Goal: Task Accomplishment & Management: Use online tool/utility

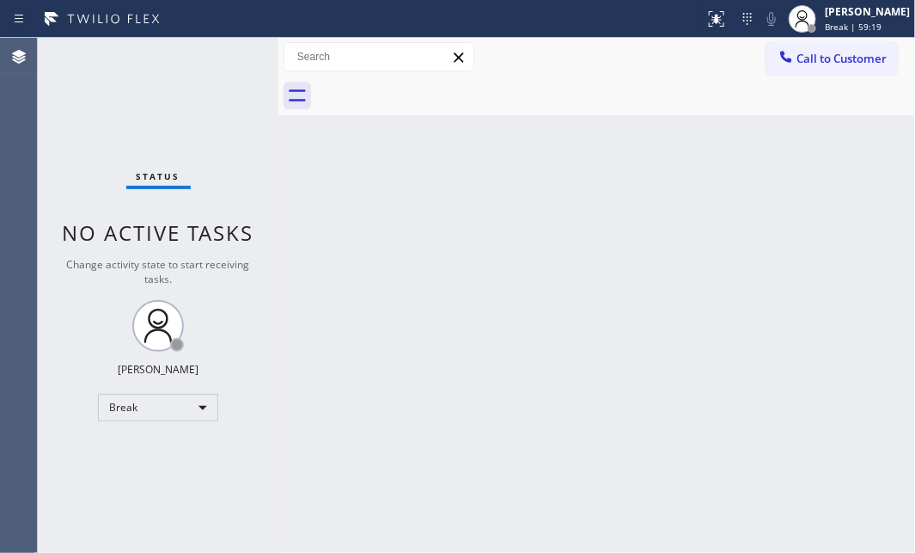
click at [892, 289] on div "Back to Dashboard Change Sender ID Customers Technicians Select a contact Outbo…" at bounding box center [596, 295] width 637 height 515
click at [644, 249] on div "Back to Dashboard Change Sender ID Customers Technicians Select a contact Outbo…" at bounding box center [596, 295] width 637 height 515
click at [188, 410] on div "Break" at bounding box center [158, 408] width 120 height 28
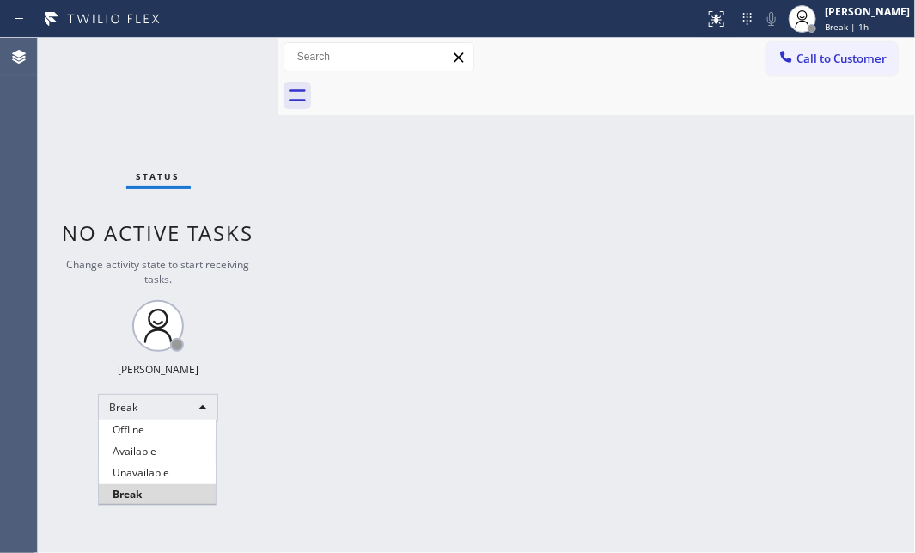
click at [149, 449] on li "Available" at bounding box center [157, 451] width 117 height 21
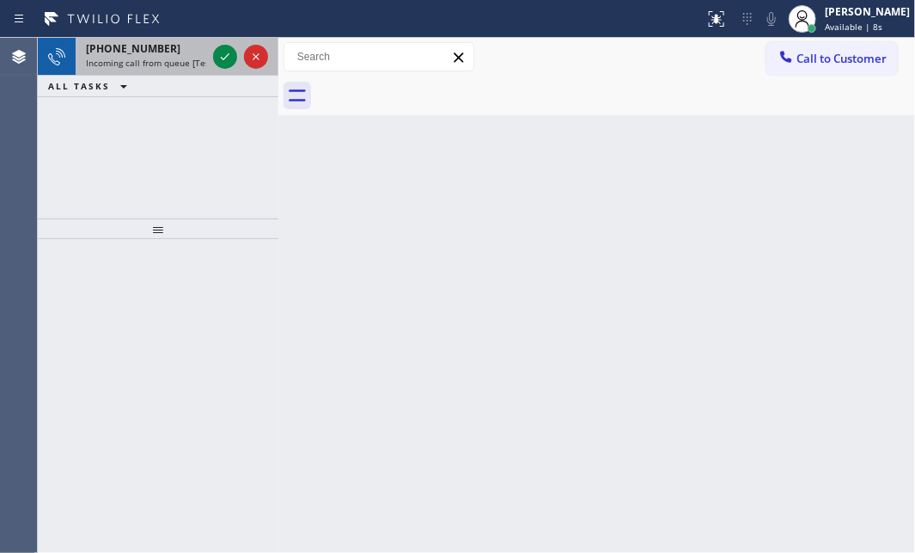
click at [211, 57] on div at bounding box center [241, 57] width 62 height 38
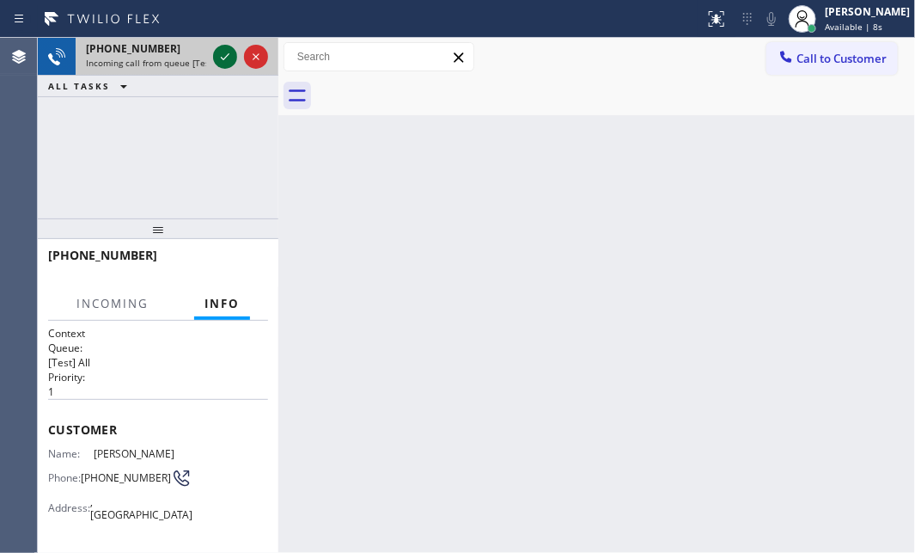
click at [215, 57] on icon at bounding box center [225, 56] width 21 height 21
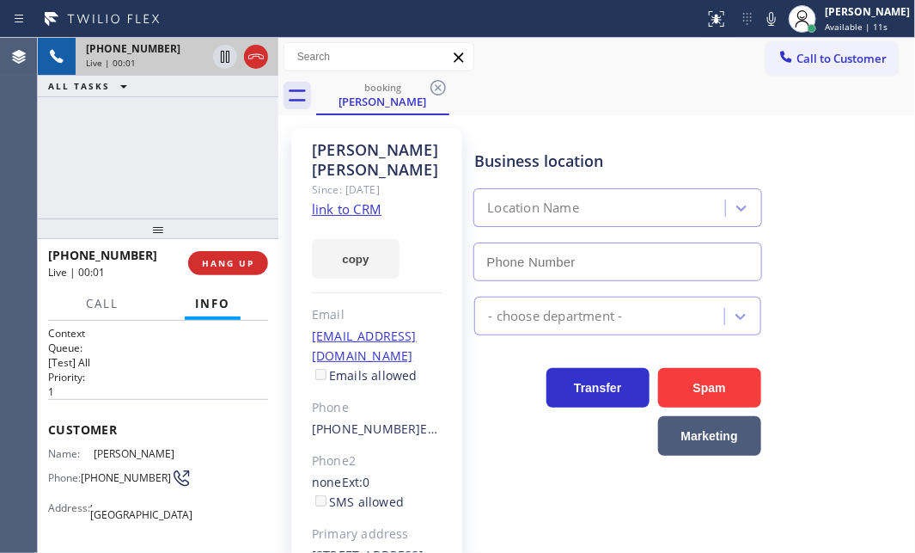
type input "[PHONE_NUMBER]"
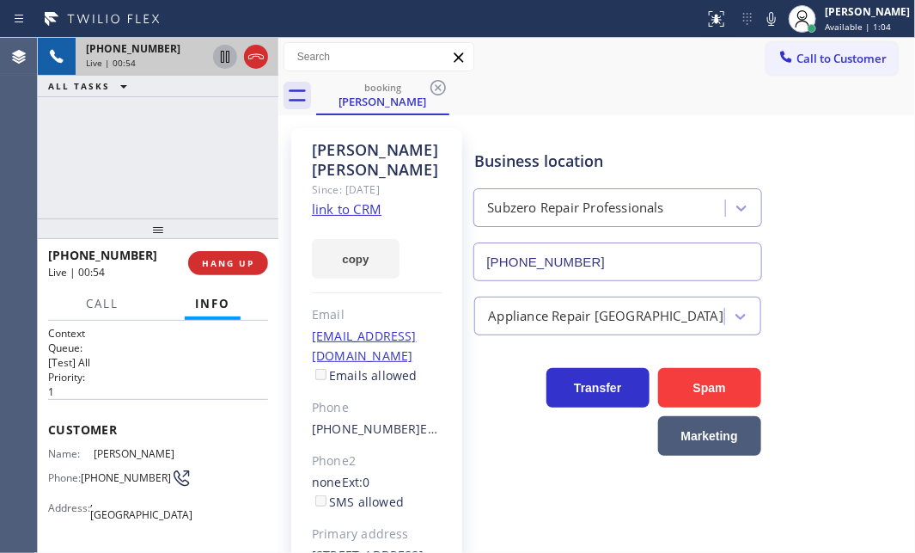
click at [224, 59] on icon at bounding box center [225, 56] width 21 height 21
click at [221, 59] on icon at bounding box center [225, 57] width 12 height 12
click at [261, 58] on icon at bounding box center [256, 56] width 21 height 21
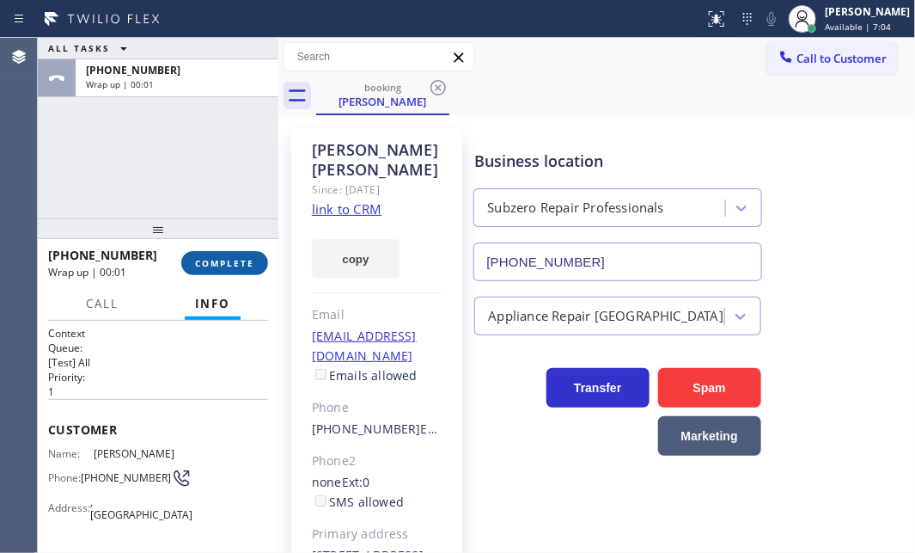
click at [230, 267] on span "COMPLETE" at bounding box center [224, 263] width 59 height 12
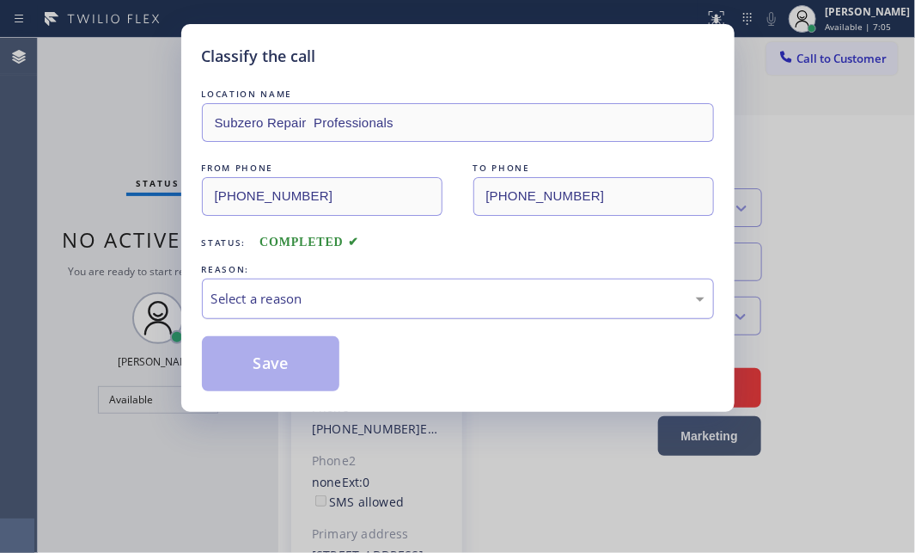
click at [453, 303] on div "Select a reason" at bounding box center [457, 299] width 493 height 20
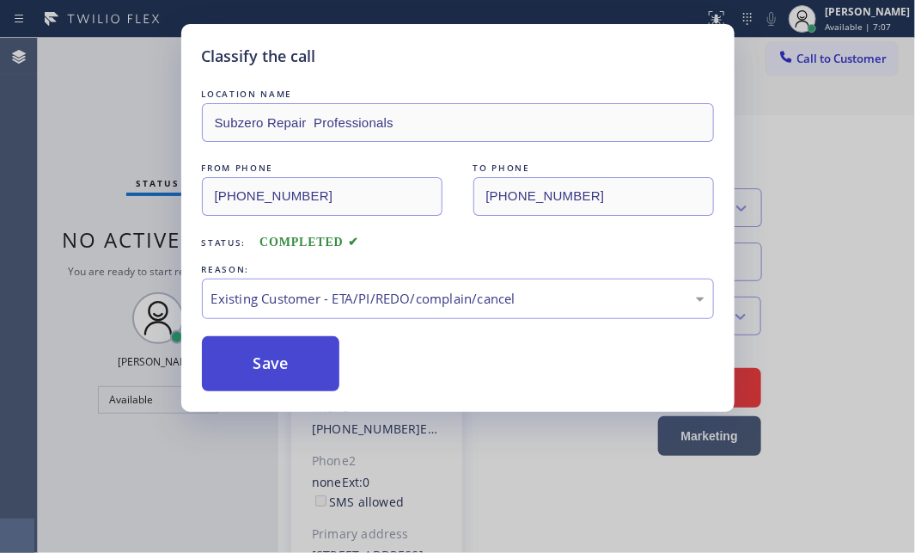
drag, startPoint x: 291, startPoint y: 402, endPoint x: 284, endPoint y: 370, distance: 32.7
drag, startPoint x: 279, startPoint y: 352, endPoint x: 297, endPoint y: 346, distance: 18.2
click at [284, 351] on button "Save" at bounding box center [271, 363] width 138 height 55
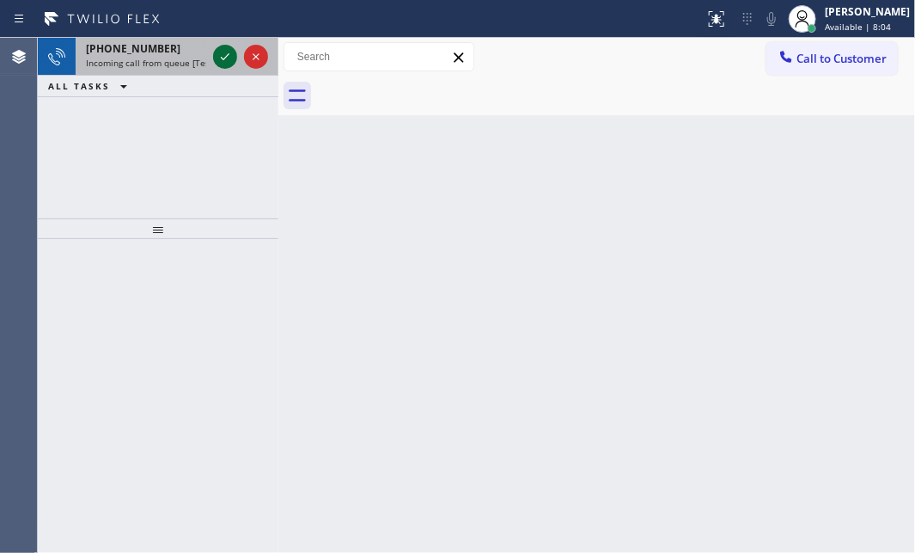
click at [216, 47] on icon at bounding box center [225, 56] width 21 height 21
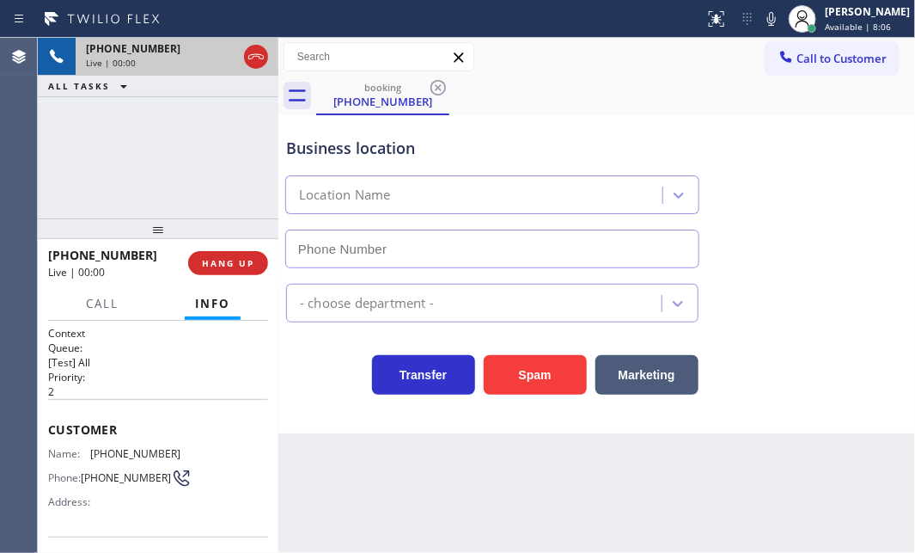
type input "[PHONE_NUMBER]"
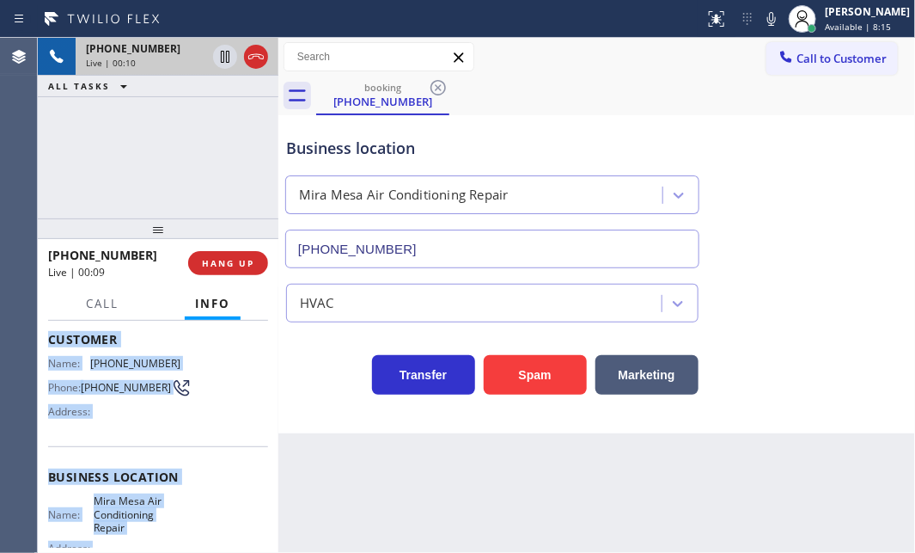
scroll to position [234, 0]
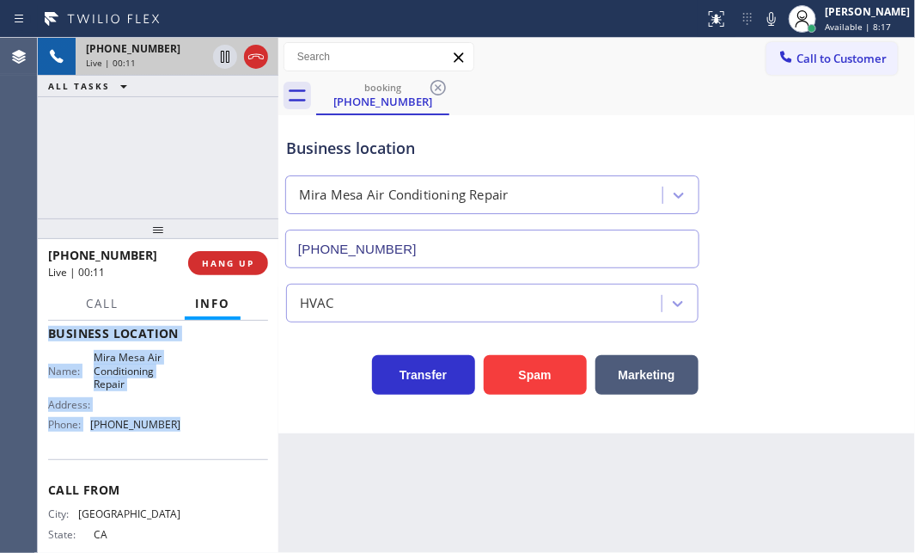
drag, startPoint x: 48, startPoint y: 419, endPoint x: 201, endPoint y: 437, distance: 154.0
click at [201, 437] on div "Context Queue: [Test] All Priority: 2 Customer Name: [PHONE_NUMBER] Phone: [PHO…" at bounding box center [158, 341] width 220 height 498
copy div "Customer Name: [PHONE_NUMBER] Phone: [PHONE_NUMBER] Address: Business location …"
click at [224, 57] on icon at bounding box center [225, 56] width 21 height 21
click at [223, 58] on icon at bounding box center [225, 56] width 21 height 21
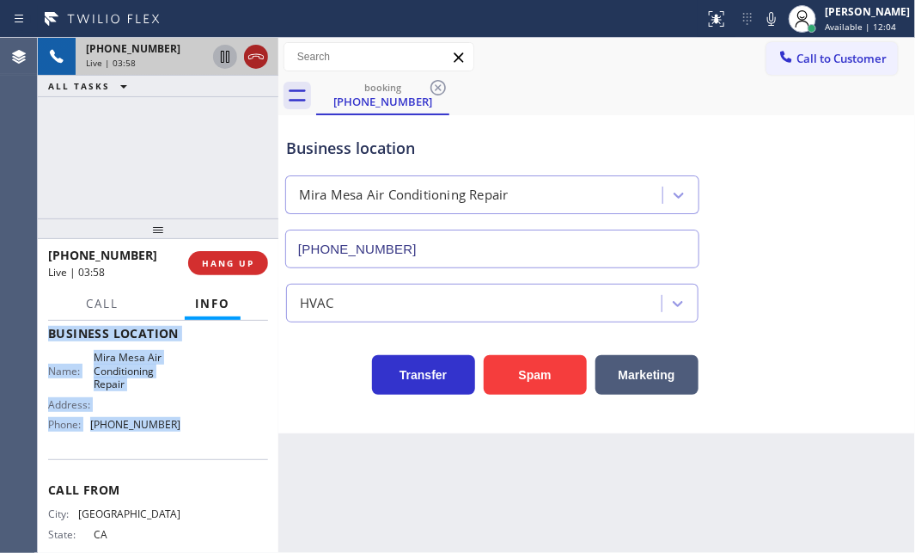
click at [261, 58] on icon at bounding box center [255, 56] width 15 height 5
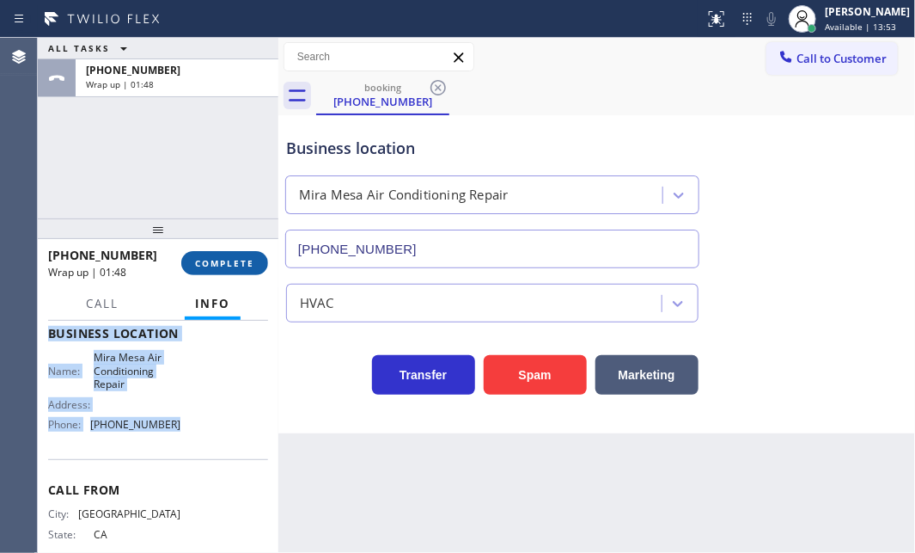
click at [223, 251] on button "COMPLETE" at bounding box center [224, 263] width 87 height 24
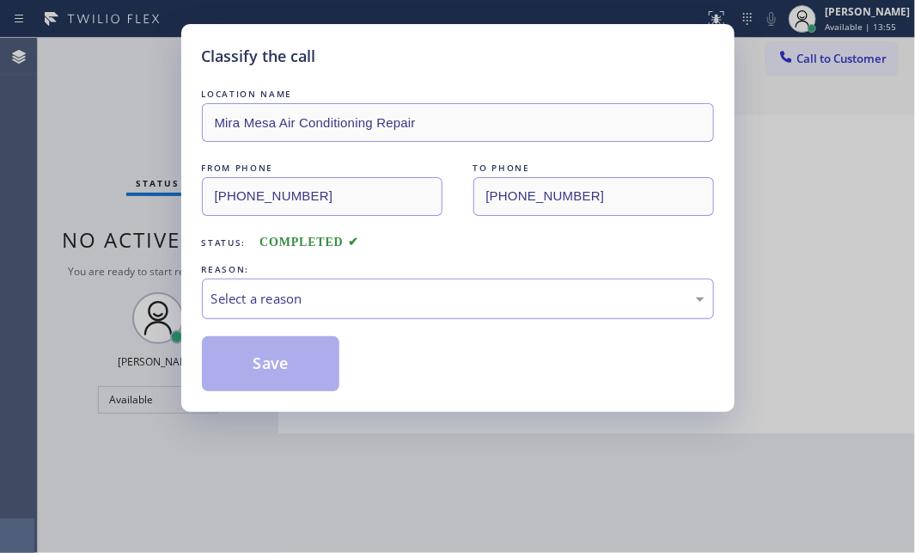
click at [383, 302] on div "Select a reason" at bounding box center [457, 299] width 493 height 20
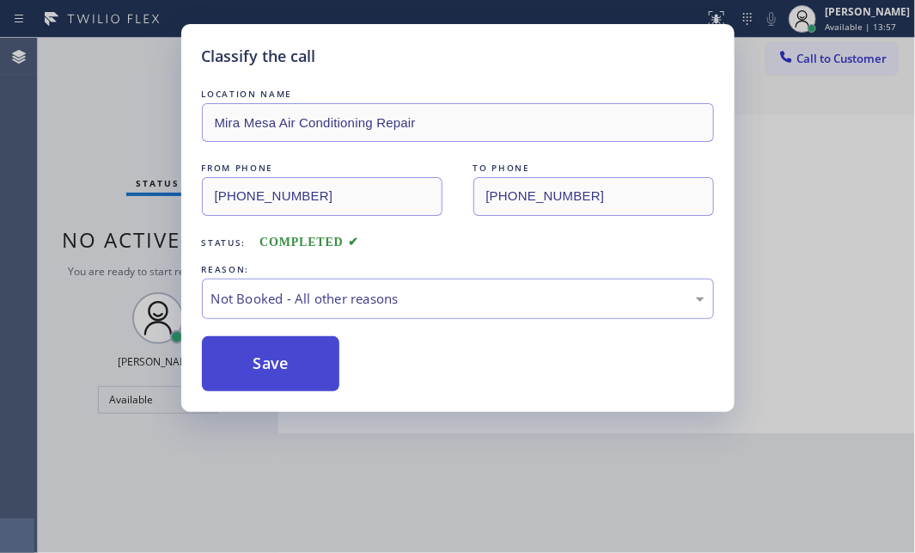
click at [261, 358] on button "Save" at bounding box center [271, 363] width 138 height 55
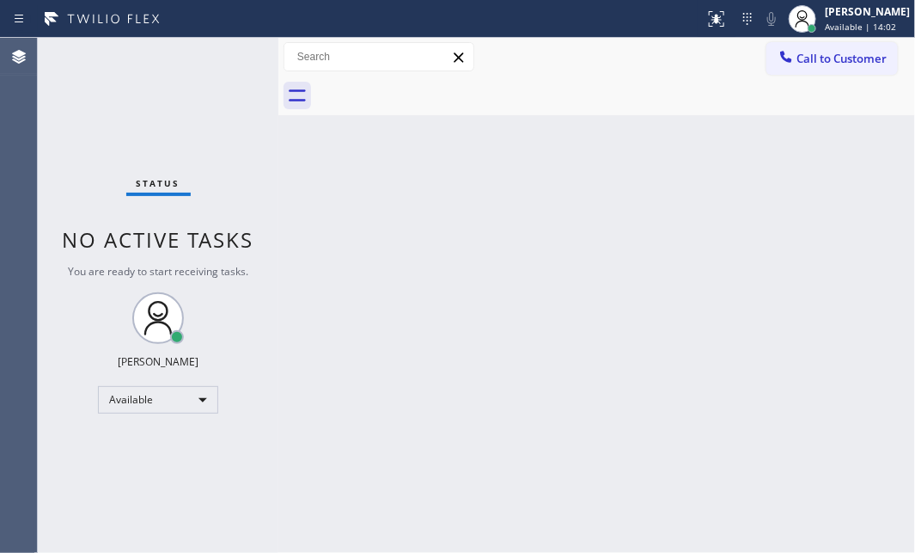
click at [490, 235] on div "Back to Dashboard Change Sender ID Customers Technicians Select a contact Outbo…" at bounding box center [596, 295] width 637 height 515
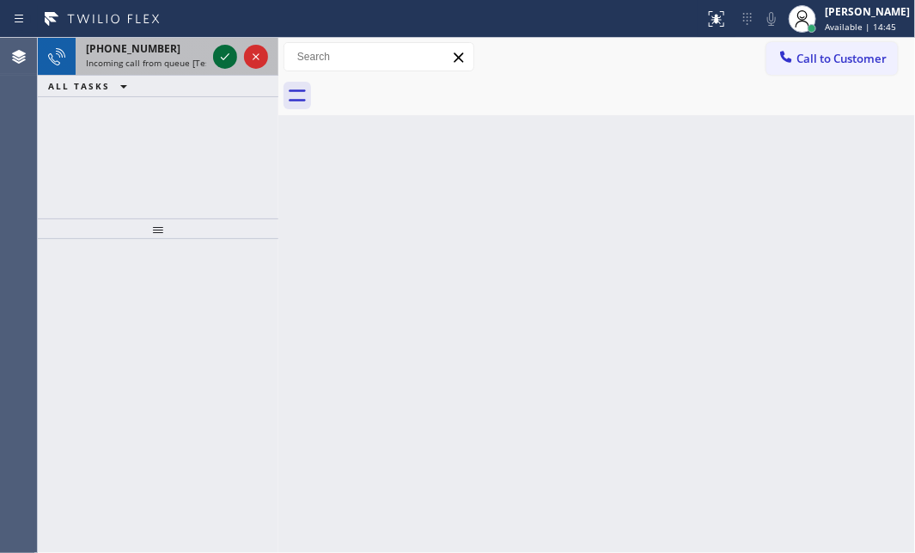
click at [223, 57] on icon at bounding box center [225, 56] width 21 height 21
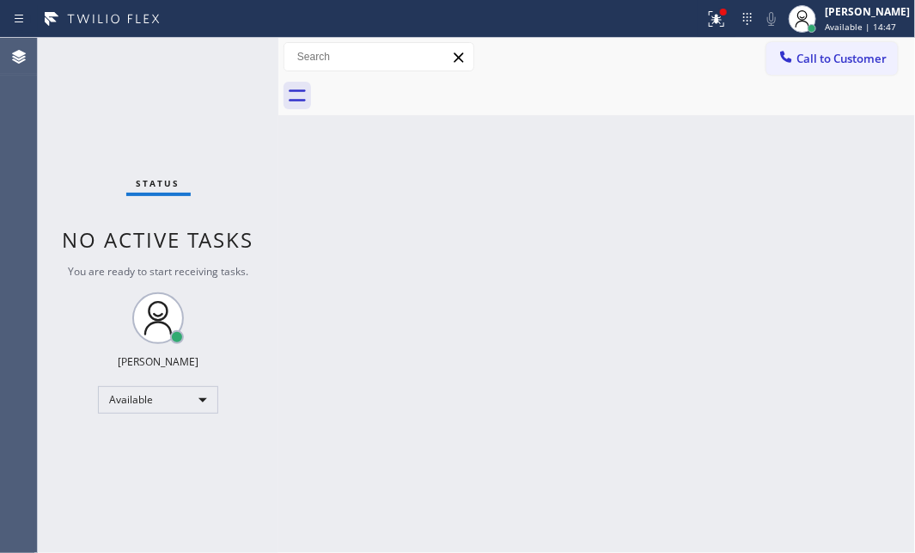
drag, startPoint x: 696, startPoint y: 11, endPoint x: 717, endPoint y: 173, distance: 162.9
click at [706, 13] on icon at bounding box center [716, 19] width 21 height 21
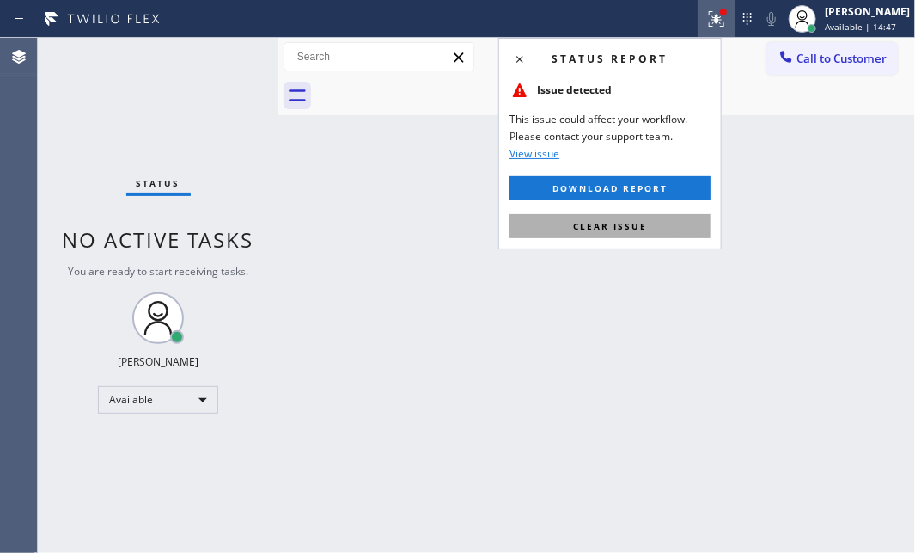
click at [668, 223] on button "Clear issue" at bounding box center [610, 226] width 201 height 24
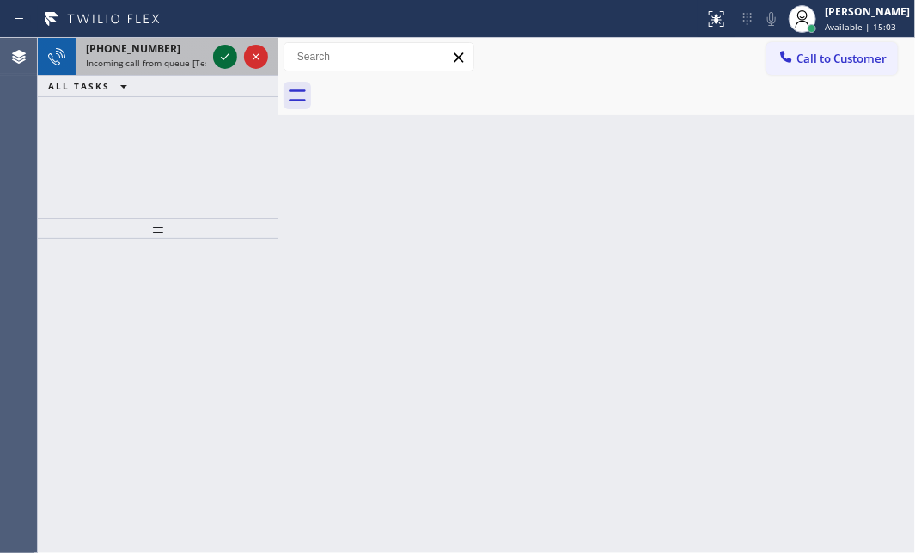
click at [228, 53] on icon at bounding box center [225, 56] width 21 height 21
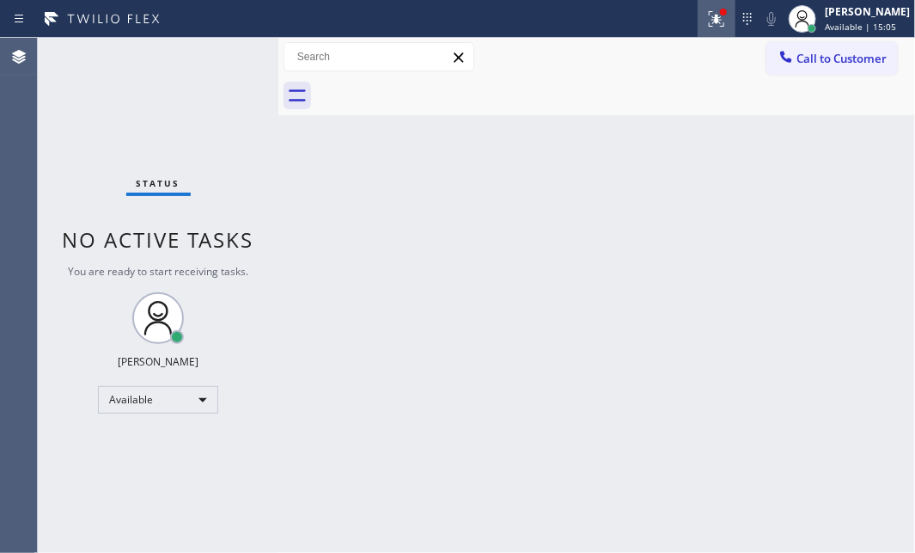
click at [709, 20] on icon at bounding box center [714, 17] width 10 height 12
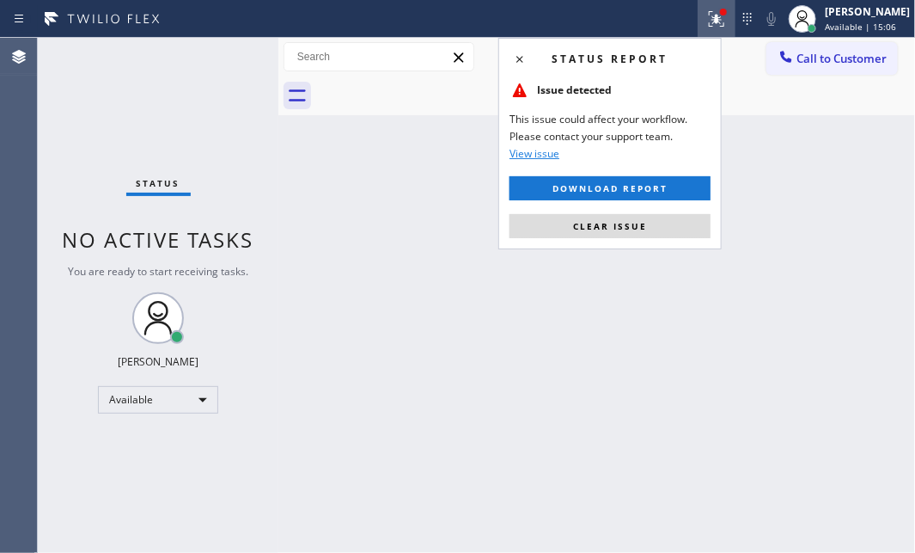
click at [634, 219] on button "Clear issue" at bounding box center [610, 226] width 201 height 24
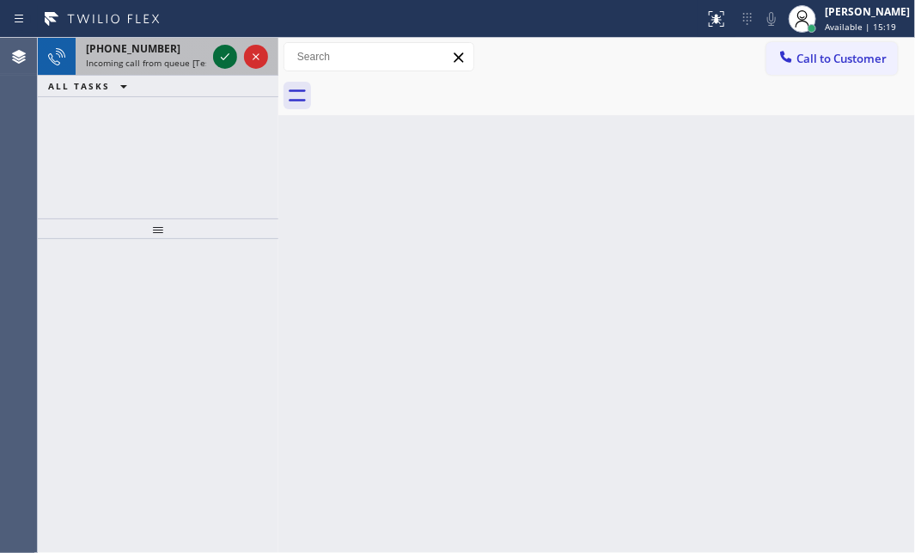
click at [230, 54] on icon at bounding box center [225, 56] width 21 height 21
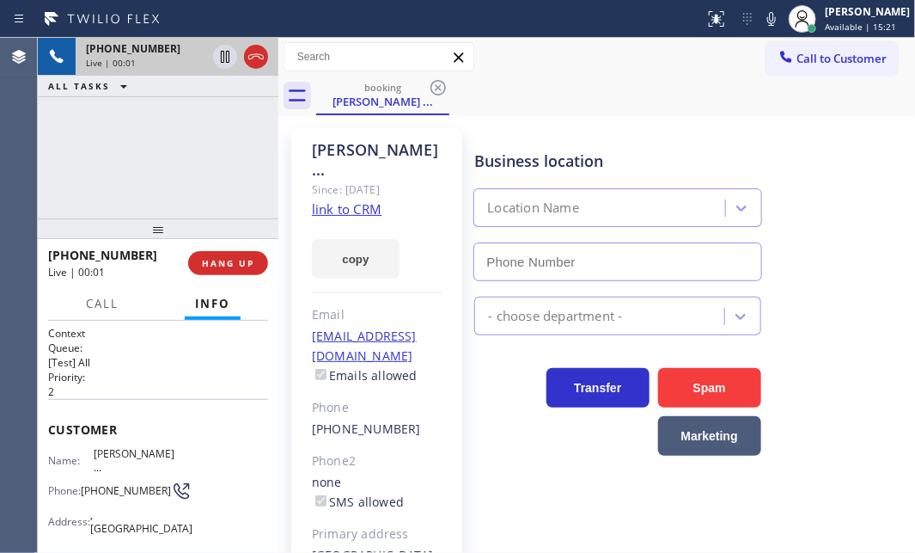
type input "[PHONE_NUMBER]"
click at [101, 306] on span "Call" at bounding box center [102, 303] width 33 height 15
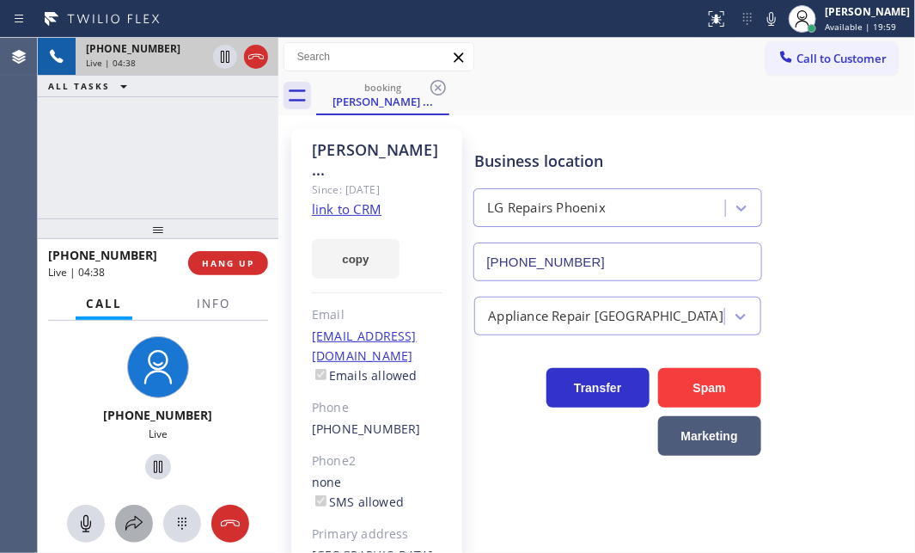
click at [132, 516] on icon at bounding box center [134, 523] width 21 height 21
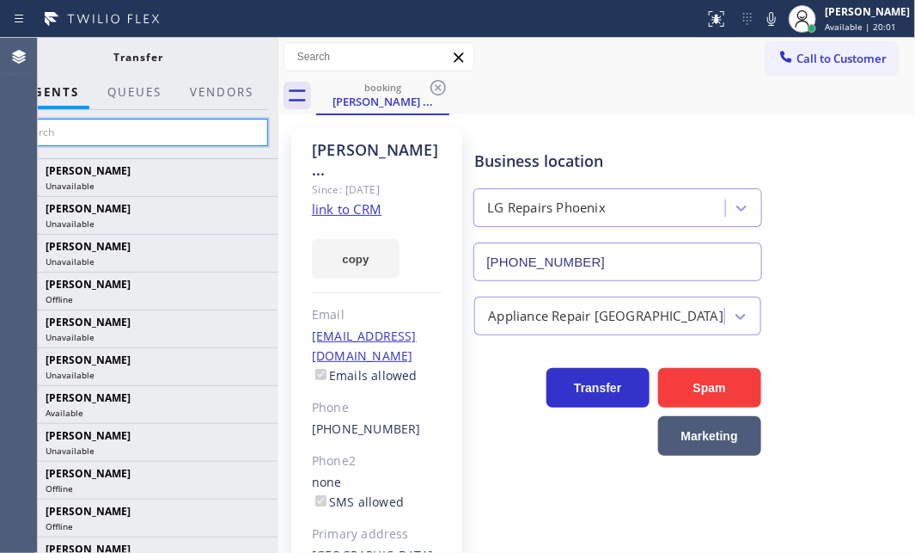
click at [154, 136] on input "text" at bounding box center [138, 133] width 259 height 28
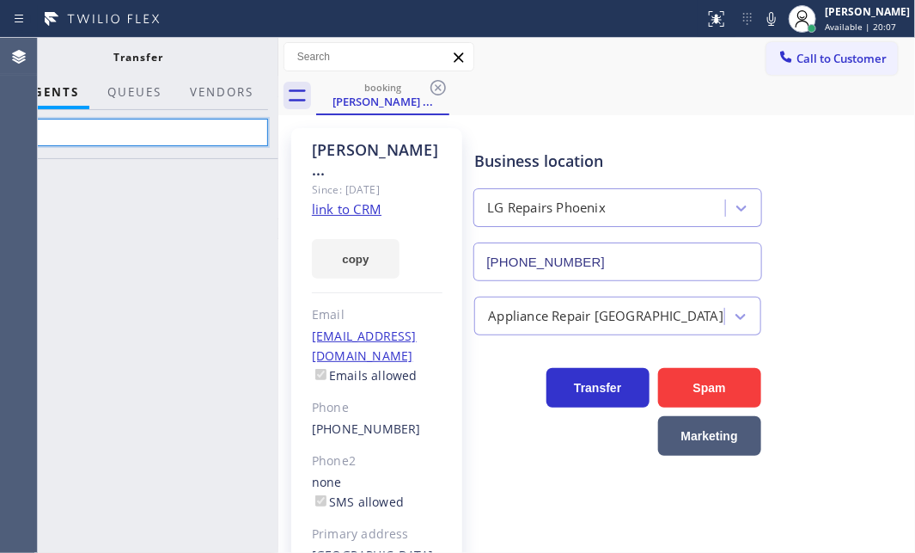
type input "j"
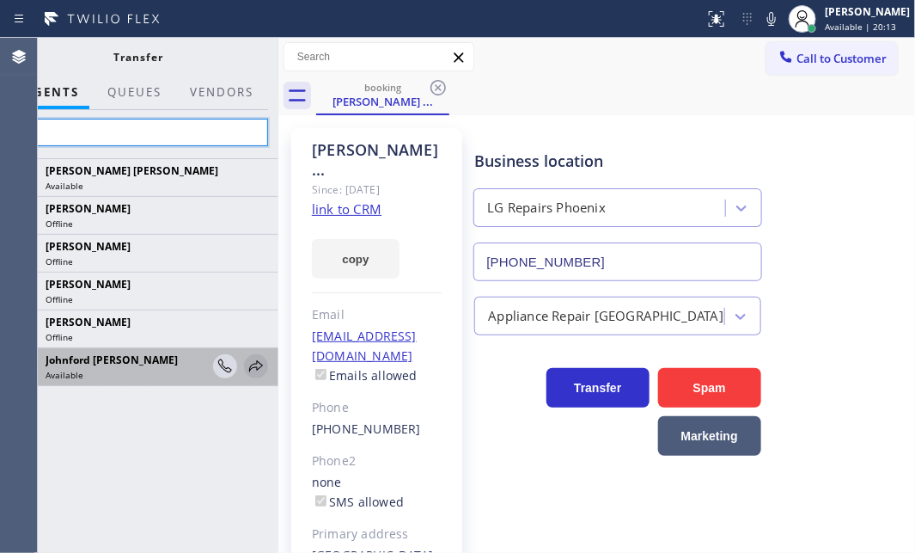
type input "joh"
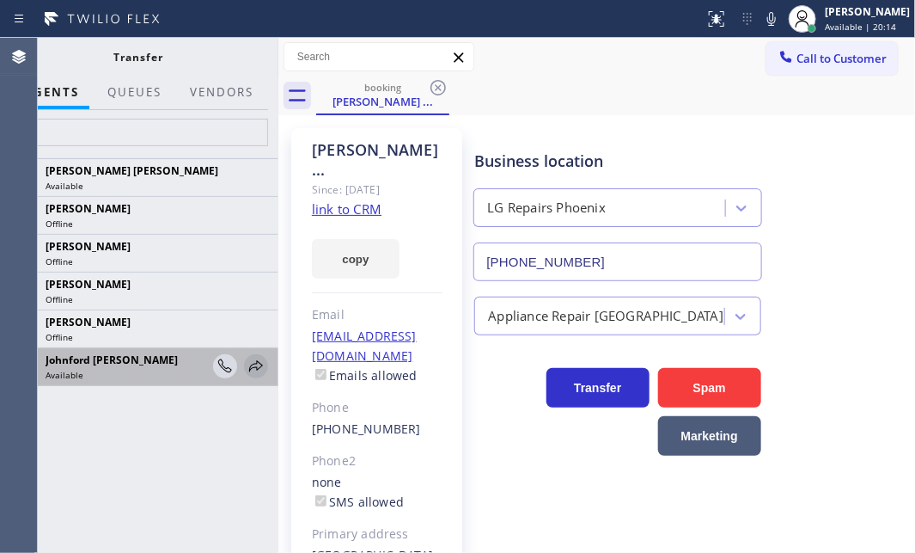
click at [258, 359] on icon at bounding box center [256, 366] width 21 height 21
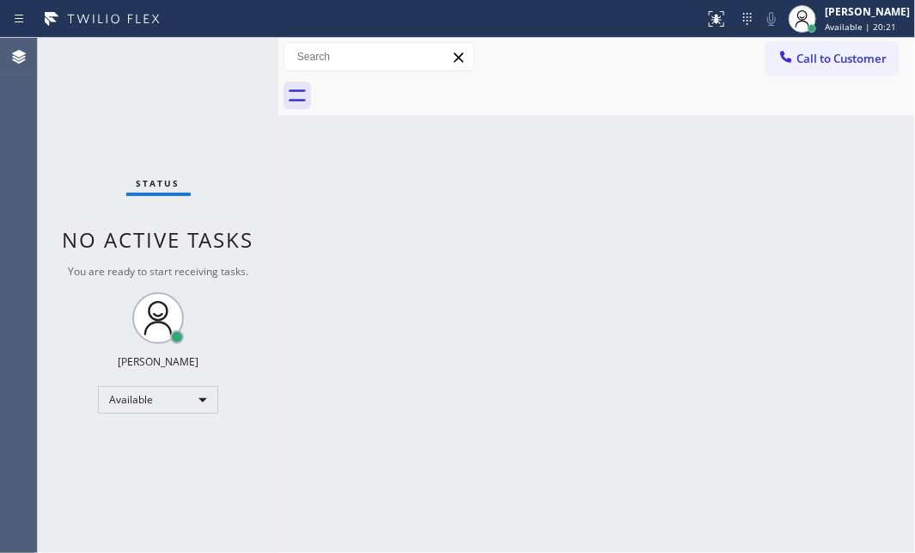
click at [559, 287] on div "Back to Dashboard Change Sender ID Customers Technicians Select a contact Outbo…" at bounding box center [596, 295] width 637 height 515
click at [229, 56] on div "Status No active tasks You are ready to start receiving tasks. [PERSON_NAME] Av…" at bounding box center [158, 295] width 241 height 515
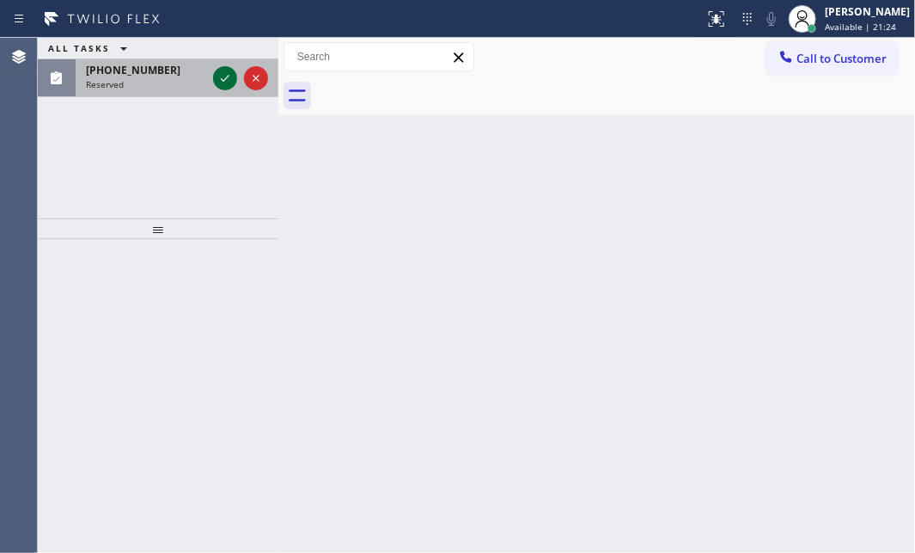
click at [225, 72] on icon at bounding box center [225, 78] width 21 height 21
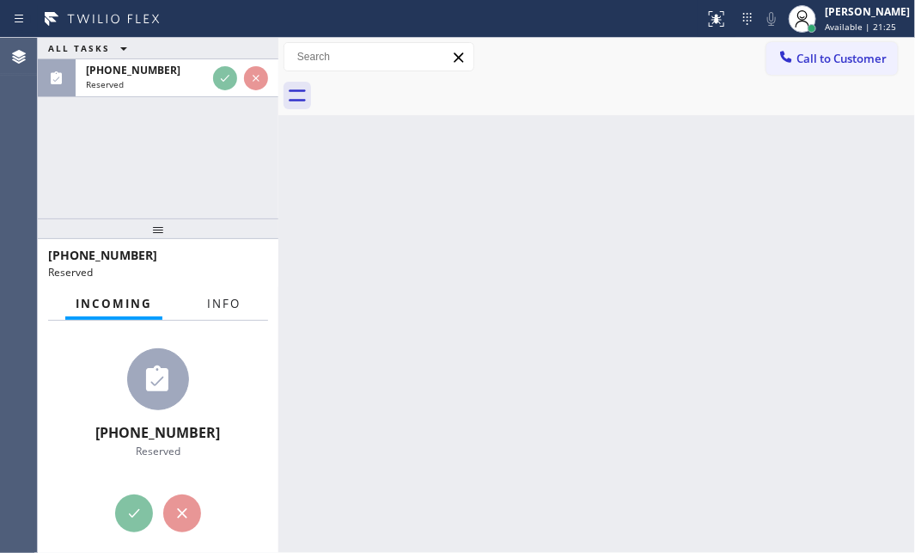
click at [223, 301] on div "Incoming Info" at bounding box center [158, 304] width 220 height 34
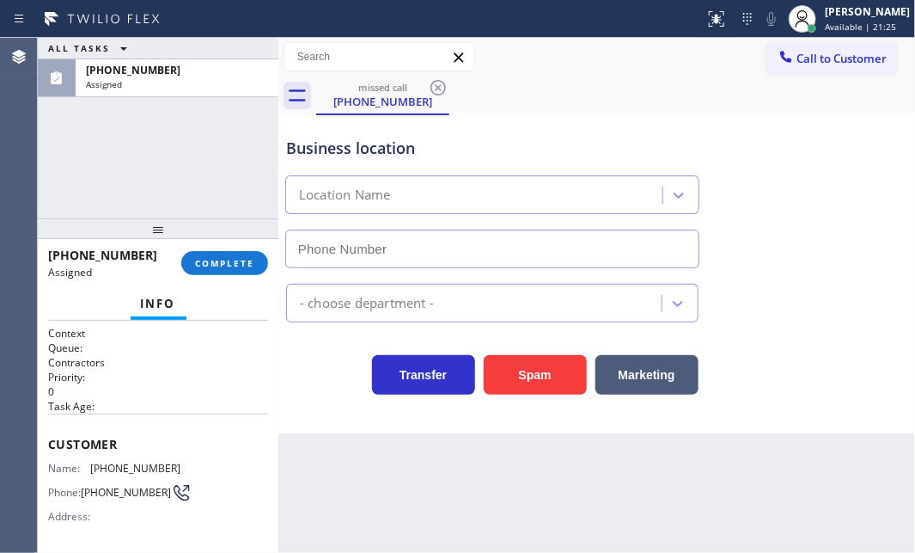
type input "[PHONE_NUMBER]"
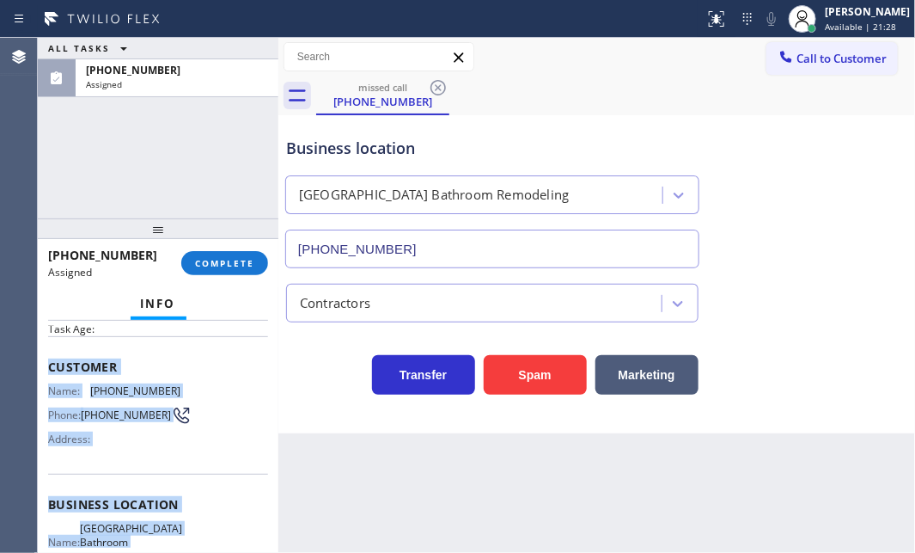
scroll to position [307, 0]
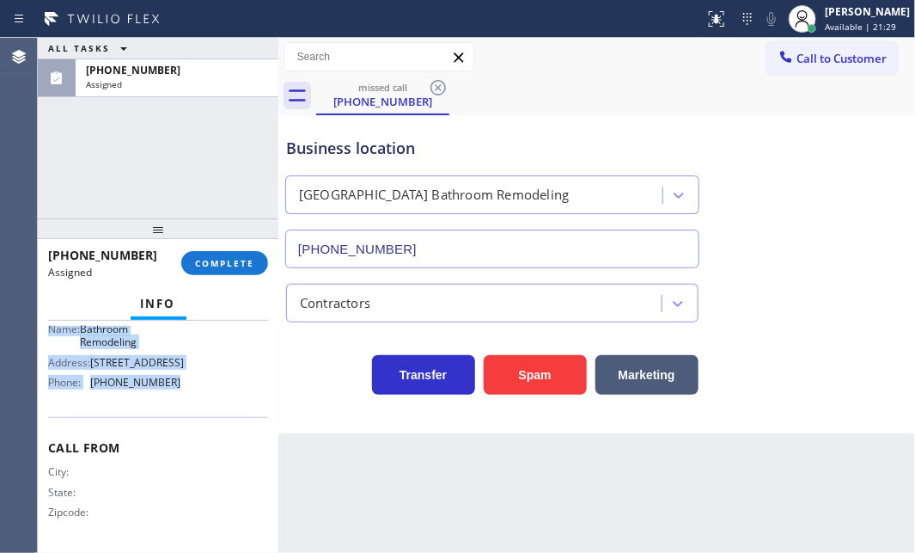
drag, startPoint x: 45, startPoint y: 358, endPoint x: 180, endPoint y: 405, distance: 143.8
click at [180, 405] on div "Context Queue: Contractors Priority: 0 Task Age: Customer Name: [PHONE_NUMBER] …" at bounding box center [158, 437] width 241 height 232
copy div "Customer Name: [PHONE_NUMBER] Phone: [PHONE_NUMBER] Address: Business location …"
click at [241, 260] on span "COMPLETE" at bounding box center [224, 263] width 59 height 12
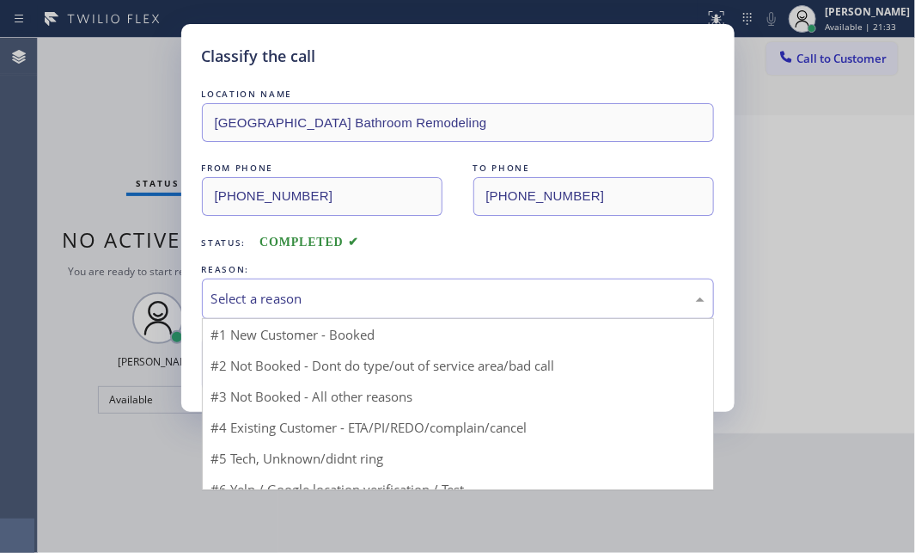
click at [352, 308] on div "Select a reason" at bounding box center [458, 298] width 512 height 40
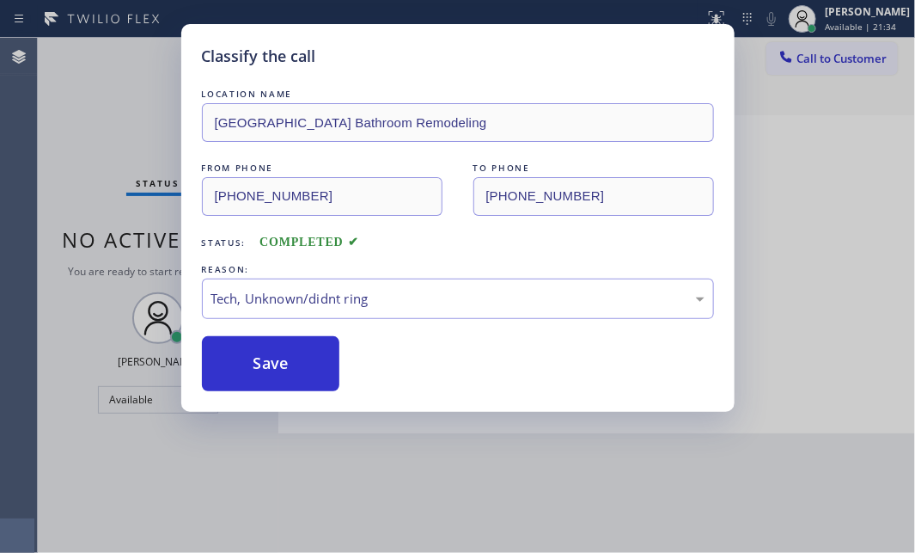
drag, startPoint x: 258, startPoint y: 365, endPoint x: 856, endPoint y: 356, distance: 598.3
click at [285, 364] on button "Save" at bounding box center [271, 363] width 138 height 55
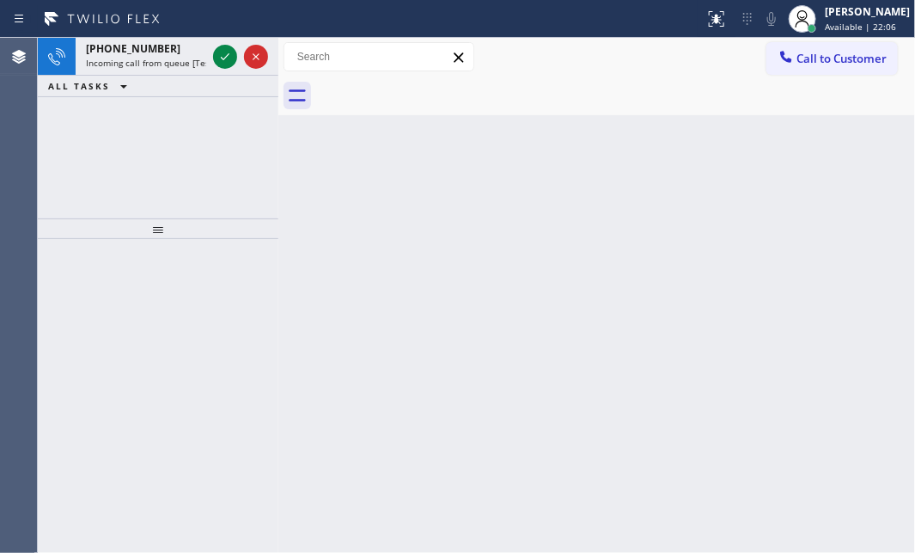
drag, startPoint x: 222, startPoint y: 54, endPoint x: 229, endPoint y: 137, distance: 82.9
click at [222, 54] on icon at bounding box center [225, 56] width 21 height 21
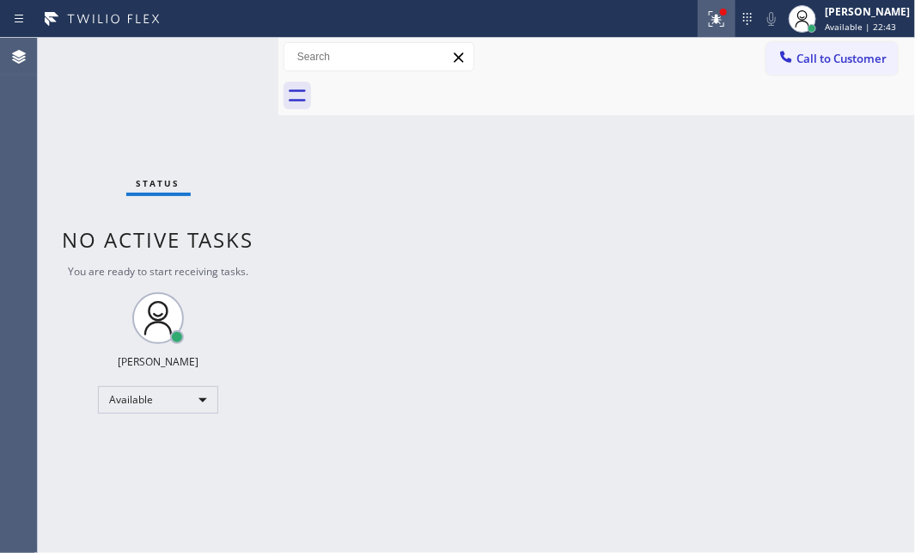
click at [706, 25] on icon at bounding box center [716, 19] width 21 height 21
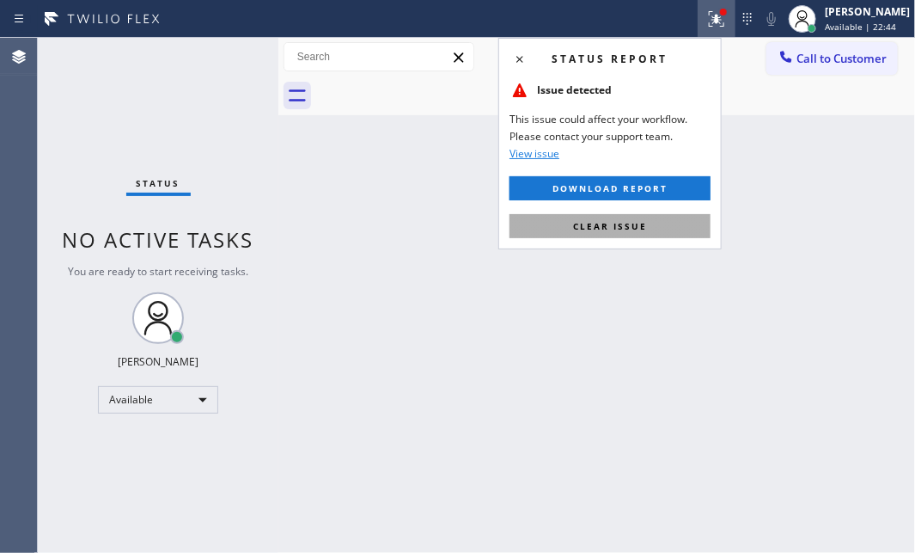
click at [617, 217] on button "Clear issue" at bounding box center [610, 226] width 201 height 24
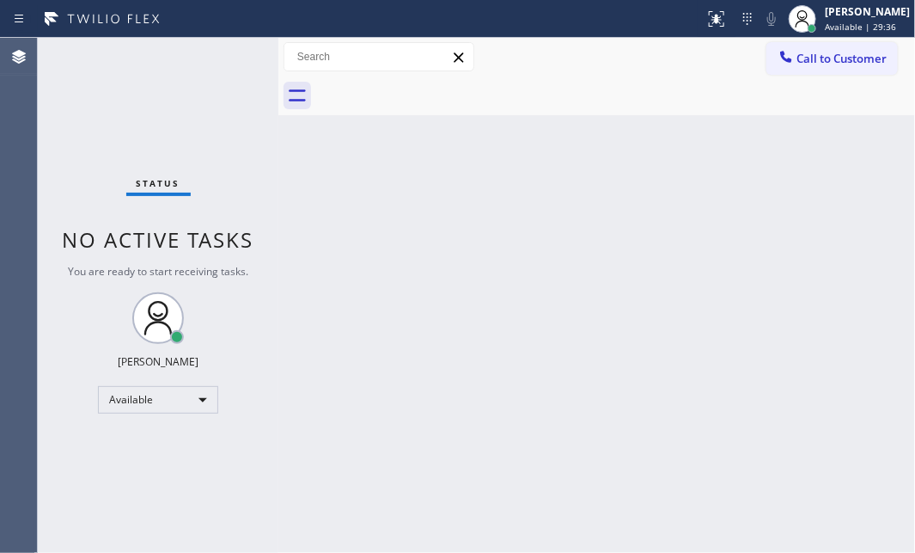
click at [421, 358] on div "Back to Dashboard Change Sender ID Customers Technicians Select a contact Outbo…" at bounding box center [596, 295] width 637 height 515
click at [601, 168] on div "Back to Dashboard Change Sender ID Customers Technicians Select a contact Outbo…" at bounding box center [596, 295] width 637 height 515
click at [235, 51] on div "Status No active tasks You are ready to start receiving tasks. [PERSON_NAME] Av…" at bounding box center [158, 295] width 241 height 515
click at [650, 148] on div "Back to Dashboard Change Sender ID Customers Technicians Select a contact Outbo…" at bounding box center [596, 295] width 637 height 515
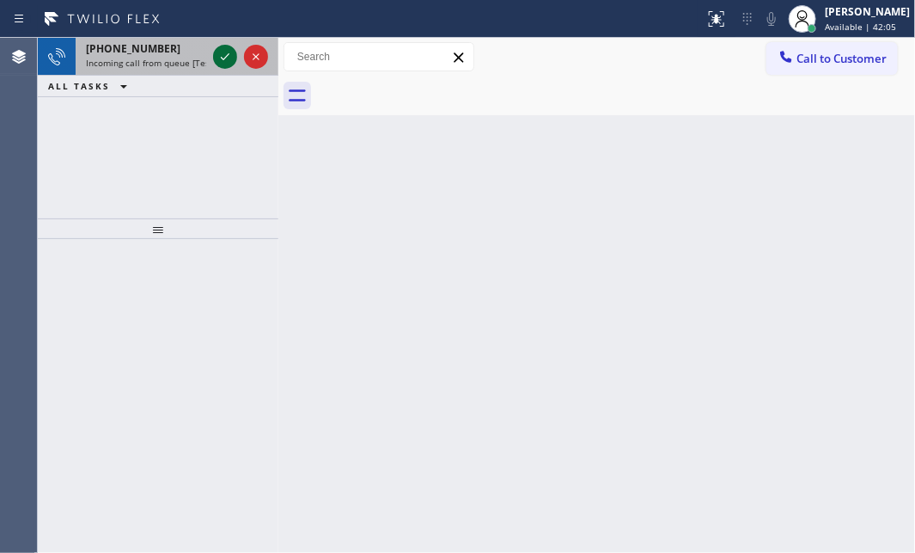
click at [220, 51] on icon at bounding box center [225, 56] width 21 height 21
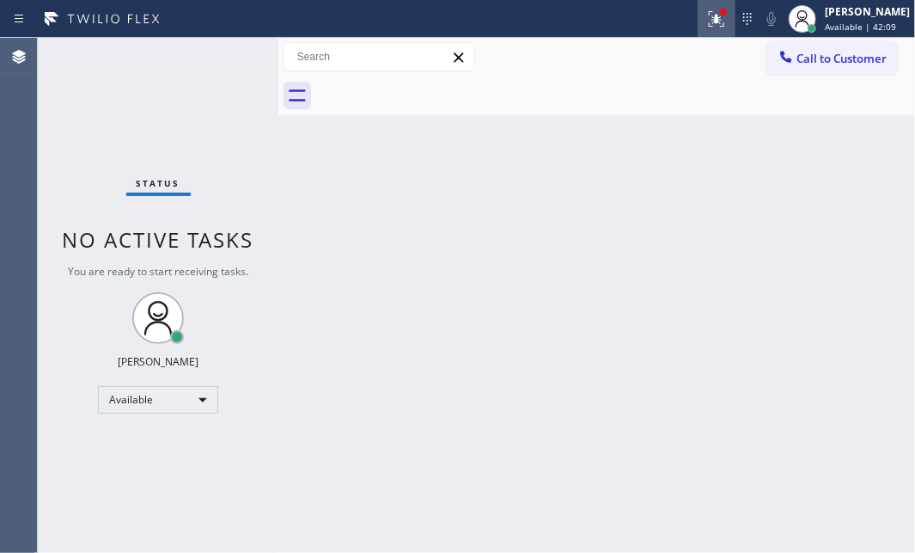
click at [706, 17] on icon at bounding box center [716, 19] width 21 height 21
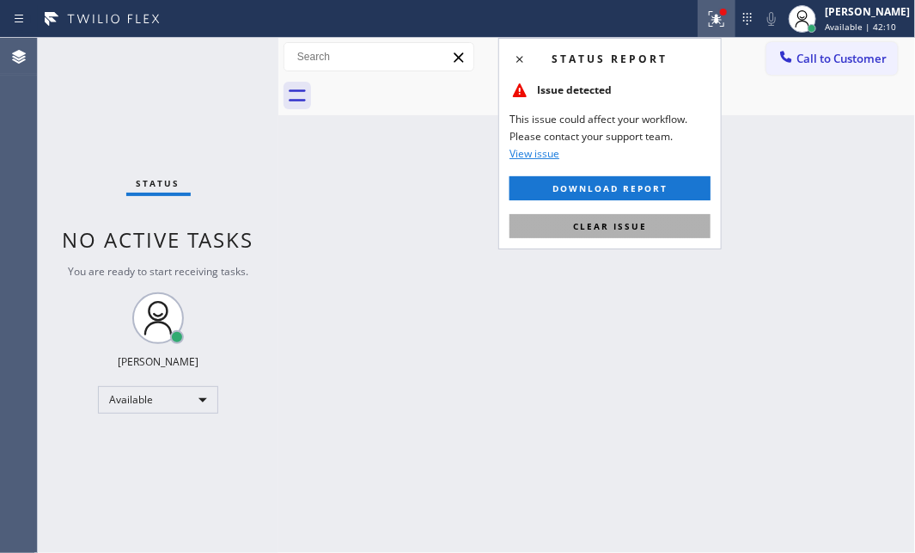
click at [614, 230] on span "Clear issue" at bounding box center [610, 226] width 74 height 12
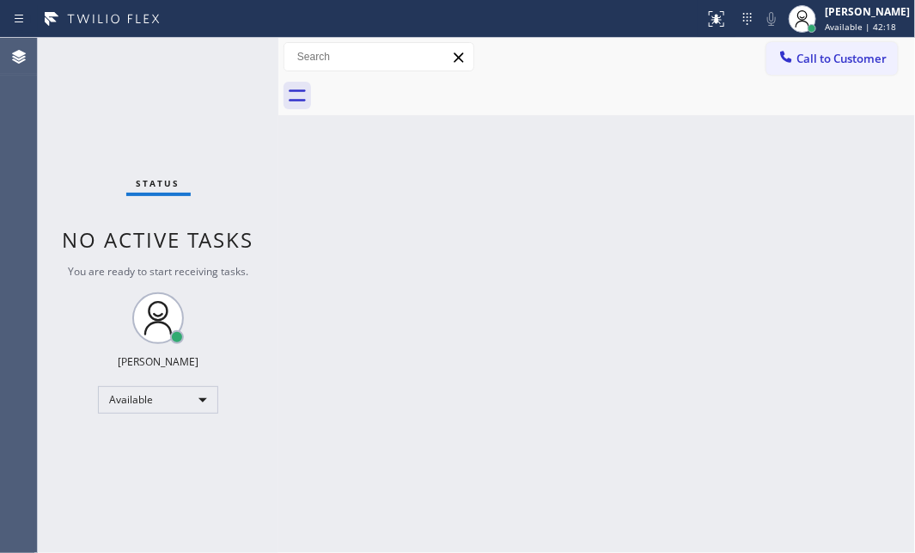
click at [726, 284] on div "Back to Dashboard Change Sender ID Customers Technicians Select a contact Outbo…" at bounding box center [596, 295] width 637 height 515
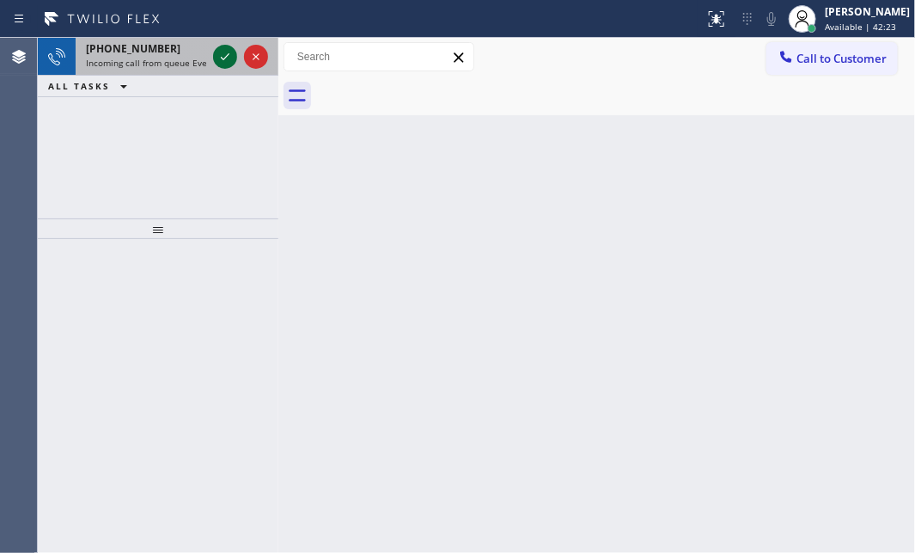
click at [217, 54] on icon at bounding box center [225, 56] width 21 height 21
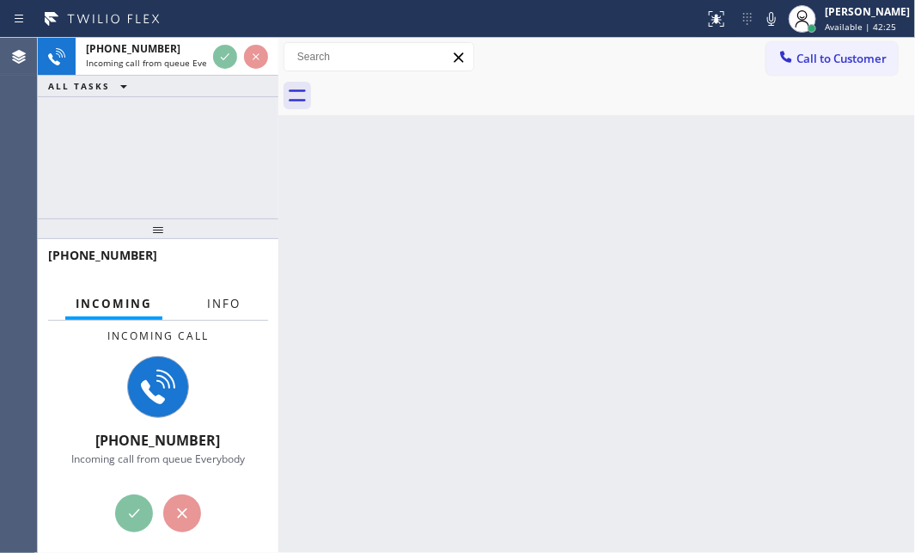
click at [213, 309] on span "Info" at bounding box center [224, 303] width 34 height 15
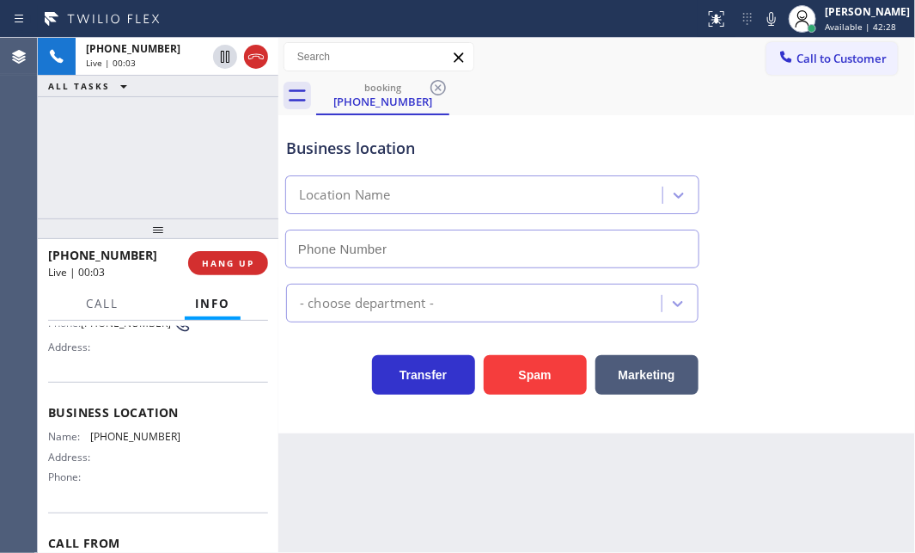
scroll to position [266, 0]
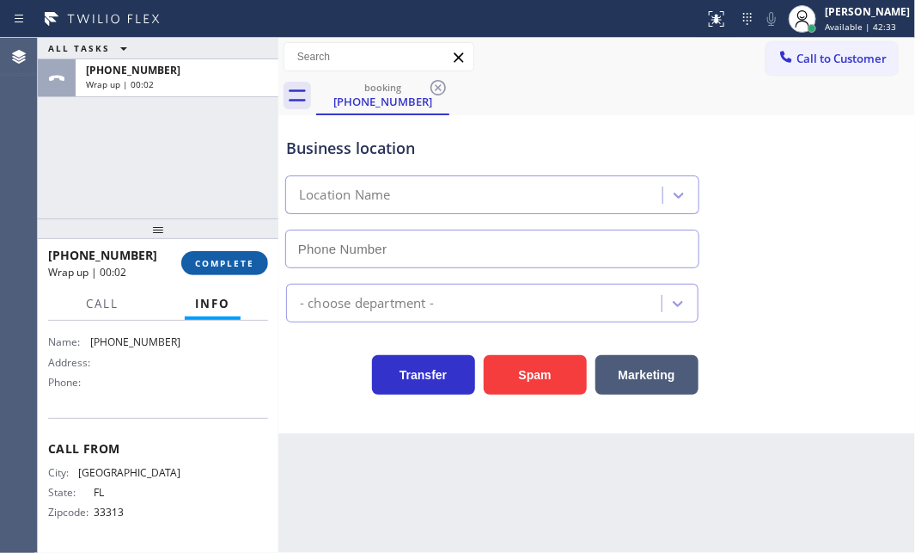
click at [237, 263] on span "COMPLETE" at bounding box center [224, 263] width 59 height 12
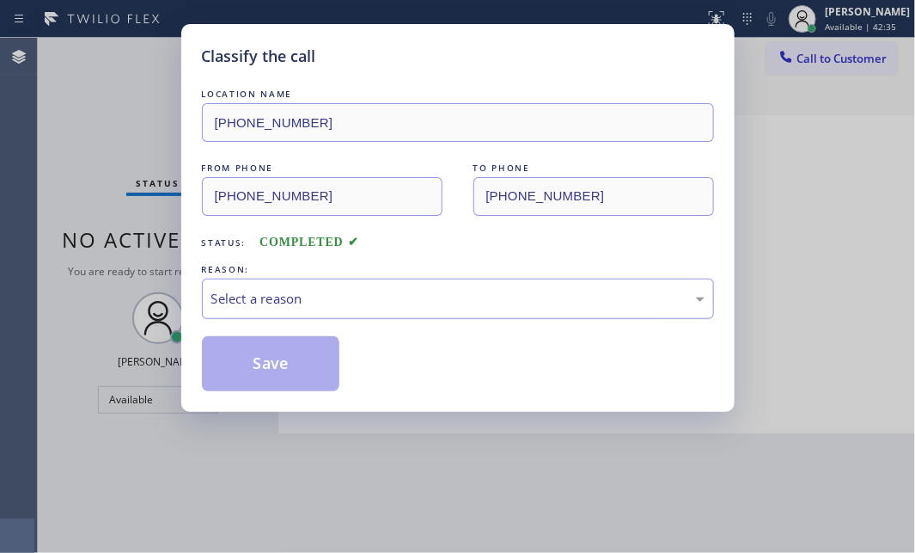
click at [386, 280] on div "Select a reason" at bounding box center [458, 298] width 512 height 40
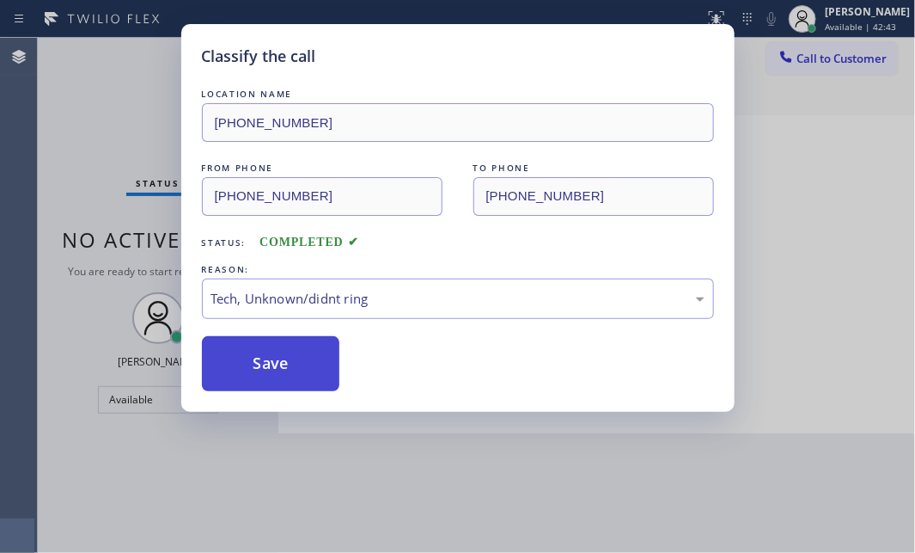
click at [254, 373] on button "Save" at bounding box center [271, 363] width 138 height 55
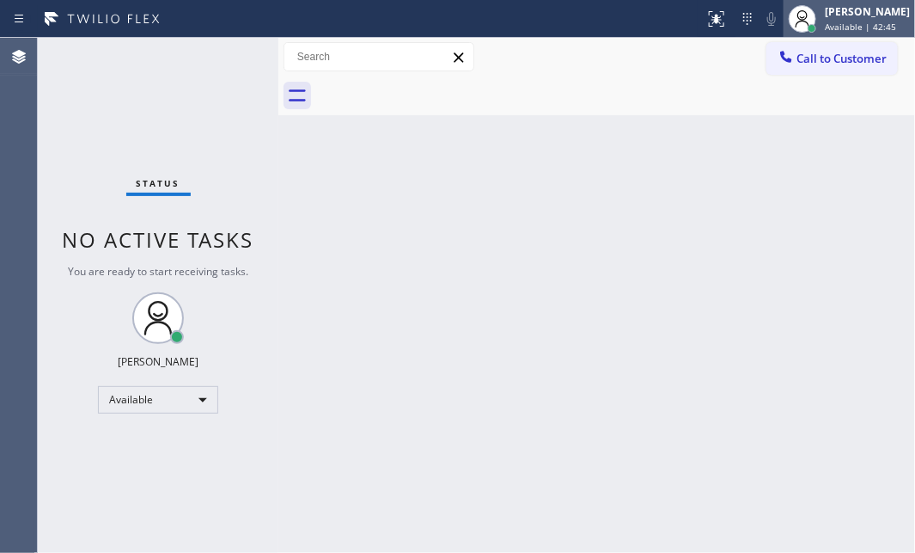
click at [825, 23] on span "Available | 42:45" at bounding box center [860, 27] width 71 height 12
click at [575, 217] on div "Back to Dashboard Change Sender ID Customers Technicians Select a contact Outbo…" at bounding box center [596, 295] width 637 height 515
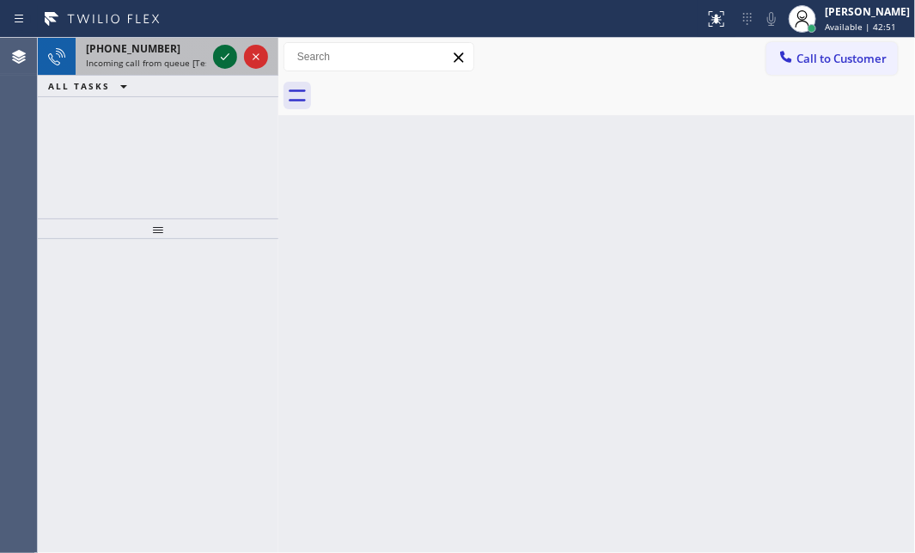
click at [225, 55] on icon at bounding box center [225, 56] width 21 height 21
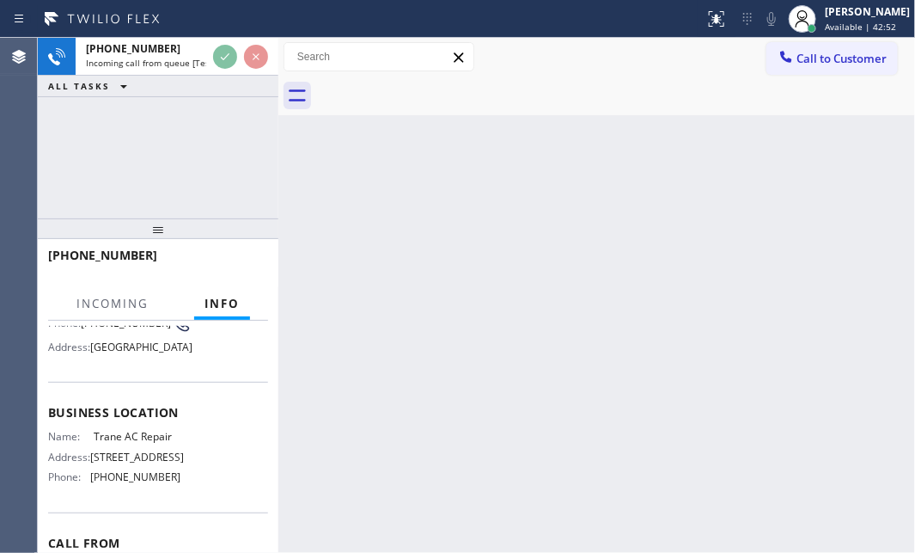
scroll to position [156, 0]
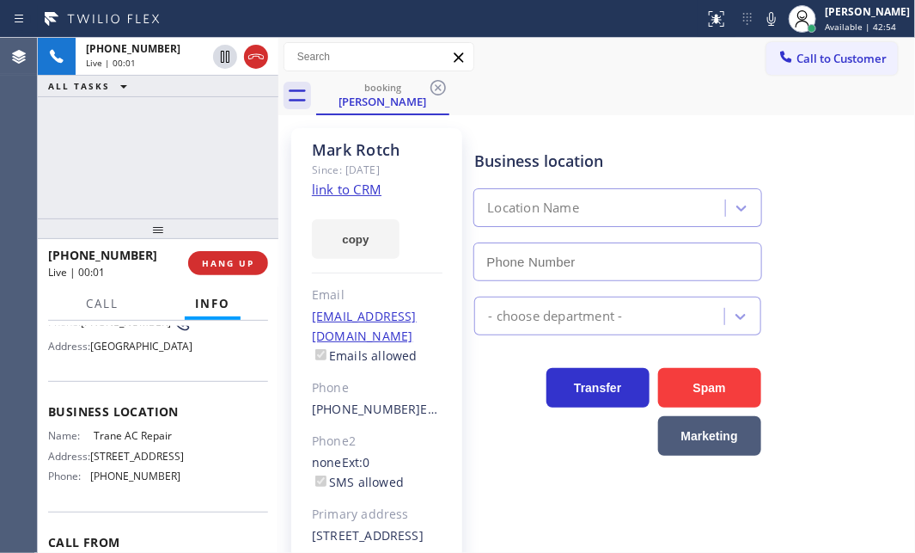
type input "[PHONE_NUMBER]"
click at [349, 188] on link "link to CRM" at bounding box center [347, 188] width 70 height 17
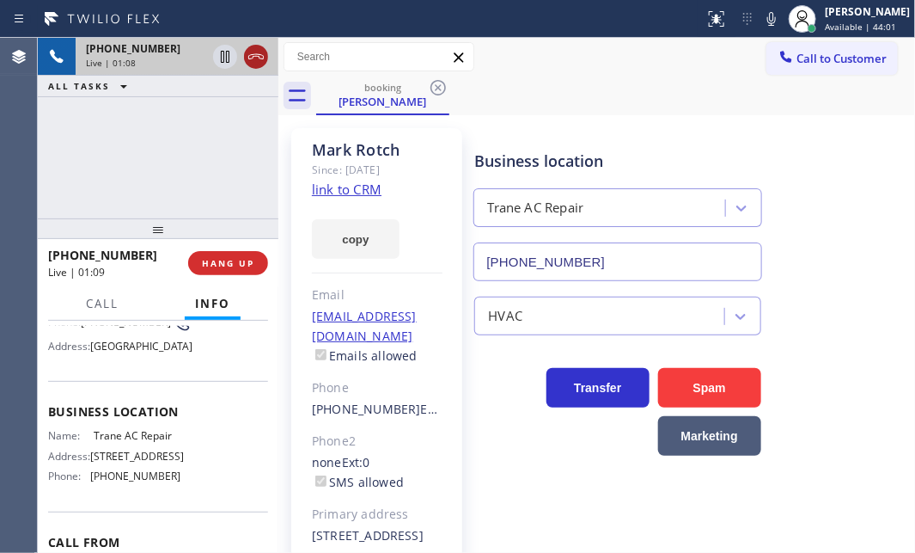
click at [258, 60] on icon at bounding box center [256, 56] width 21 height 21
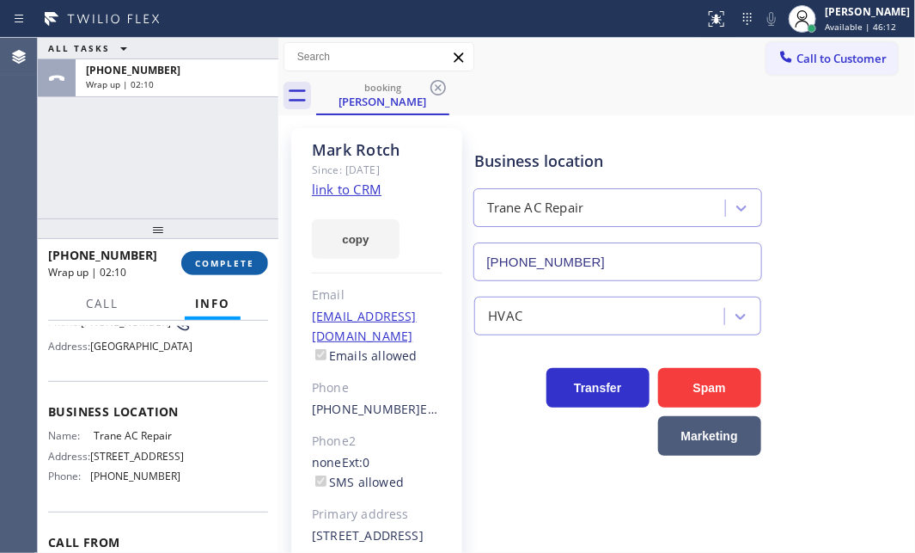
click at [217, 253] on button "COMPLETE" at bounding box center [224, 263] width 87 height 24
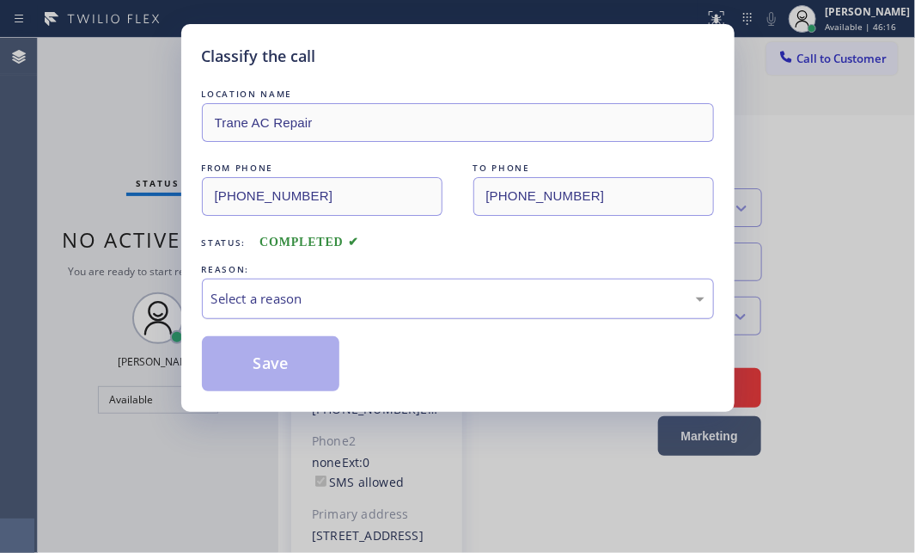
click at [434, 294] on div "Select a reason" at bounding box center [457, 299] width 493 height 20
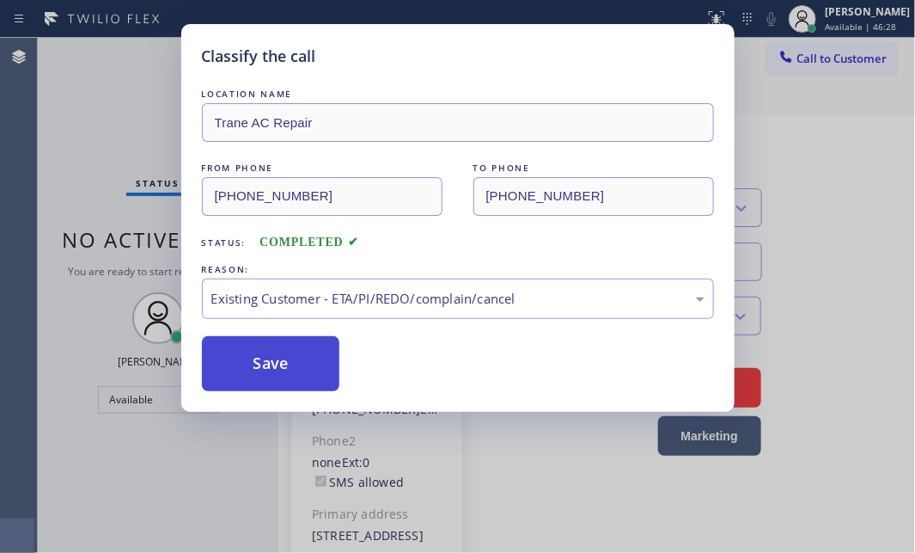
click at [257, 344] on button "Save" at bounding box center [271, 363] width 138 height 55
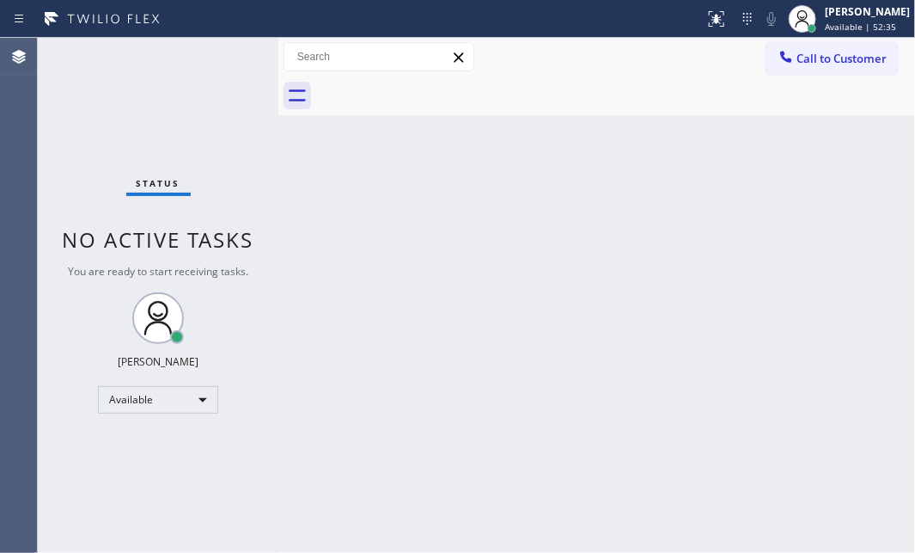
click at [178, 62] on div "Status No active tasks You are ready to start receiving tasks. [PERSON_NAME] Av…" at bounding box center [158, 295] width 241 height 515
click at [223, 60] on div "Status No active tasks You are ready to start receiving tasks. [PERSON_NAME] Av…" at bounding box center [158, 295] width 241 height 515
click at [571, 344] on div "Back to Dashboard Change Sender ID Customers Technicians Select a contact Outbo…" at bounding box center [596, 295] width 637 height 515
click at [125, 93] on div "Status No active tasks You are ready to start receiving tasks. [PERSON_NAME] Av…" at bounding box center [158, 295] width 241 height 515
click at [125, 94] on div "Status No active tasks You are ready to start receiving tasks. [PERSON_NAME] Av…" at bounding box center [158, 295] width 241 height 515
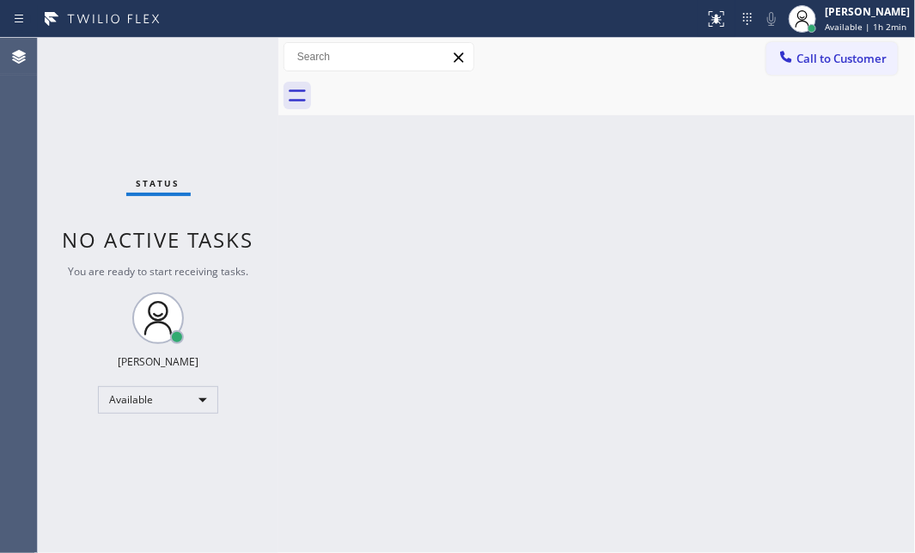
click at [725, 313] on div "Back to Dashboard Change Sender ID Customers Technicians Select a contact Outbo…" at bounding box center [596, 295] width 637 height 515
click at [718, 311] on div "Back to Dashboard Change Sender ID Customers Technicians Select a contact Outbo…" at bounding box center [596, 295] width 637 height 515
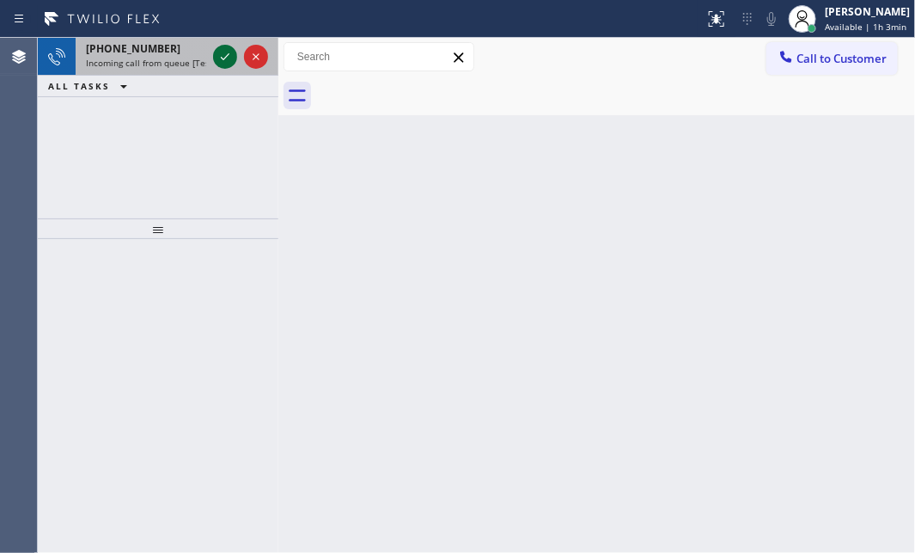
click at [220, 49] on icon at bounding box center [225, 56] width 21 height 21
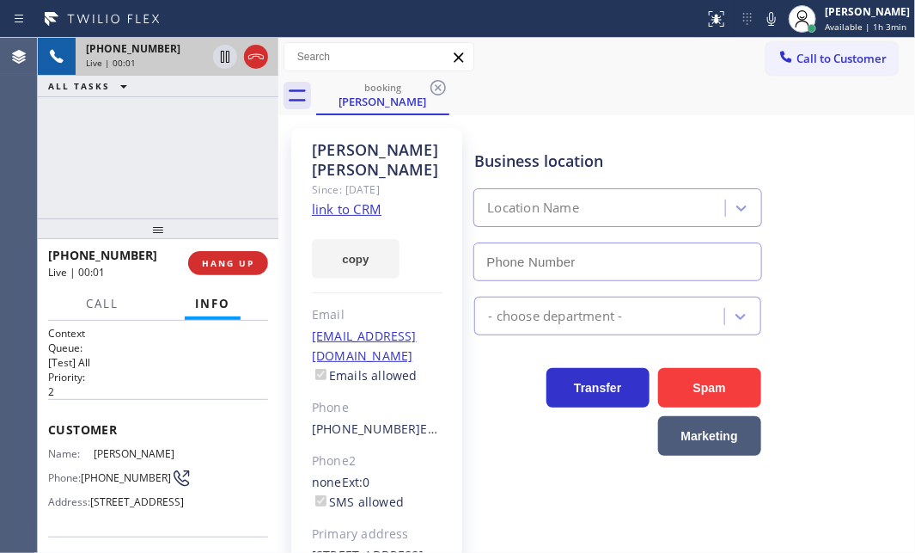
type input "[PHONE_NUMBER]"
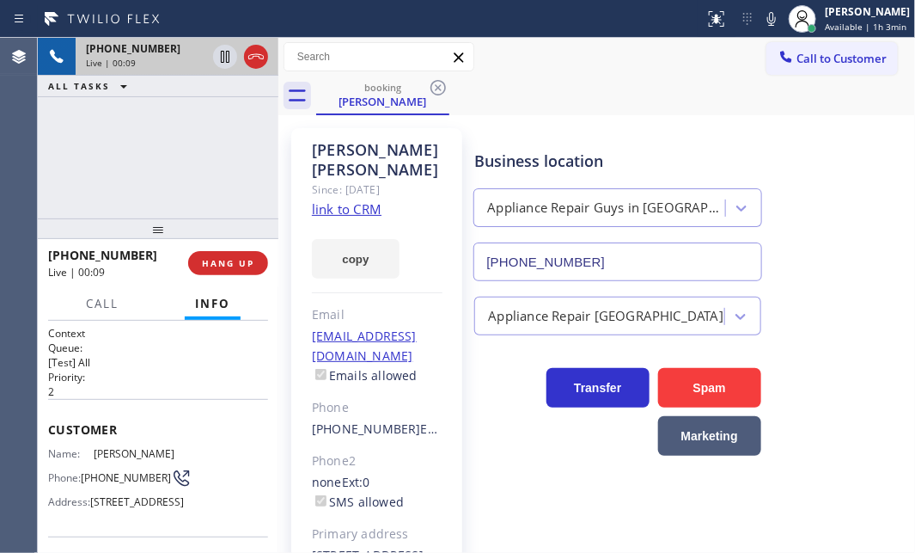
click at [353, 200] on link "link to CRM" at bounding box center [347, 208] width 70 height 17
click at [261, 63] on icon at bounding box center [256, 56] width 21 height 21
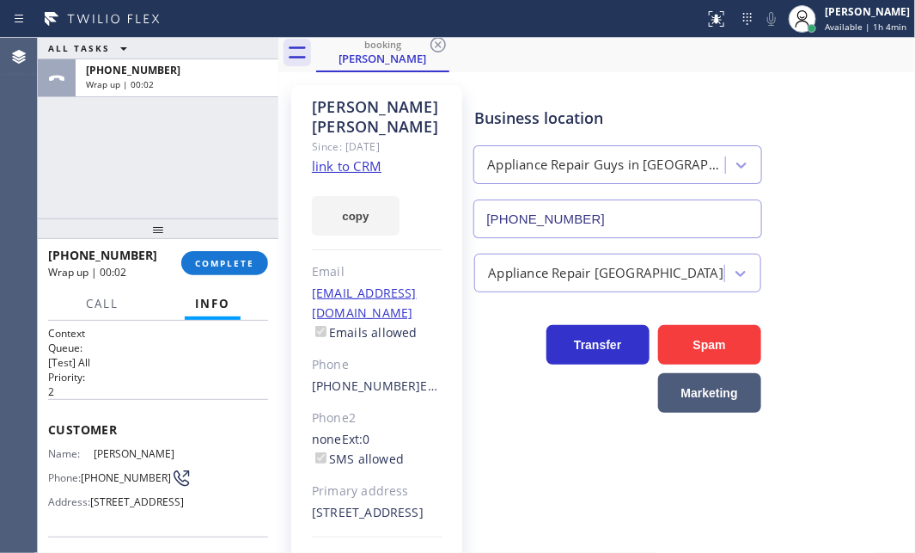
scroll to position [77, 0]
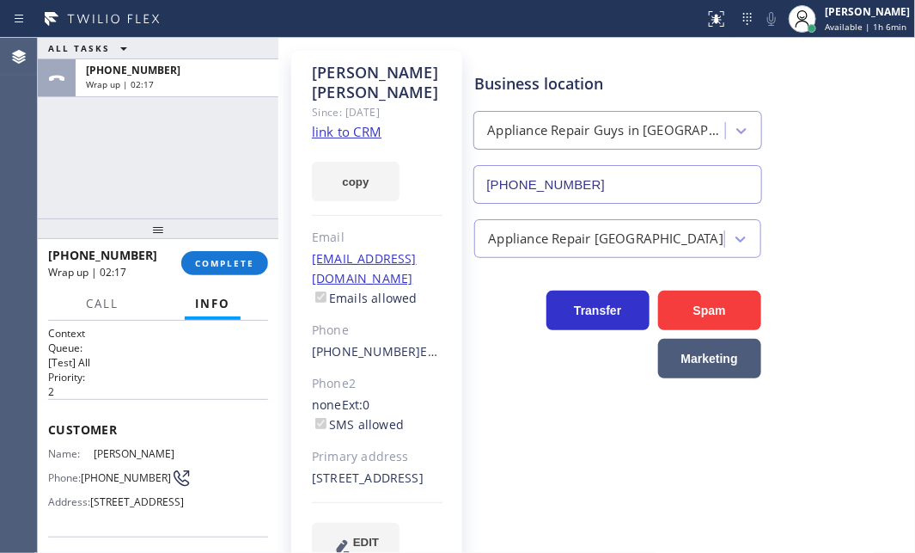
click at [344, 123] on link "link to CRM" at bounding box center [347, 131] width 70 height 17
click at [371, 123] on link "link to CRM" at bounding box center [347, 131] width 70 height 17
click at [203, 257] on span "COMPLETE" at bounding box center [224, 263] width 59 height 12
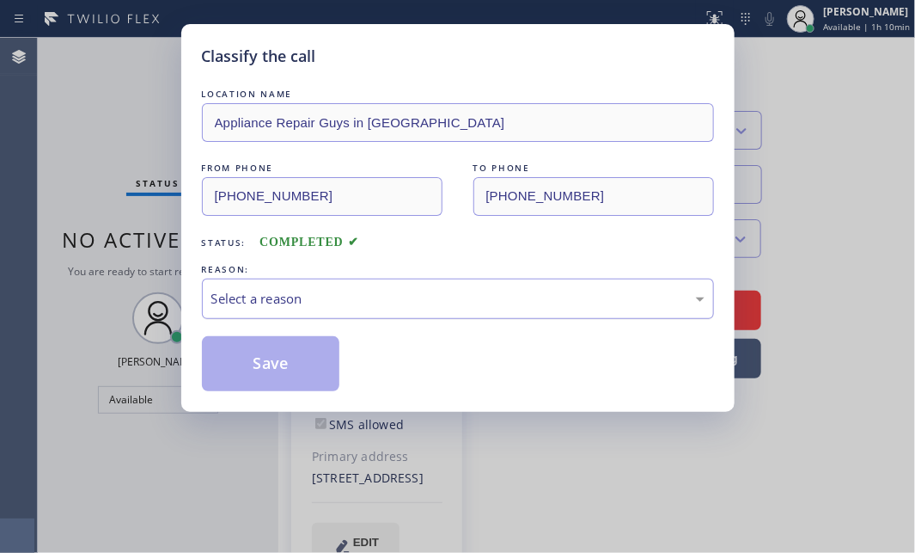
click at [301, 294] on div "Select a reason" at bounding box center [457, 299] width 493 height 20
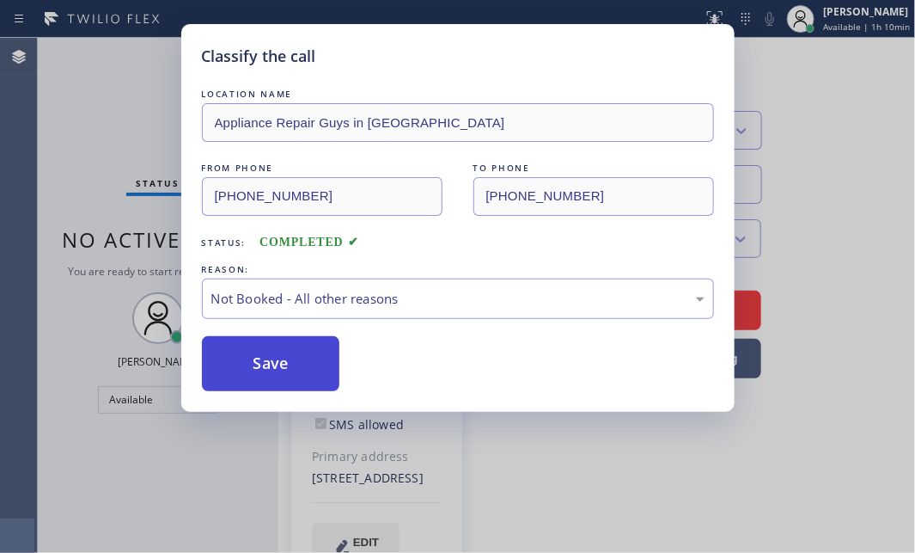
click at [288, 359] on button "Save" at bounding box center [271, 363] width 138 height 55
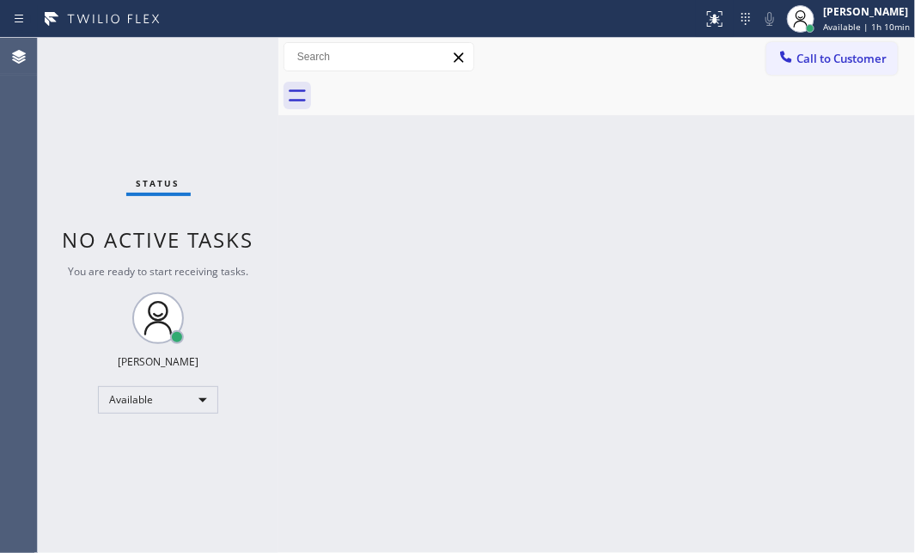
click at [622, 235] on div "Back to Dashboard Change Sender ID Customers Technicians Select a contact Outbo…" at bounding box center [596, 295] width 637 height 515
click at [622, 233] on div "Back to Dashboard Change Sender ID Customers Technicians Select a contact Outbo…" at bounding box center [596, 295] width 637 height 515
click at [621, 232] on div "Back to Dashboard Change Sender ID Customers Technicians Select a contact Outbo…" at bounding box center [596, 295] width 637 height 515
click at [188, 405] on div "Available" at bounding box center [158, 400] width 120 height 28
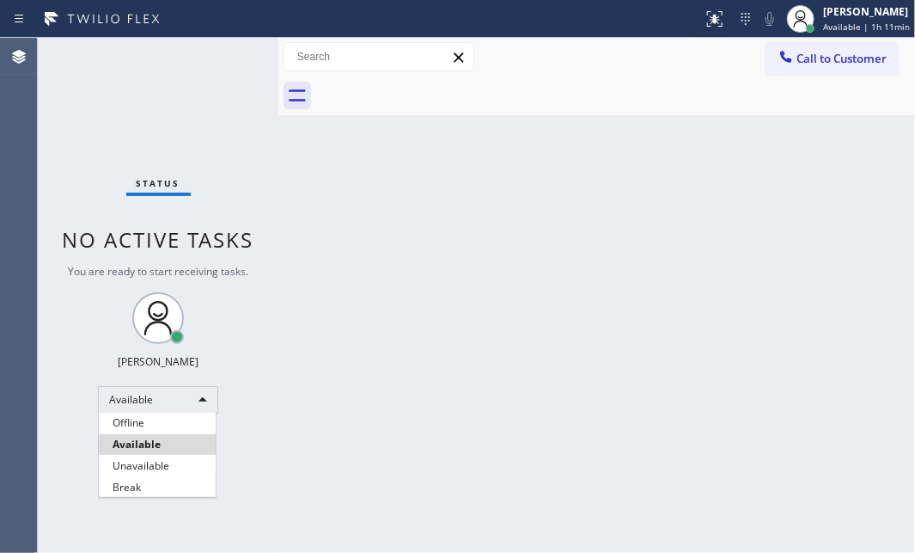
drag, startPoint x: 154, startPoint y: 483, endPoint x: 535, endPoint y: 413, distance: 387.2
click at [160, 482] on li "Break" at bounding box center [157, 487] width 117 height 21
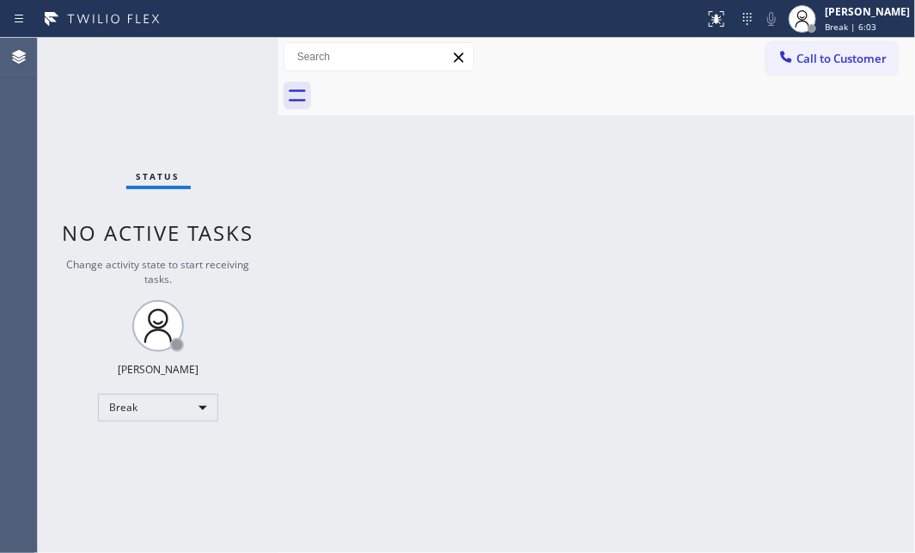
drag, startPoint x: 174, startPoint y: 128, endPoint x: 173, endPoint y: 317, distance: 189.1
click at [174, 140] on div "Status No active tasks Change activity state to start receiving tasks. [PERSON_…" at bounding box center [158, 295] width 241 height 515
click at [192, 413] on div "Break" at bounding box center [158, 408] width 120 height 28
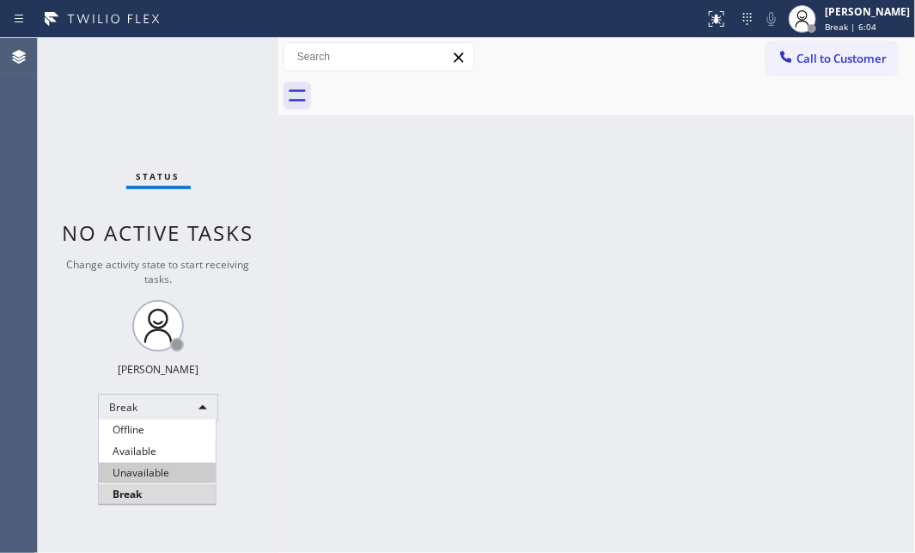
click at [182, 450] on li "Available" at bounding box center [157, 451] width 117 height 21
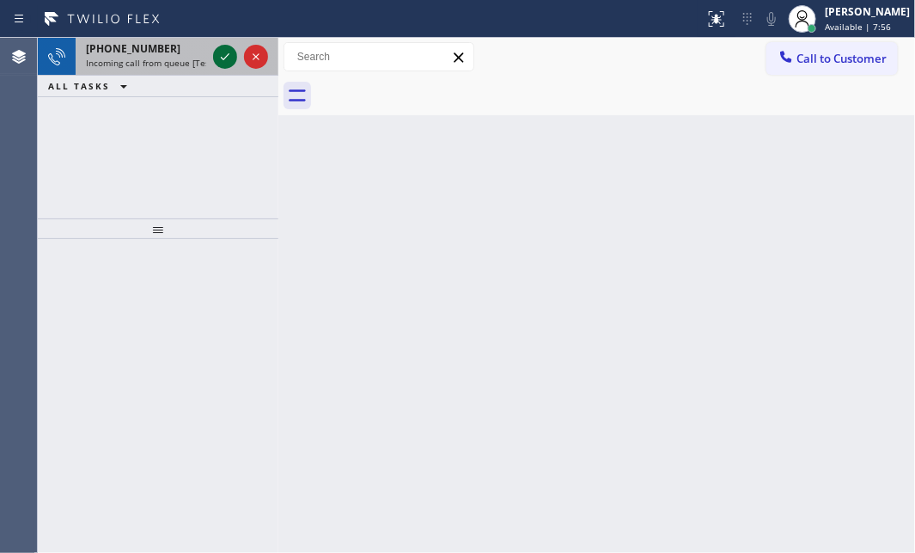
click at [222, 58] on icon at bounding box center [225, 56] width 9 height 7
click at [226, 55] on icon at bounding box center [225, 56] width 21 height 21
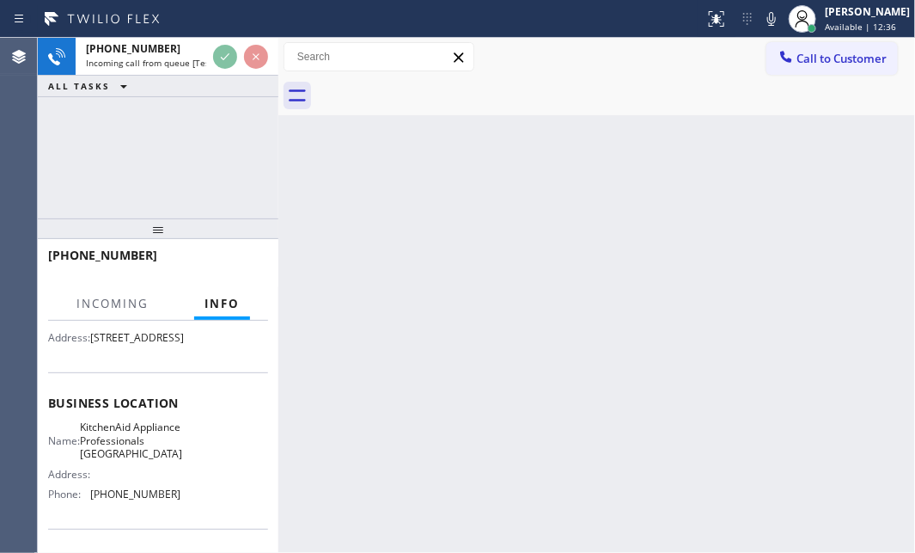
scroll to position [234, 0]
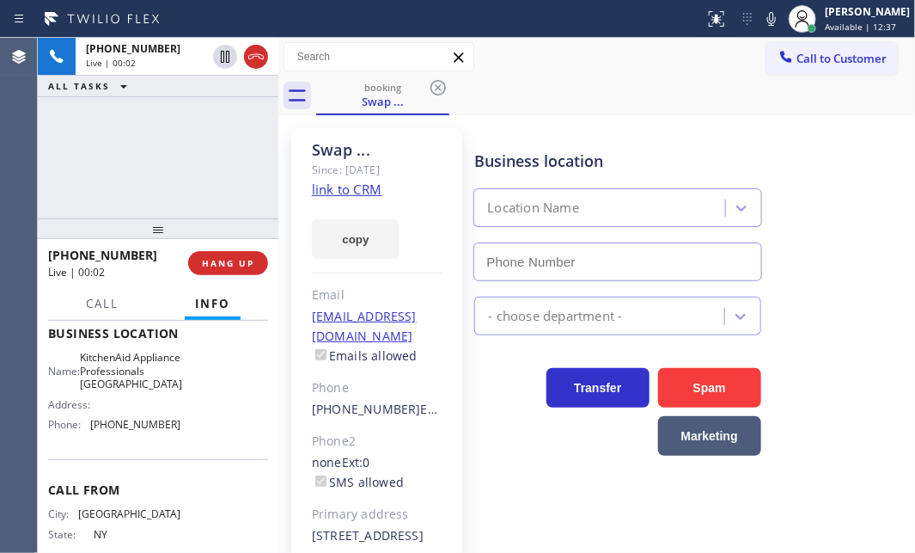
type input "[PHONE_NUMBER]"
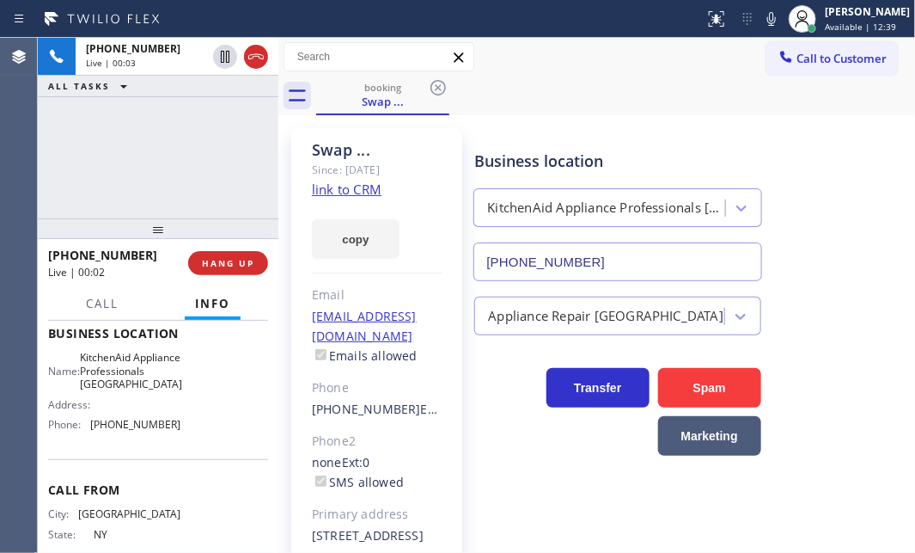
click at [355, 187] on link "link to CRM" at bounding box center [347, 188] width 70 height 17
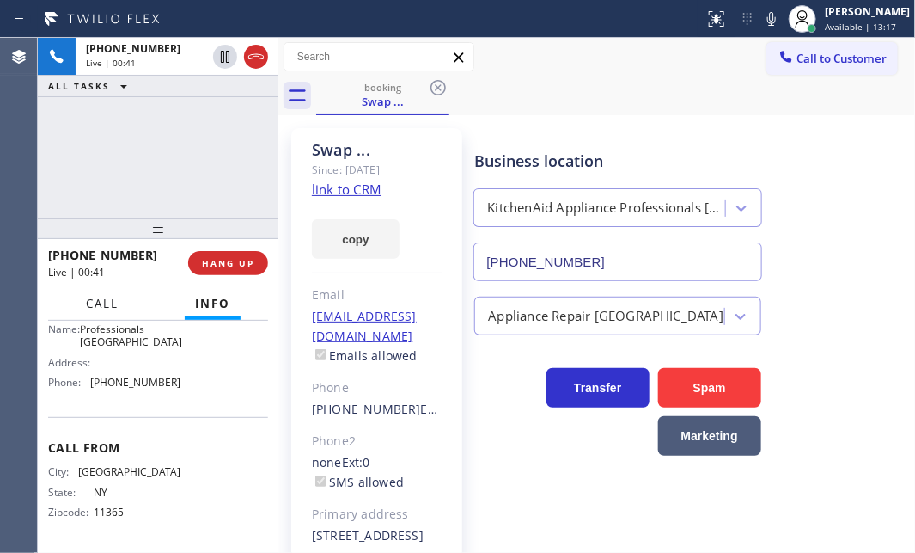
click at [107, 306] on span "Call" at bounding box center [102, 303] width 33 height 15
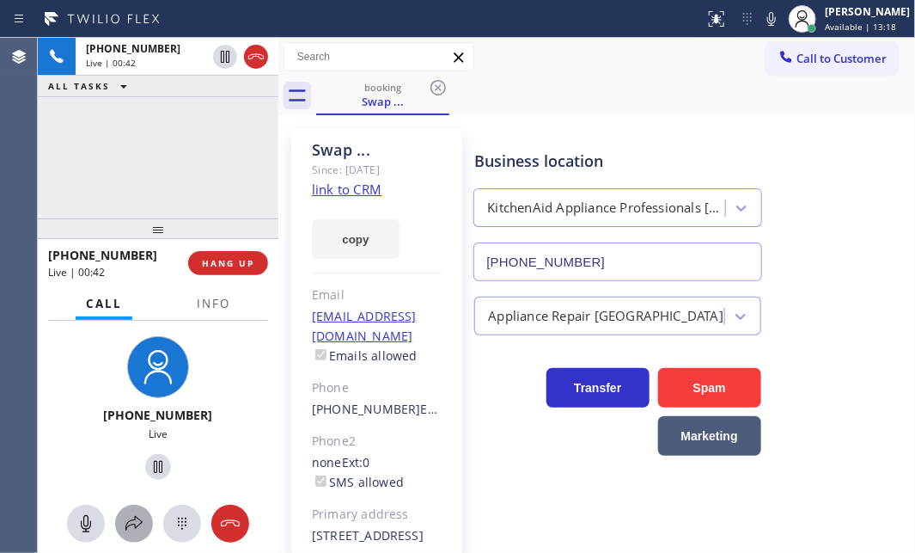
click at [138, 519] on icon at bounding box center [133, 523] width 17 height 15
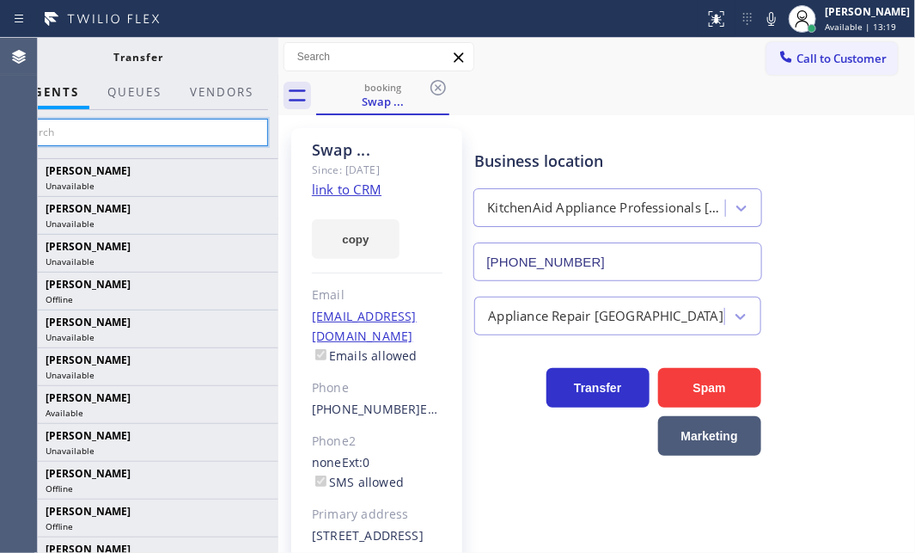
click at [155, 135] on input "text" at bounding box center [138, 133] width 259 height 28
type input "s"
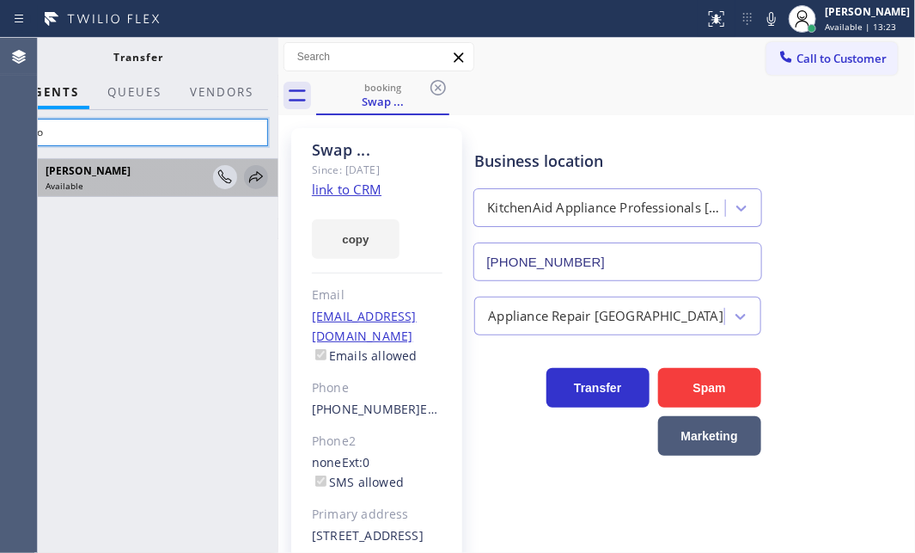
type input "arno"
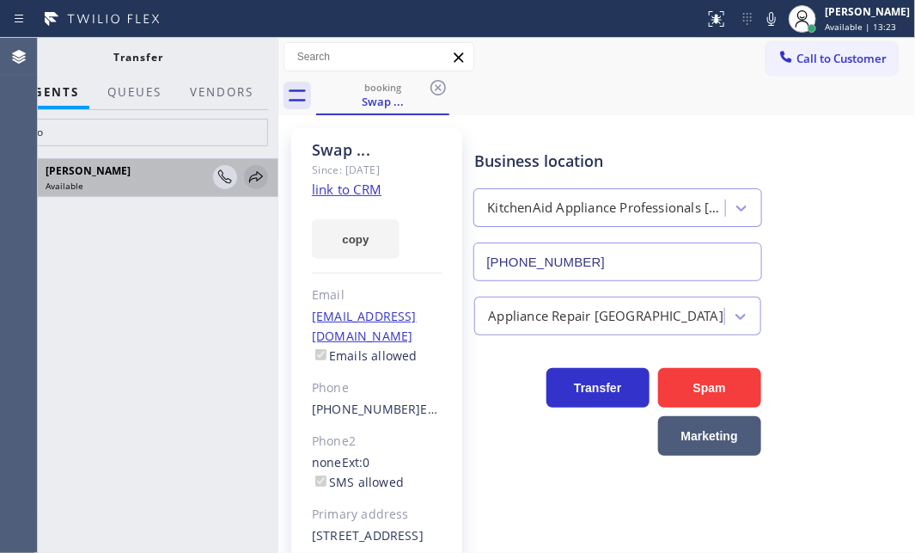
click at [258, 177] on icon at bounding box center [256, 177] width 21 height 21
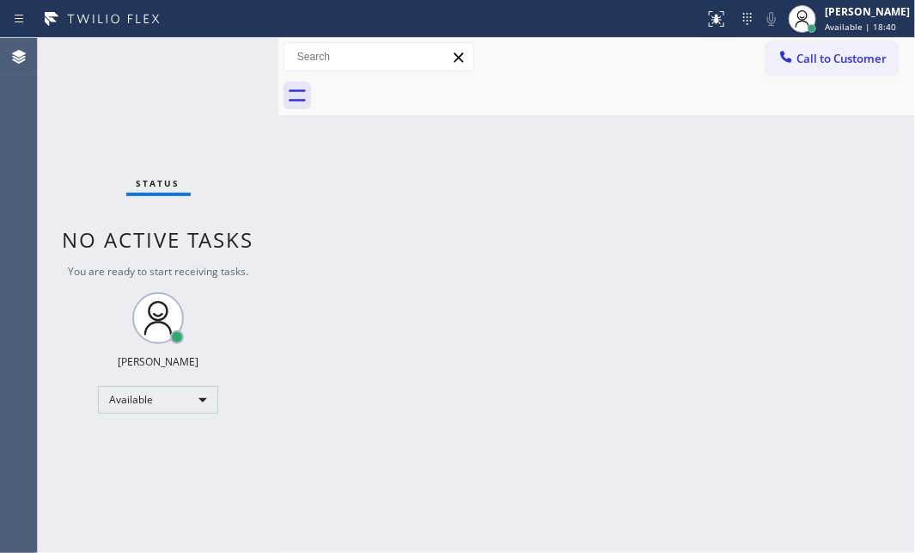
click at [366, 193] on div "Back to Dashboard Change Sender ID Customers Technicians Select a contact Outbo…" at bounding box center [596, 295] width 637 height 515
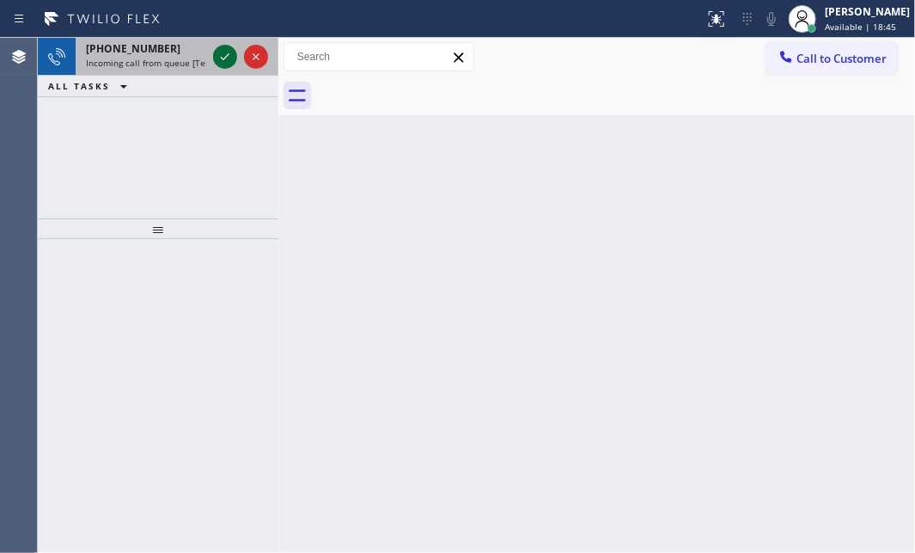
click at [226, 56] on icon at bounding box center [225, 56] width 9 height 7
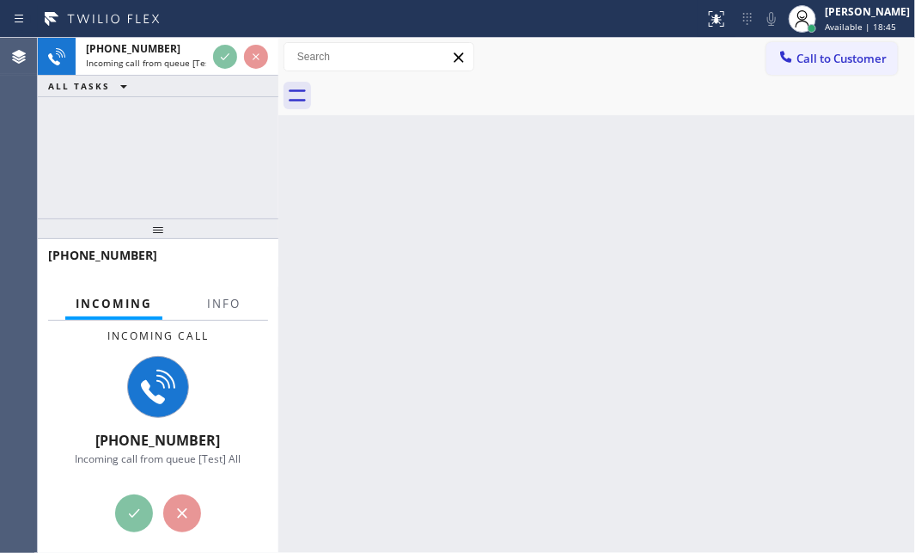
click at [223, 75] on div "[PHONE_NUMBER] Incoming call from queue [Test] All ALL TASKS ALL TASKS ACTIVE T…" at bounding box center [158, 67] width 241 height 59
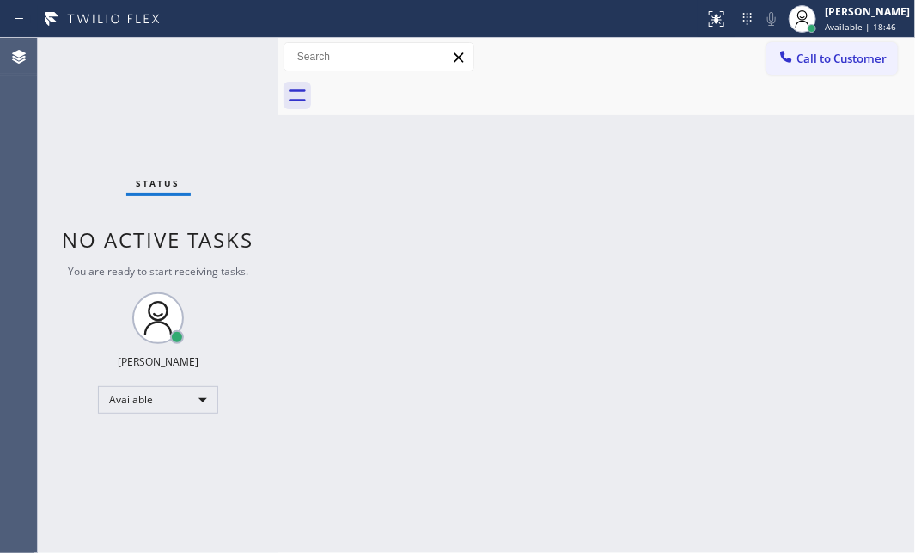
click at [231, 298] on div "Status No active tasks You are ready to start receiving tasks. [PERSON_NAME] Av…" at bounding box center [158, 295] width 241 height 515
click at [706, 17] on icon at bounding box center [716, 19] width 21 height 21
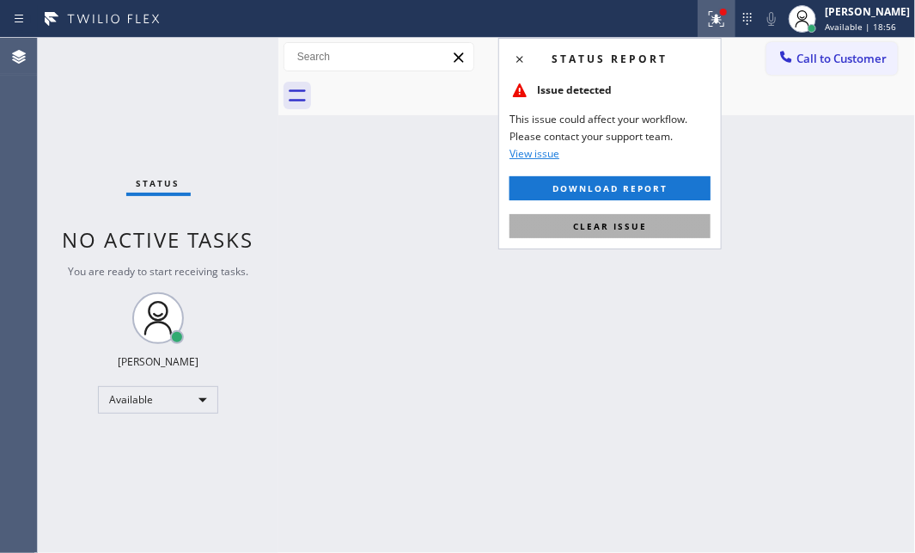
click at [657, 223] on button "Clear issue" at bounding box center [610, 226] width 201 height 24
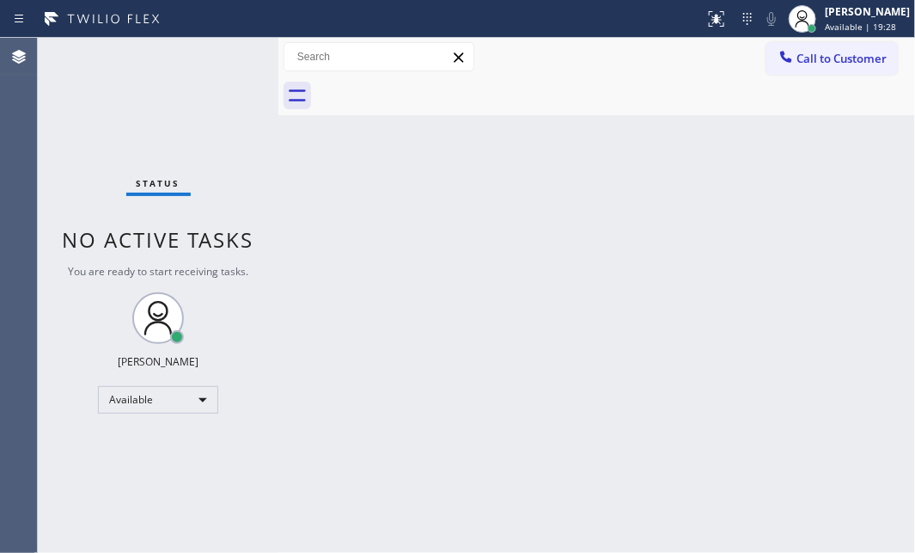
click at [217, 55] on div "Status No active tasks You are ready to start receiving tasks. [PERSON_NAME] Av…" at bounding box center [158, 295] width 241 height 515
click at [524, 217] on div "Back to Dashboard Change Sender ID Customers Technicians Select a contact Outbo…" at bounding box center [596, 295] width 637 height 515
click at [176, 48] on div "Status No active tasks You are ready to start receiving tasks. [PERSON_NAME] Av…" at bounding box center [158, 295] width 241 height 515
click at [206, 46] on div "Status No active tasks You are ready to start receiving tasks. [PERSON_NAME] Av…" at bounding box center [158, 295] width 241 height 515
click at [222, 50] on div "Status No active tasks You are ready to start receiving tasks. [PERSON_NAME] Av…" at bounding box center [158, 295] width 241 height 515
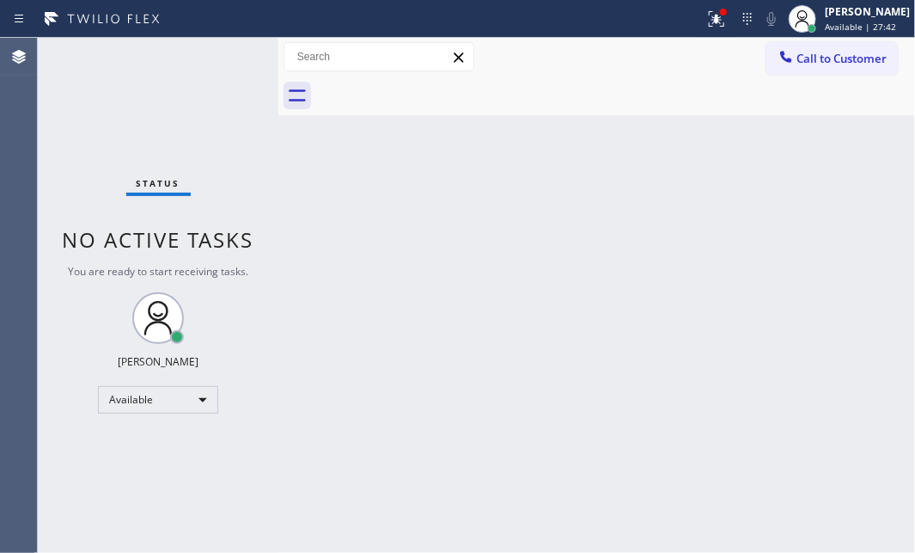
click at [222, 50] on div "Status No active tasks You are ready to start receiving tasks. [PERSON_NAME] Av…" at bounding box center [158, 295] width 241 height 515
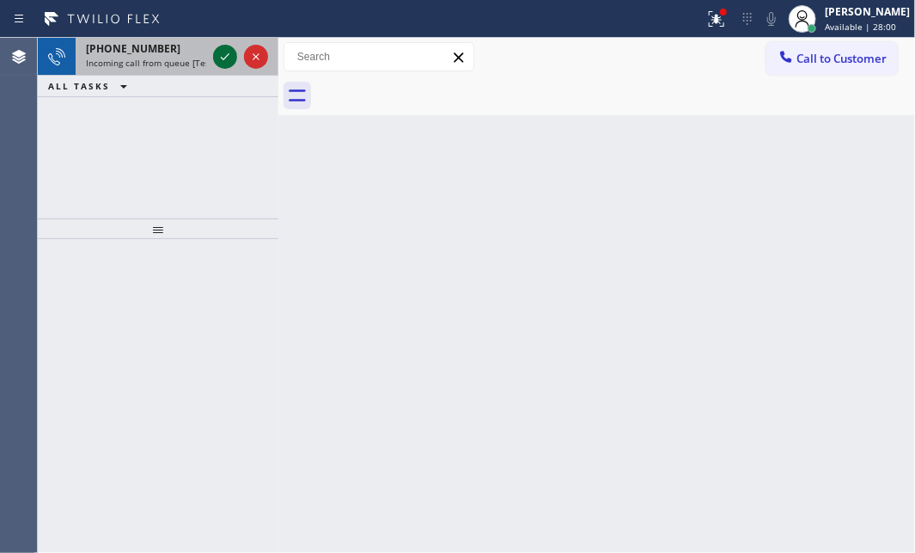
click at [230, 60] on icon at bounding box center [225, 56] width 21 height 21
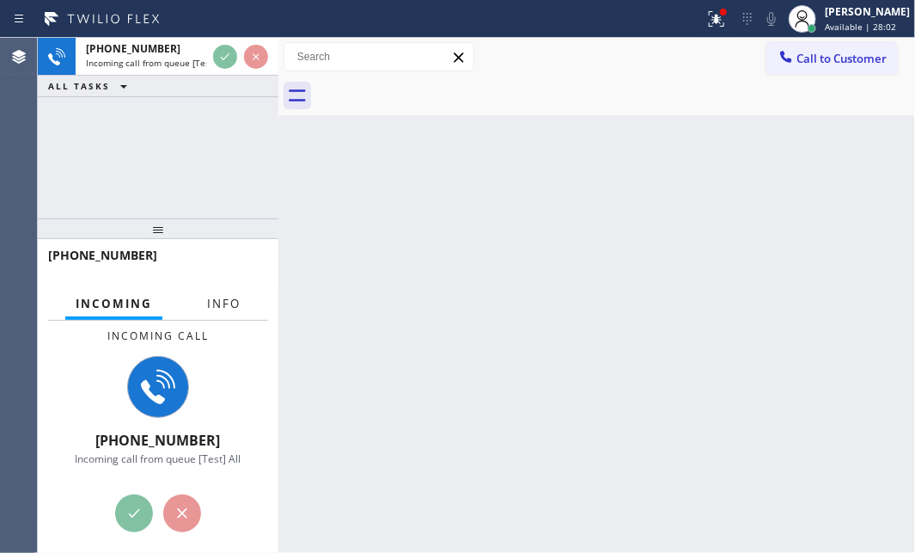
click at [229, 301] on span "Info" at bounding box center [224, 303] width 34 height 15
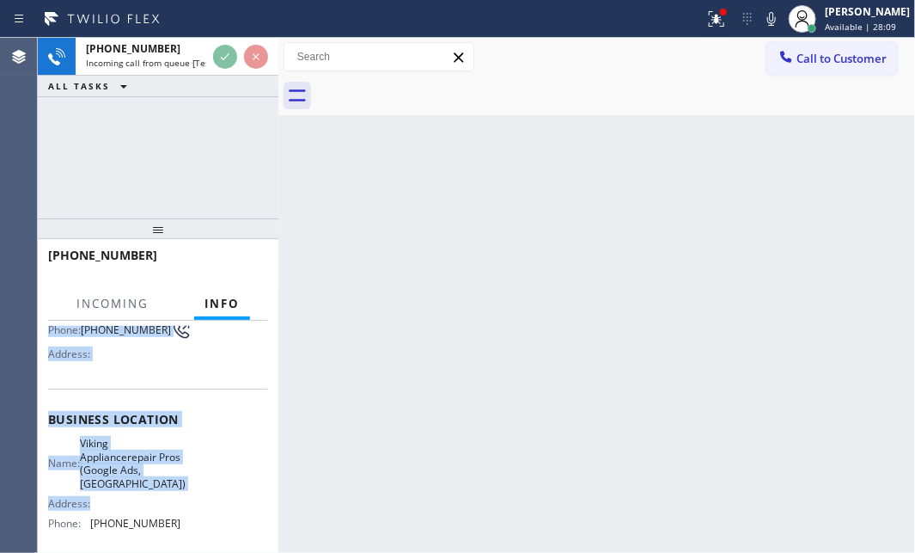
scroll to position [156, 0]
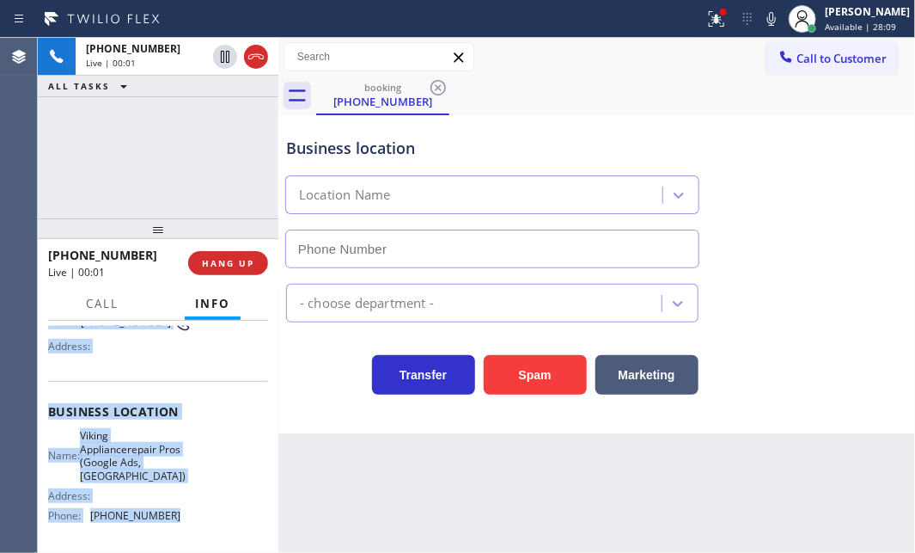
type input "[PHONE_NUMBER]"
drag, startPoint x: 46, startPoint y: 345, endPoint x: 185, endPoint y: 512, distance: 217.9
click at [185, 512] on div "Context Queue: [Test] All Priority: 1 Customer Name: [PHONE_NUMBER] Phone: [PHO…" at bounding box center [158, 437] width 241 height 232
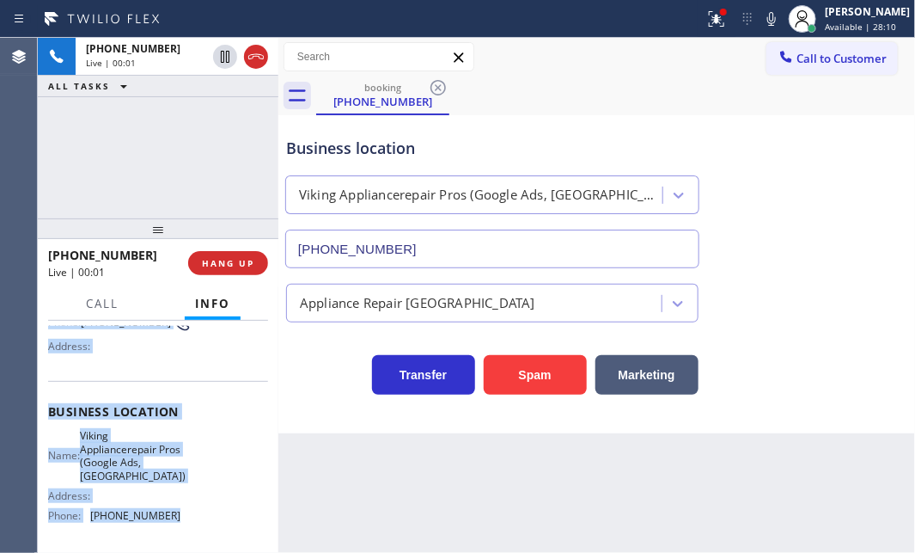
copy div "Customer Name: [PHONE_NUMBER] Phone: [PHONE_NUMBER] Address: Business location …"
click at [706, 23] on icon at bounding box center [716, 19] width 21 height 21
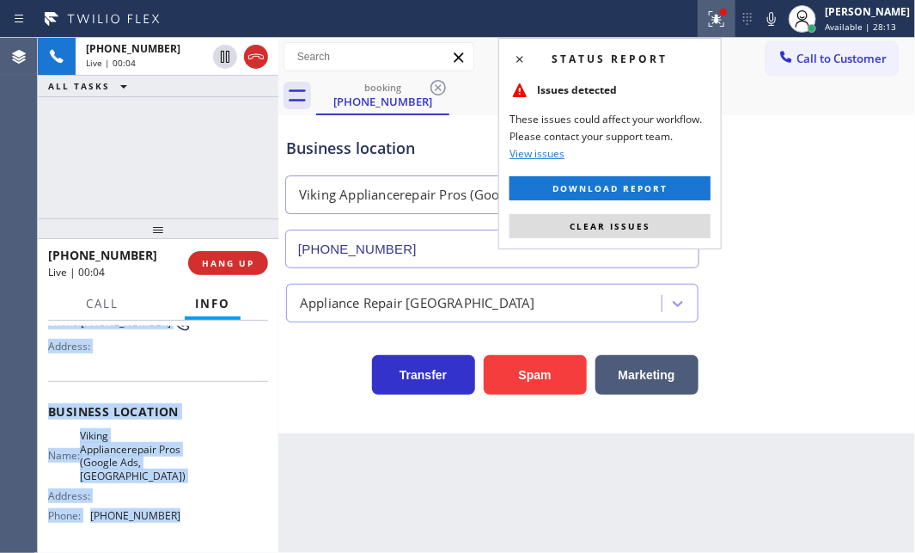
click at [657, 233] on button "Clear issues" at bounding box center [610, 226] width 201 height 24
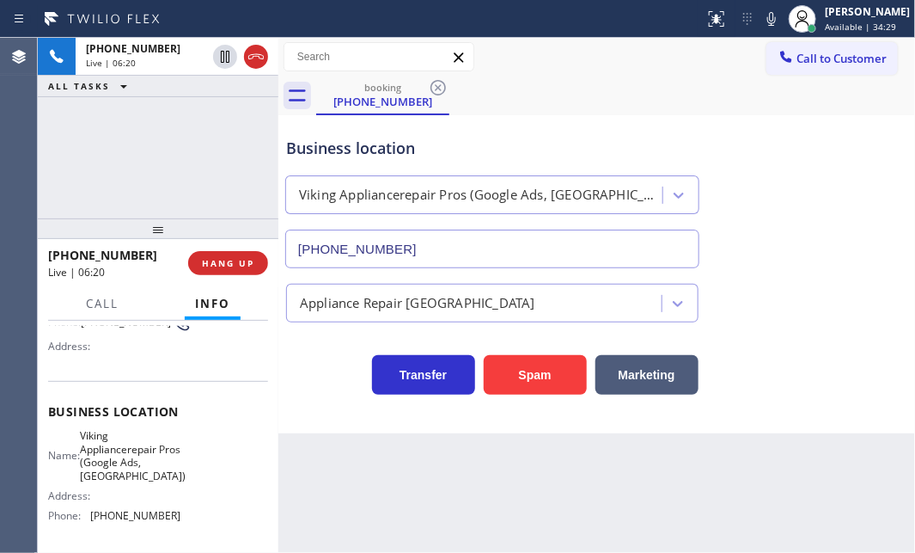
click at [215, 122] on div "[PHONE_NUMBER] Live | 06:20 ALL TASKS ALL TASKS ACTIVE TASKS TASKS IN WRAP UP" at bounding box center [158, 128] width 241 height 180
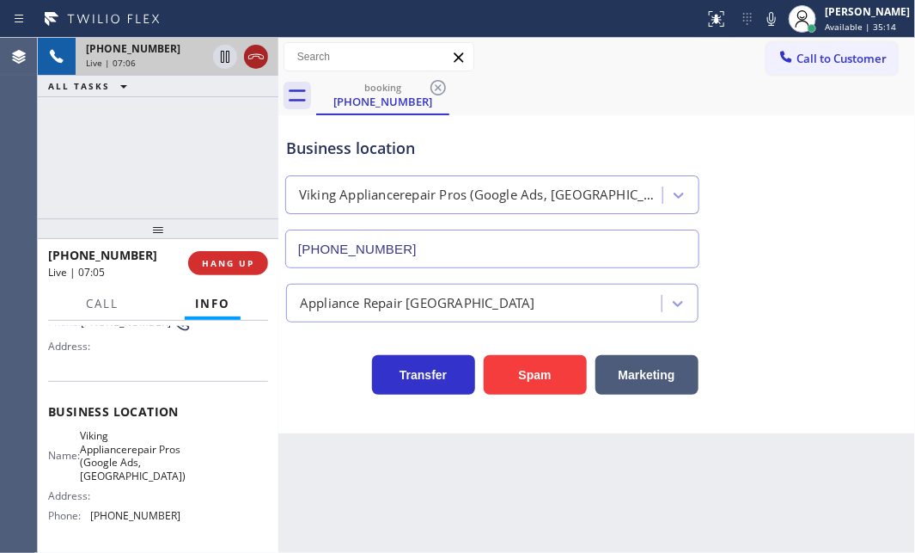
click at [262, 63] on icon at bounding box center [256, 56] width 21 height 21
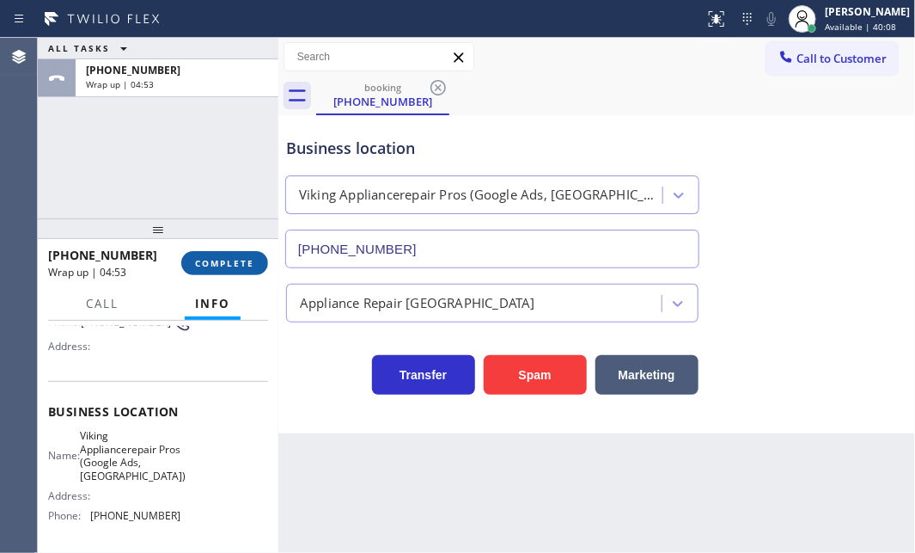
click at [229, 259] on span "COMPLETE" at bounding box center [224, 263] width 59 height 12
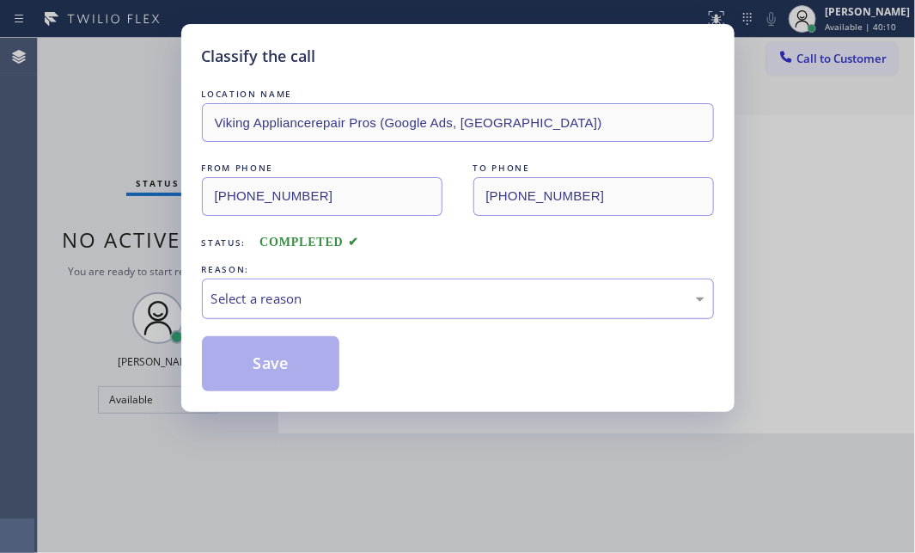
drag, startPoint x: 373, startPoint y: 284, endPoint x: 368, endPoint y: 293, distance: 10.8
click at [373, 284] on div "Select a reason" at bounding box center [458, 298] width 512 height 40
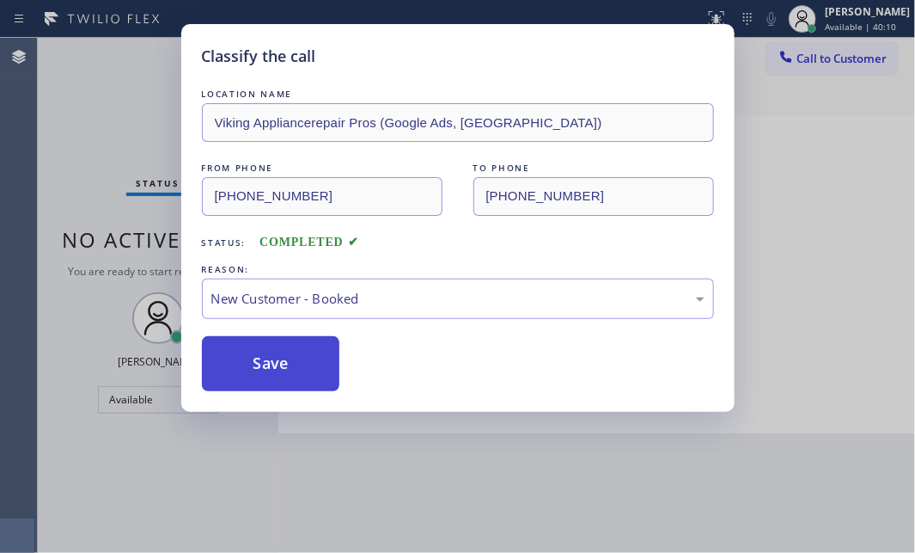
click at [252, 361] on button "Save" at bounding box center [271, 363] width 138 height 55
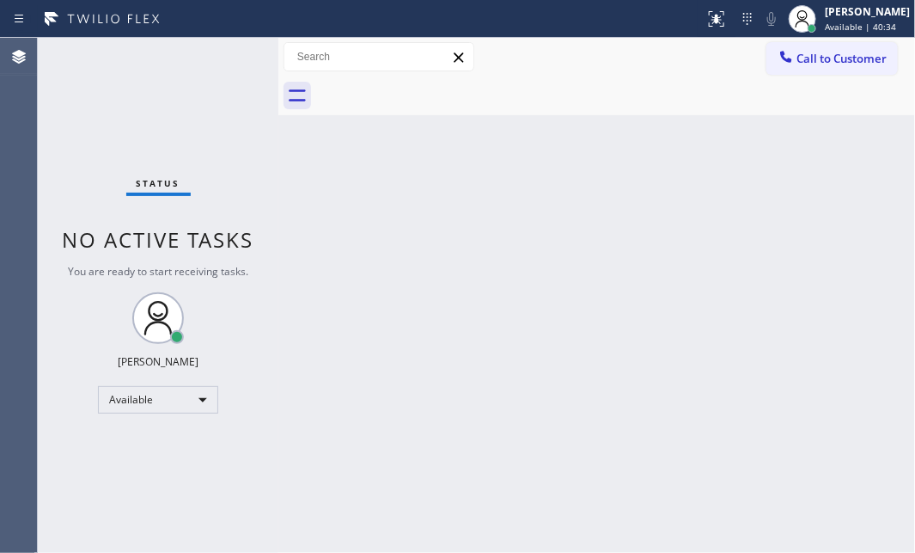
click at [529, 217] on div "Back to Dashboard Change Sender ID Customers Technicians Select a contact Outbo…" at bounding box center [596, 295] width 637 height 515
click at [205, 392] on div "Available" at bounding box center [158, 400] width 120 height 28
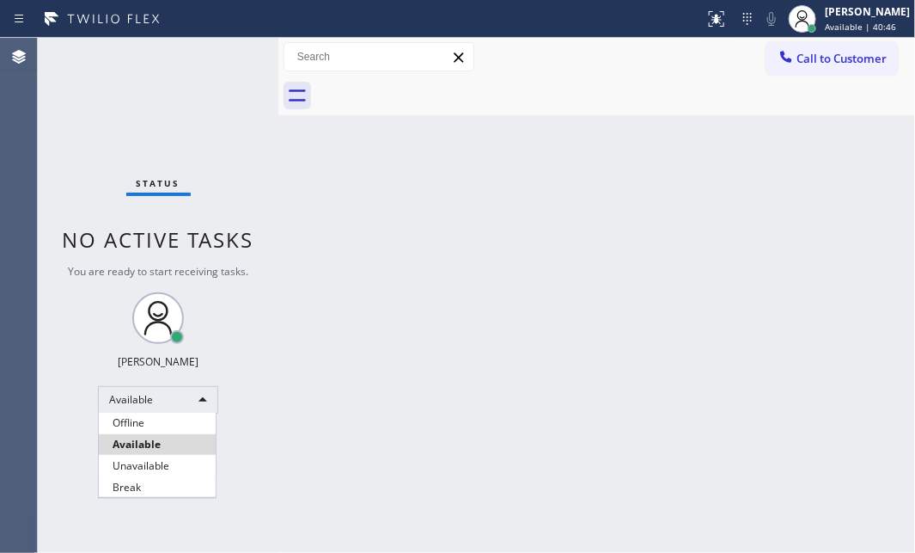
drag, startPoint x: 144, startPoint y: 484, endPoint x: 882, endPoint y: 354, distance: 748.8
click at [146, 483] on li "Break" at bounding box center [157, 487] width 117 height 21
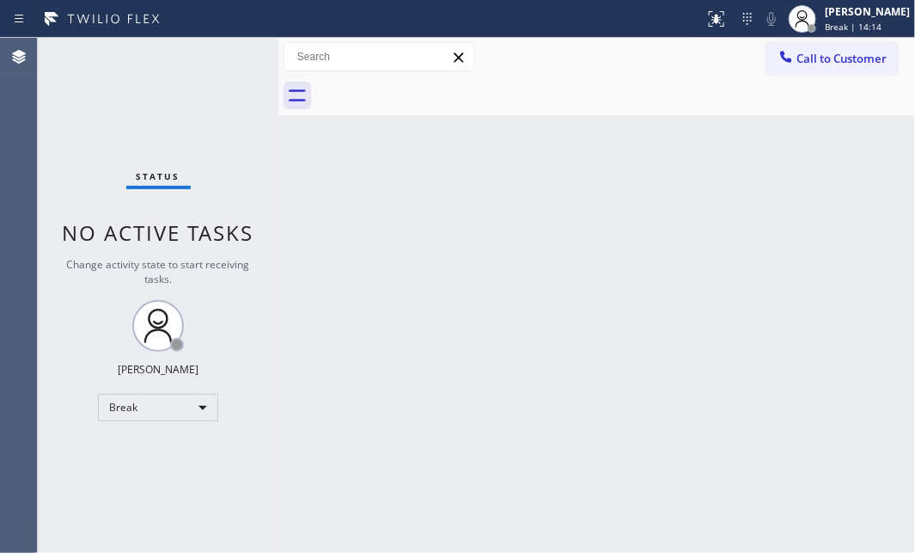
drag, startPoint x: 196, startPoint y: 93, endPoint x: 212, endPoint y: 138, distance: 47.6
click at [197, 96] on div "Status No active tasks Change activity state to start receiving tasks. [PERSON_…" at bounding box center [158, 295] width 241 height 515
click at [204, 407] on div "Break" at bounding box center [158, 408] width 120 height 28
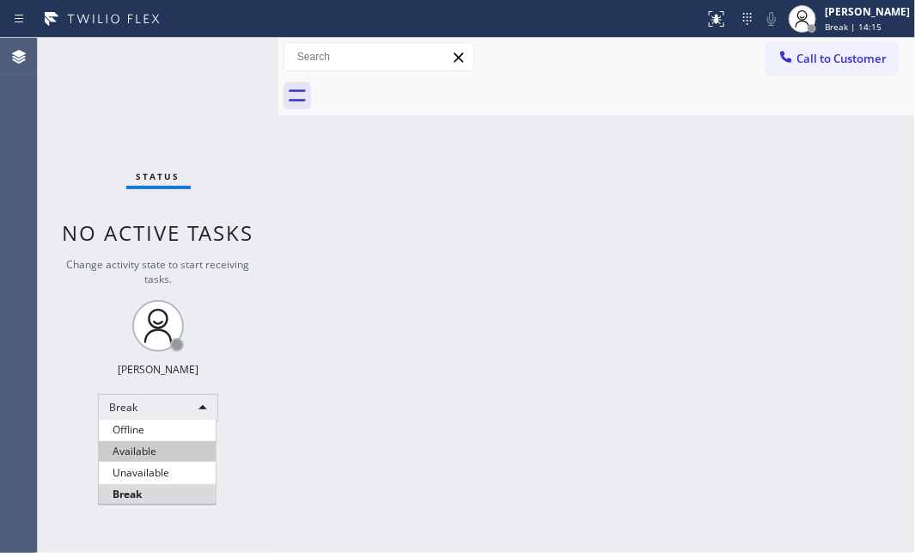
click at [138, 450] on li "Available" at bounding box center [157, 451] width 117 height 21
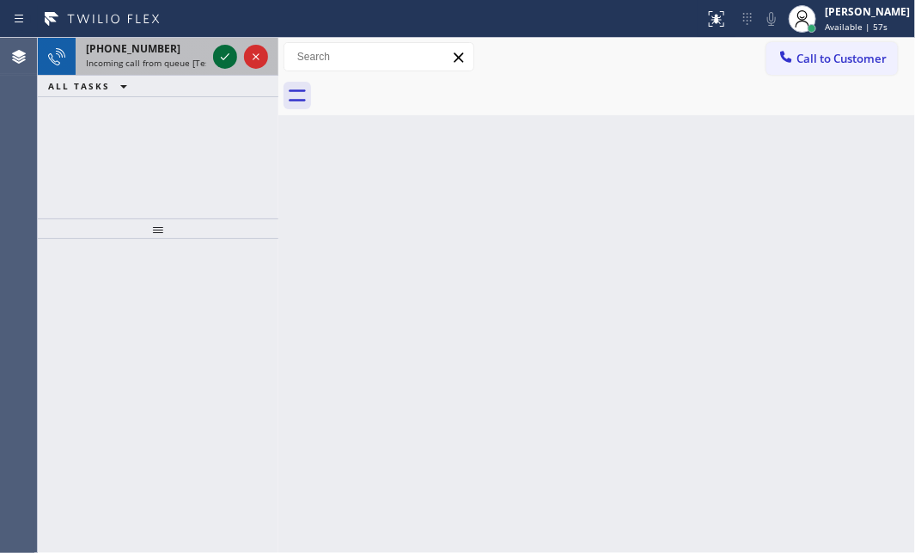
click at [216, 57] on icon at bounding box center [225, 56] width 21 height 21
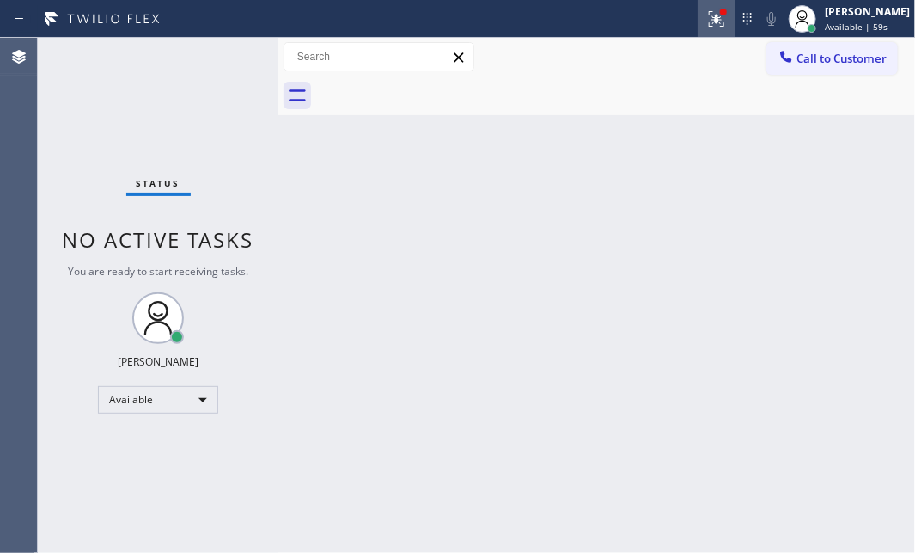
click at [720, 25] on div at bounding box center [717, 19] width 38 height 21
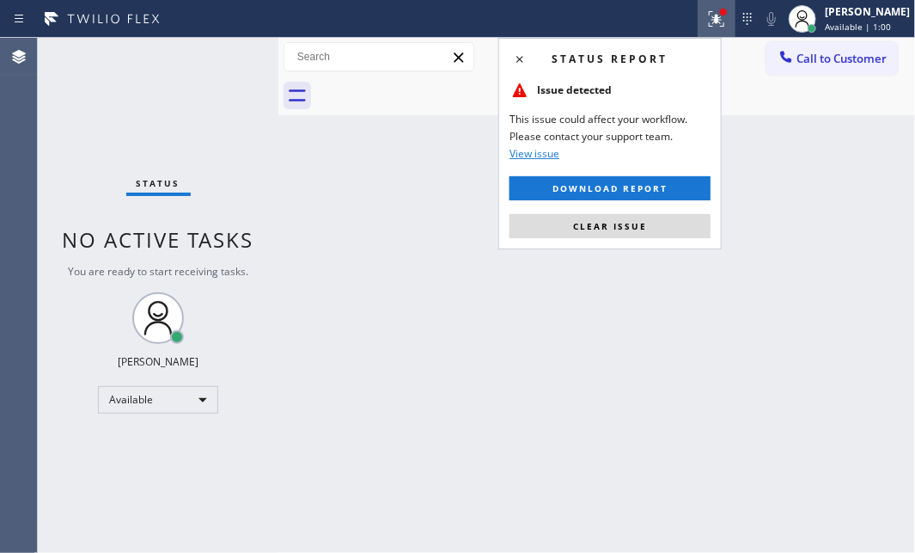
drag, startPoint x: 652, startPoint y: 226, endPoint x: 675, endPoint y: 232, distance: 23.1
click at [653, 226] on button "Clear issue" at bounding box center [610, 226] width 201 height 24
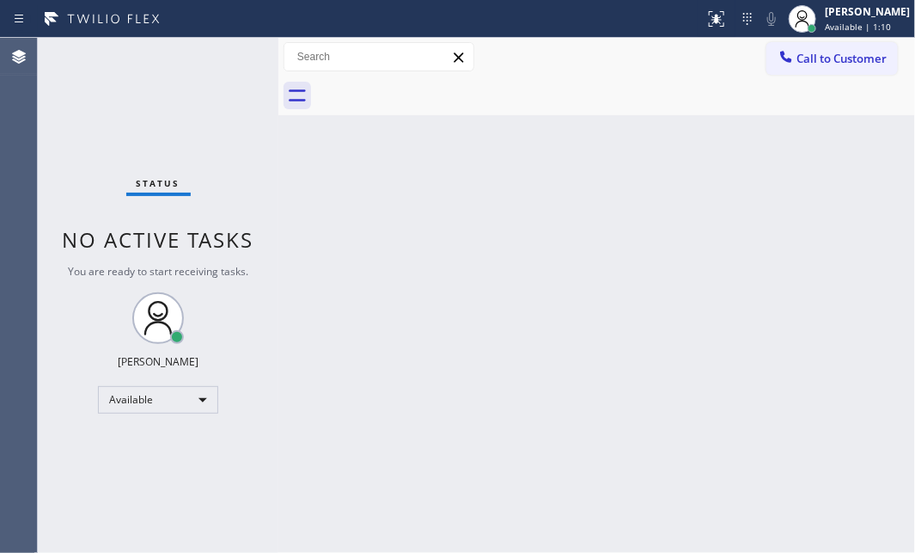
click at [214, 58] on div "Status No active tasks You are ready to start receiving tasks. [PERSON_NAME] Av…" at bounding box center [158, 295] width 241 height 515
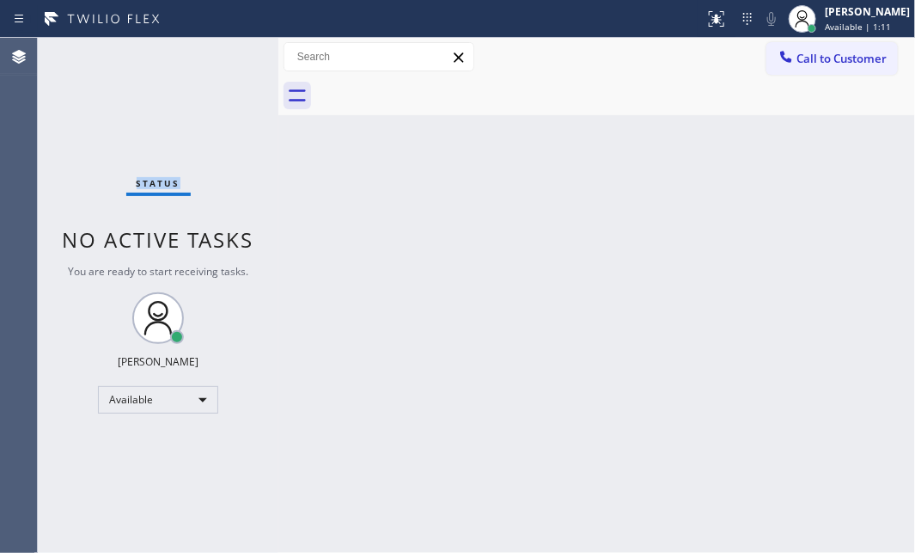
click at [214, 58] on div "Status No active tasks You are ready to start receiving tasks. [PERSON_NAME] Av…" at bounding box center [158, 295] width 241 height 515
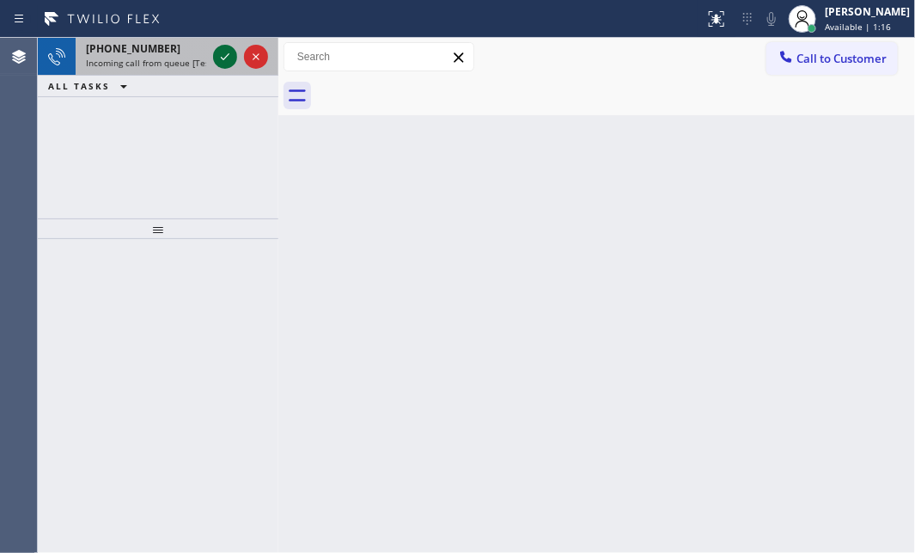
click at [223, 58] on icon at bounding box center [225, 56] width 9 height 7
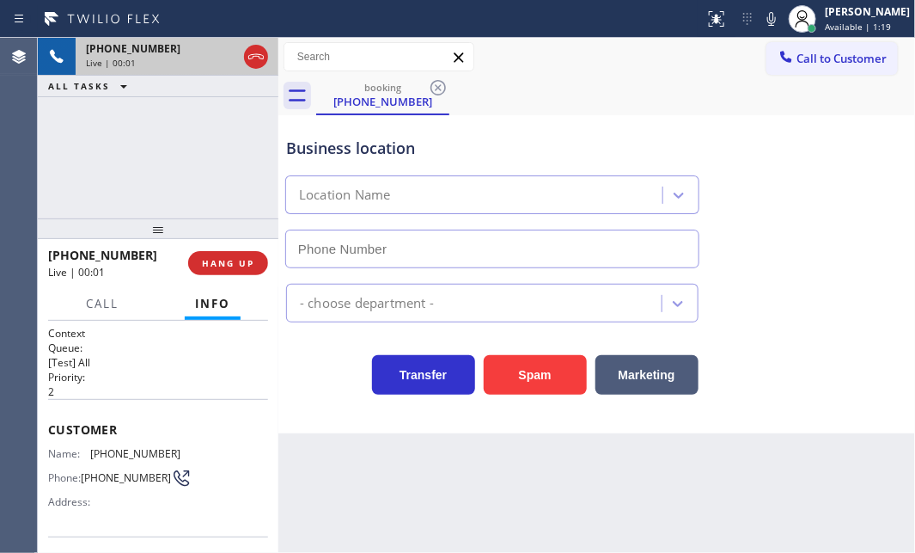
type input "[PHONE_NUMBER]"
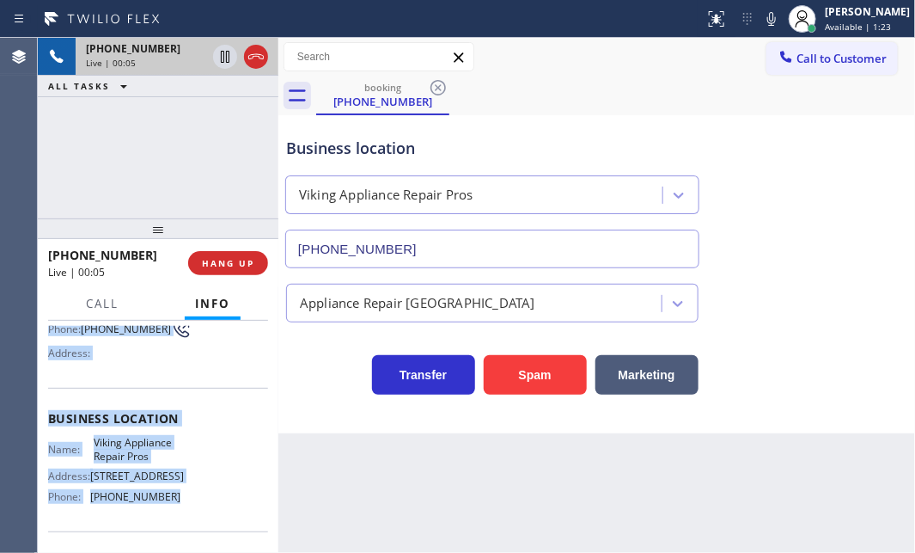
scroll to position [156, 0]
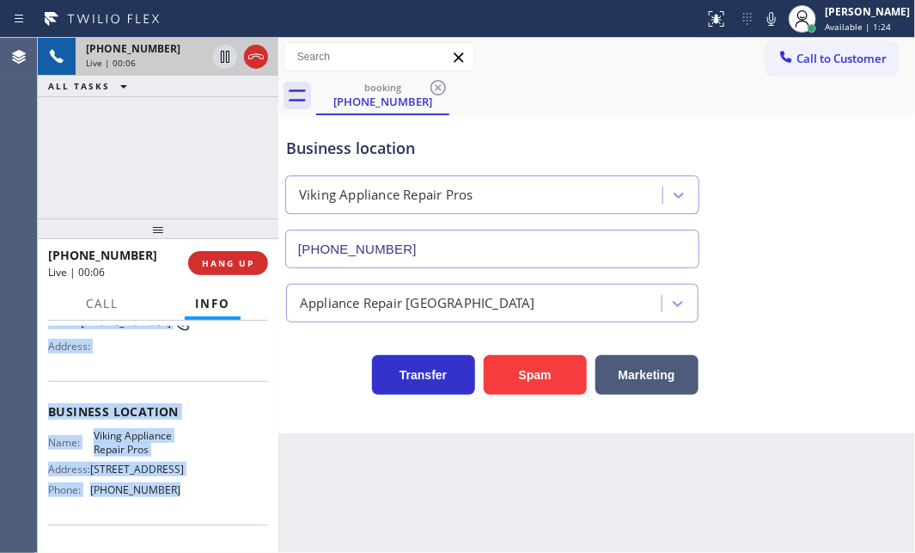
drag, startPoint x: 46, startPoint y: 420, endPoint x: 163, endPoint y: 505, distance: 144.8
click at [163, 505] on div "Context Queue: [Test] All Priority: 2 Customer Name: [PHONE_NUMBER] Phone: [PHO…" at bounding box center [158, 437] width 241 height 232
copy div "Customer Name: [PHONE_NUMBER] Phone: [PHONE_NUMBER] Address: Business location …"
click at [261, 57] on icon at bounding box center [256, 56] width 21 height 21
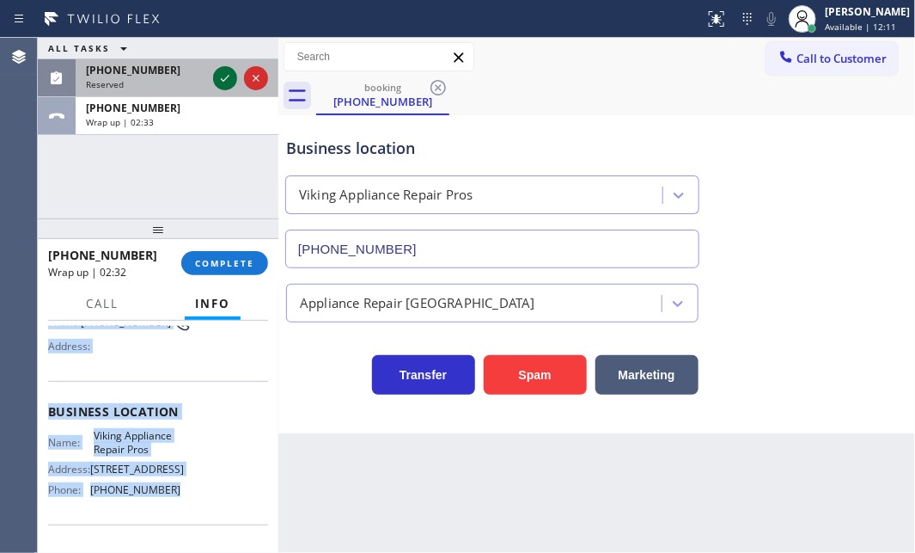
click at [223, 77] on icon at bounding box center [225, 78] width 21 height 21
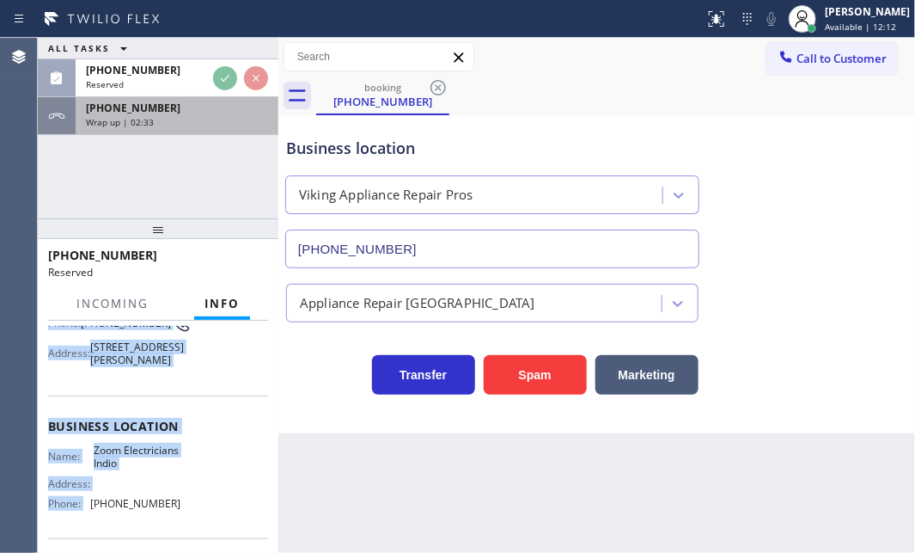
click at [198, 117] on div "Wrap up | 02:33" at bounding box center [177, 122] width 182 height 12
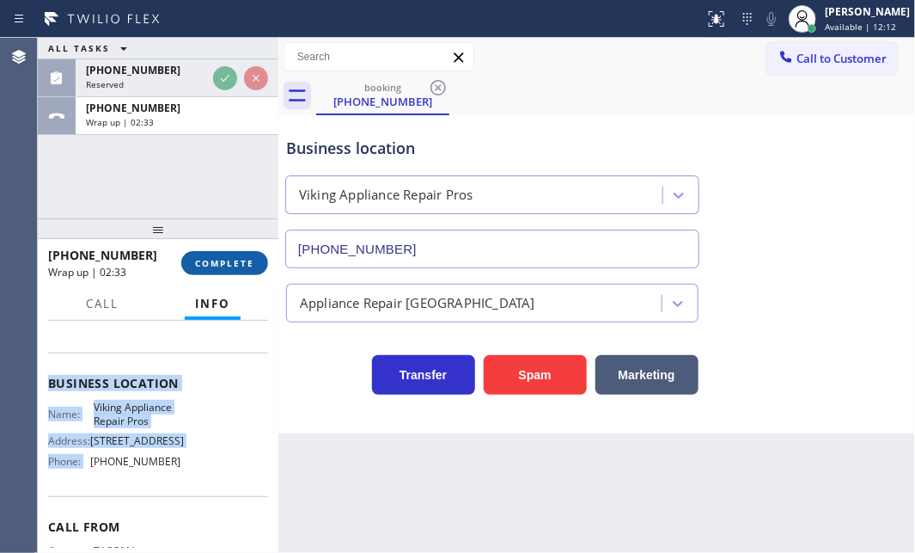
scroll to position [156, 0]
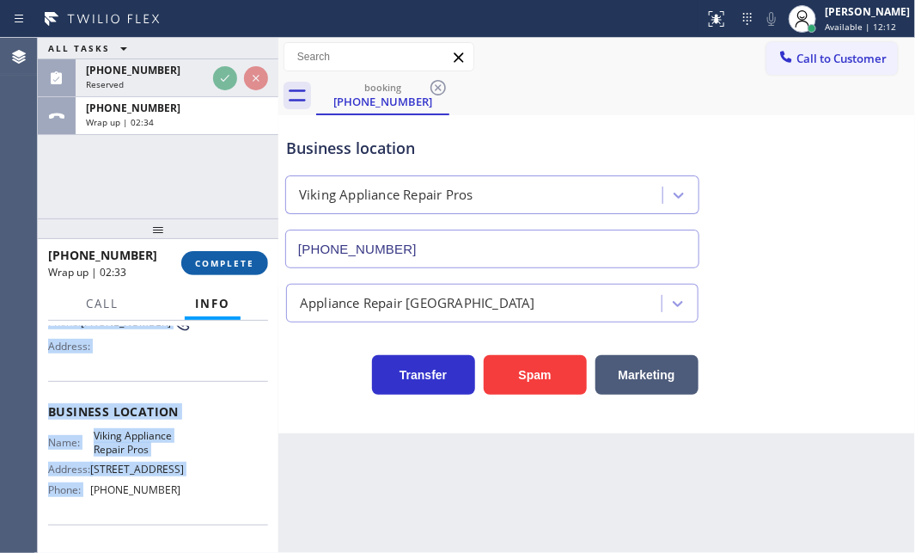
click at [242, 266] on span "COMPLETE" at bounding box center [224, 263] width 59 height 12
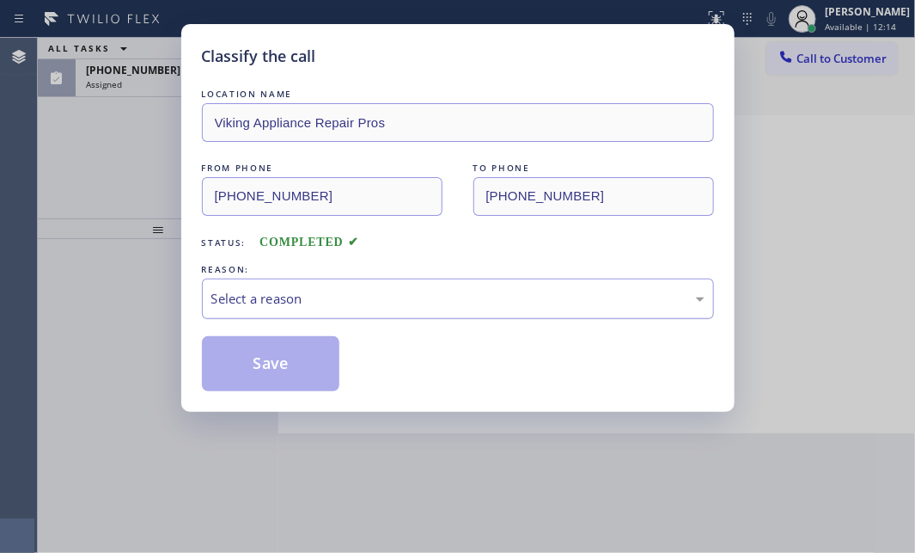
click at [407, 300] on div "Select a reason" at bounding box center [457, 299] width 493 height 20
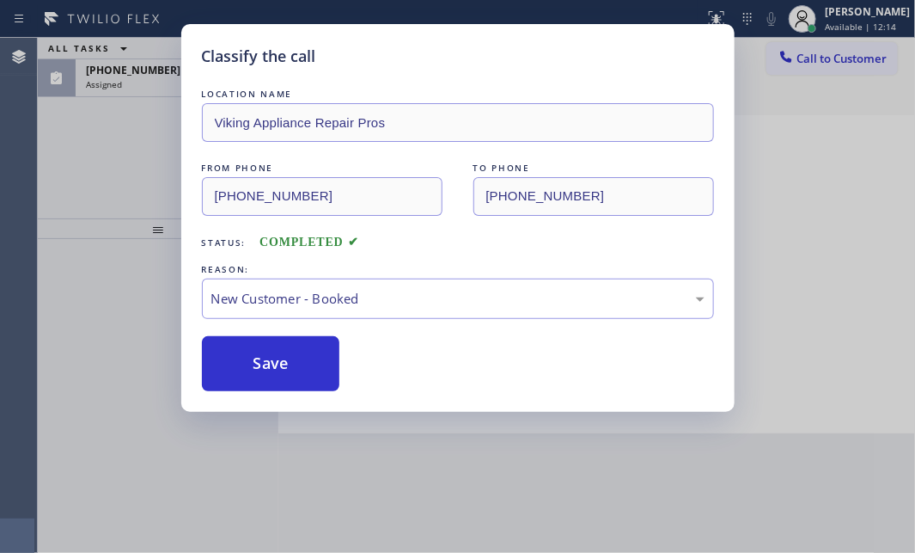
drag, startPoint x: 294, startPoint y: 335, endPoint x: 270, endPoint y: 350, distance: 28.2
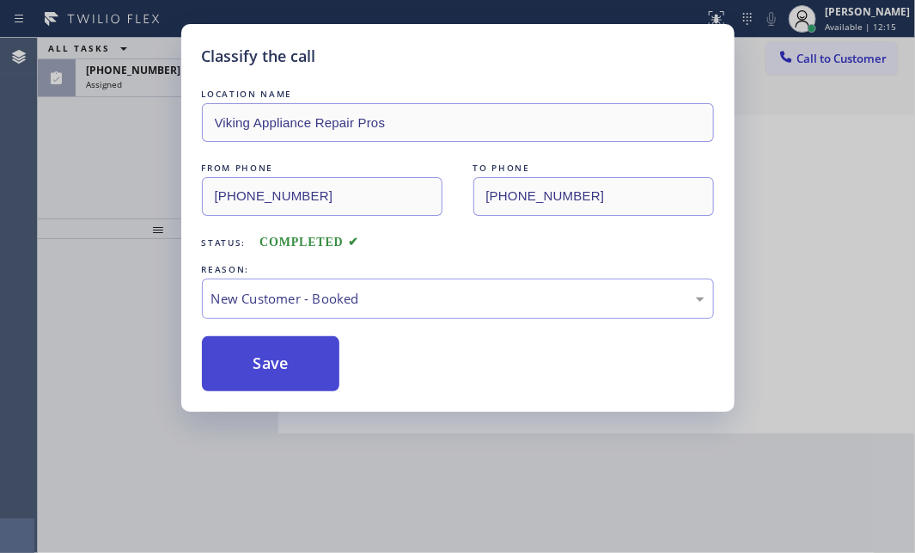
click at [269, 353] on button "Save" at bounding box center [271, 363] width 138 height 55
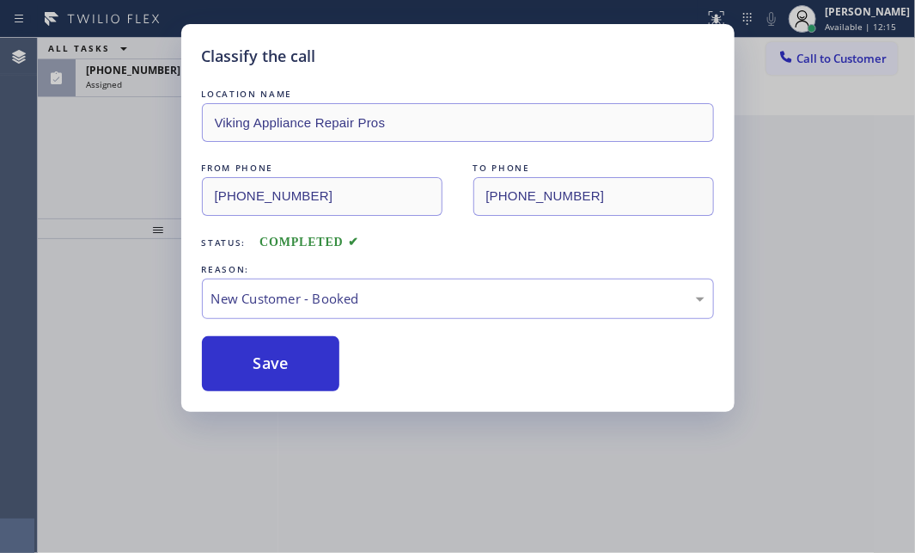
click at [162, 89] on div "Classify the call LOCATION NAME Viking Appliance Repair Pros FROM PHONE [PHONE_…" at bounding box center [457, 276] width 915 height 553
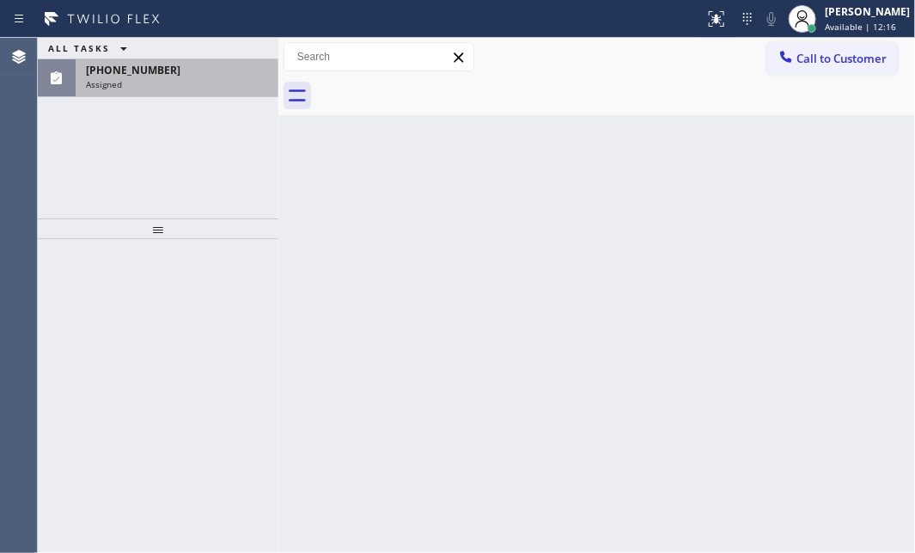
click at [170, 78] on div "Assigned" at bounding box center [177, 84] width 182 height 12
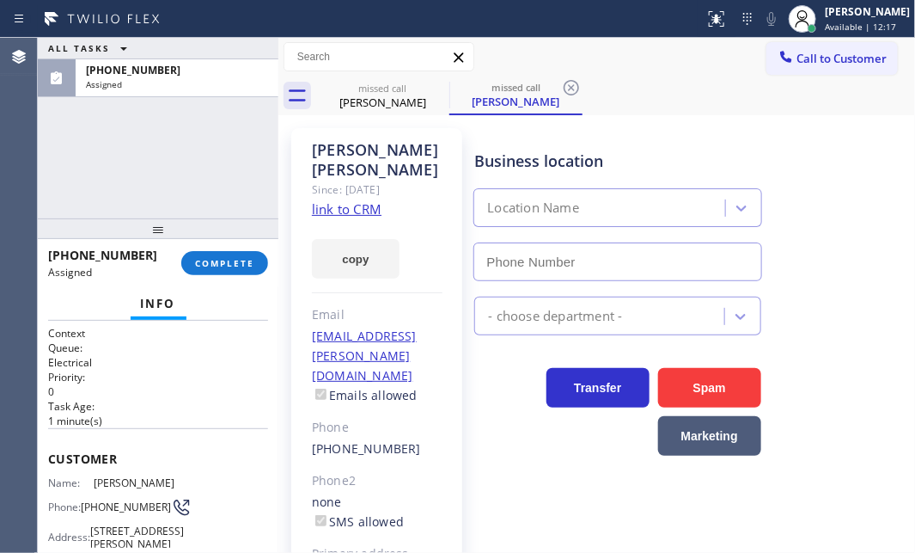
scroll to position [77, 0]
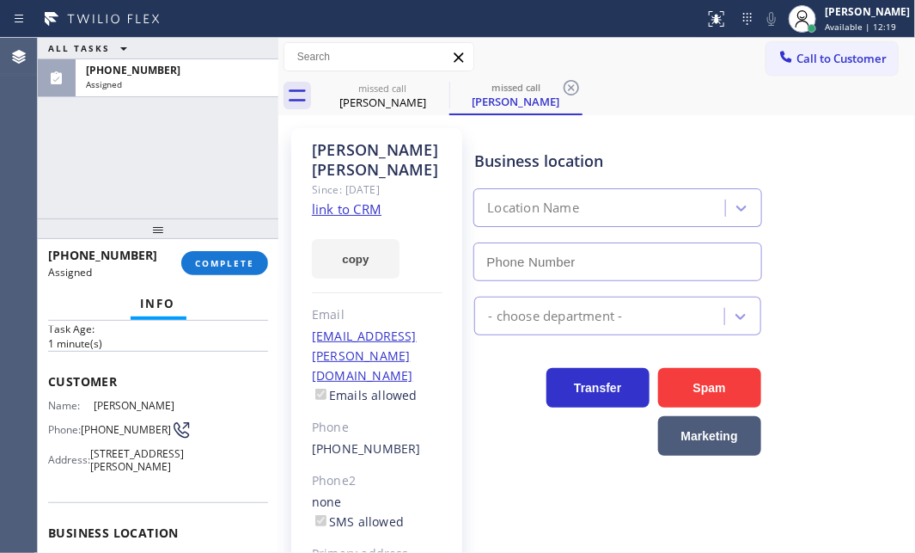
type input "[PHONE_NUMBER]"
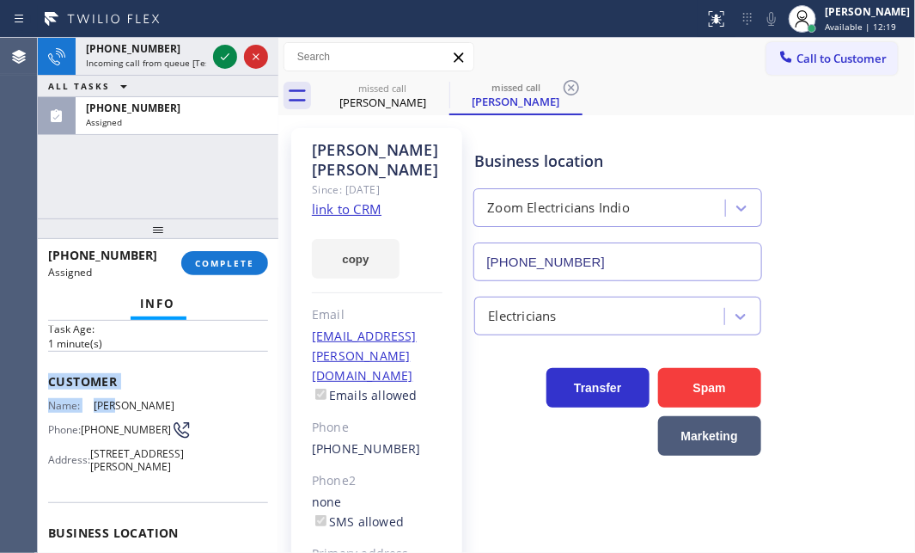
drag, startPoint x: 91, startPoint y: 402, endPoint x: 176, endPoint y: 95, distance: 319.2
click at [119, 382] on div "Context Queue: Electrical Priority: 0 Task Age: [DEMOGRAPHIC_DATA] minute(s) Cu…" at bounding box center [158, 437] width 241 height 232
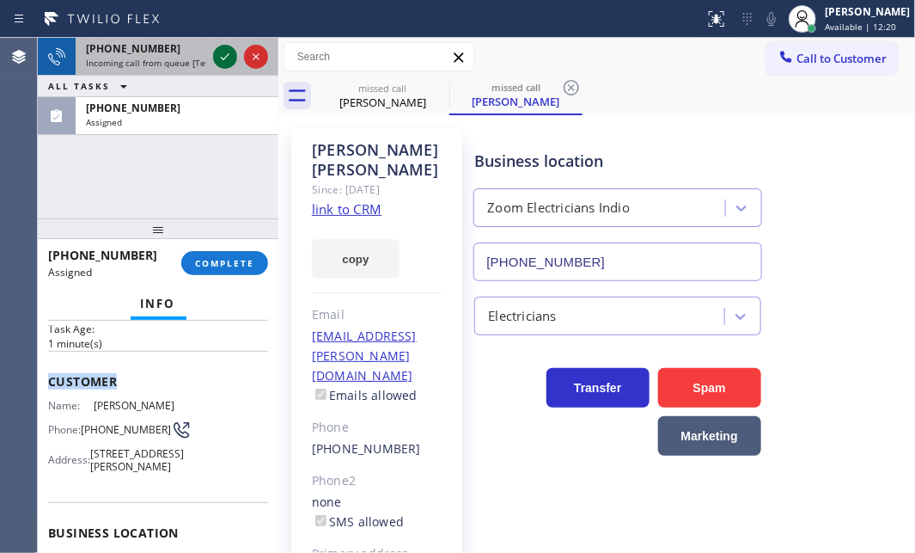
click at [215, 52] on icon at bounding box center [225, 56] width 21 height 21
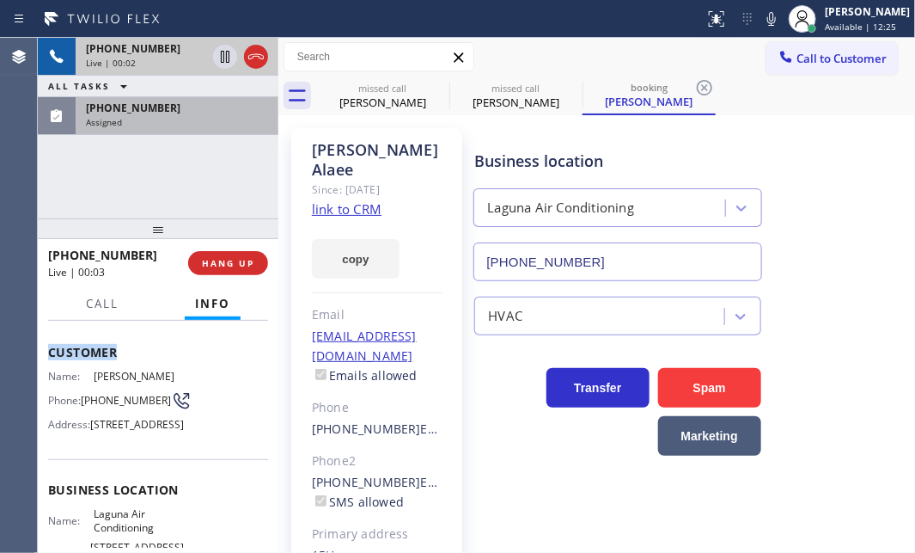
click at [199, 110] on div "[PHONE_NUMBER]" at bounding box center [177, 108] width 182 height 15
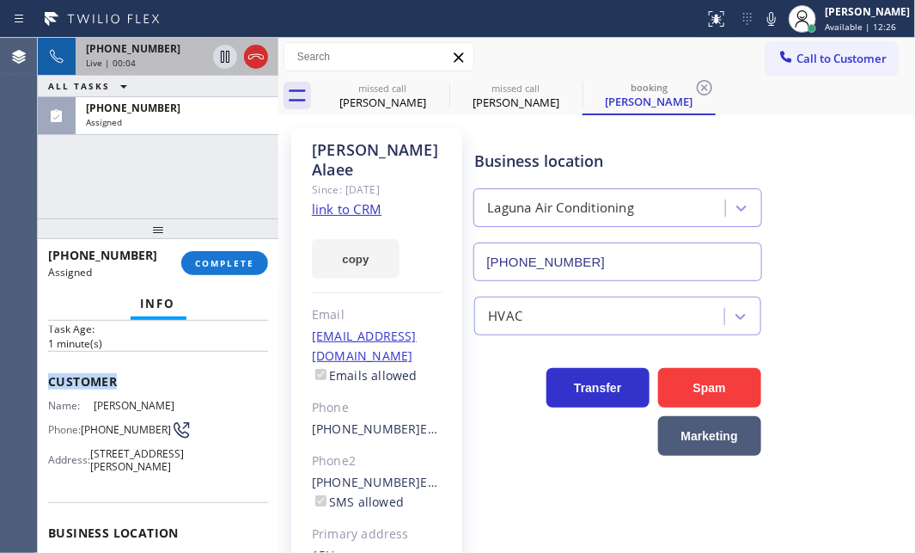
click at [175, 361] on div "Customer Name: [PERSON_NAME] Phone: [PHONE_NUMBER] Address: [STREET_ADDRESS][PE…" at bounding box center [158, 426] width 220 height 150
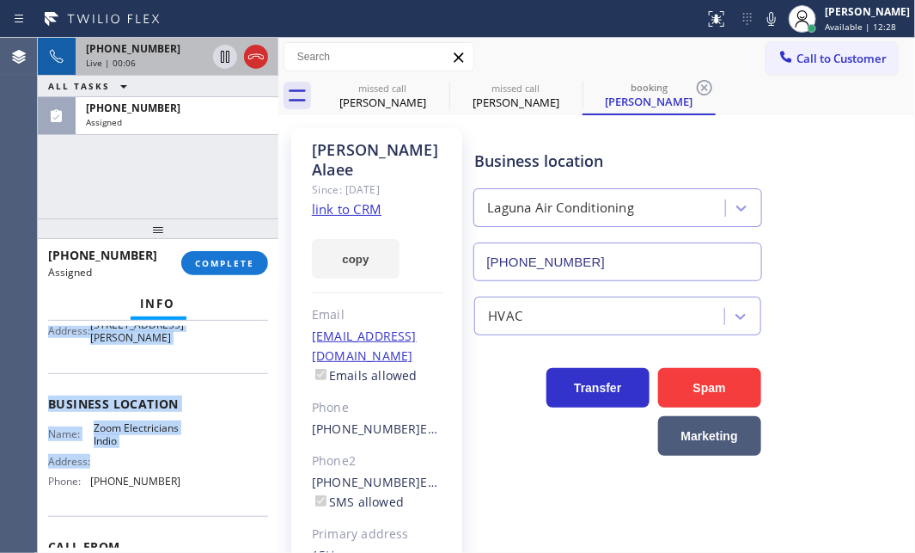
scroll to position [234, 0]
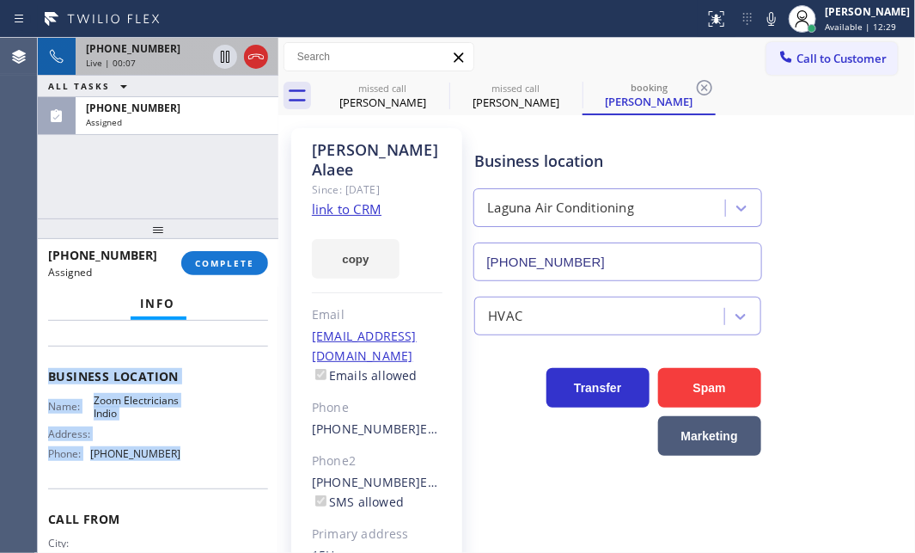
drag, startPoint x: 49, startPoint y: 366, endPoint x: 197, endPoint y: 460, distance: 175.0
click at [194, 464] on div "Context Queue: Electrical Priority: 0 Task Age: [DEMOGRAPHIC_DATA] minute(s) Cu…" at bounding box center [158, 355] width 220 height 527
copy div "Customer Name: [PERSON_NAME] Phone: [PHONE_NUMBER] Address: [STREET_ADDRESS][PE…"
click at [213, 258] on span "COMPLETE" at bounding box center [224, 263] width 59 height 12
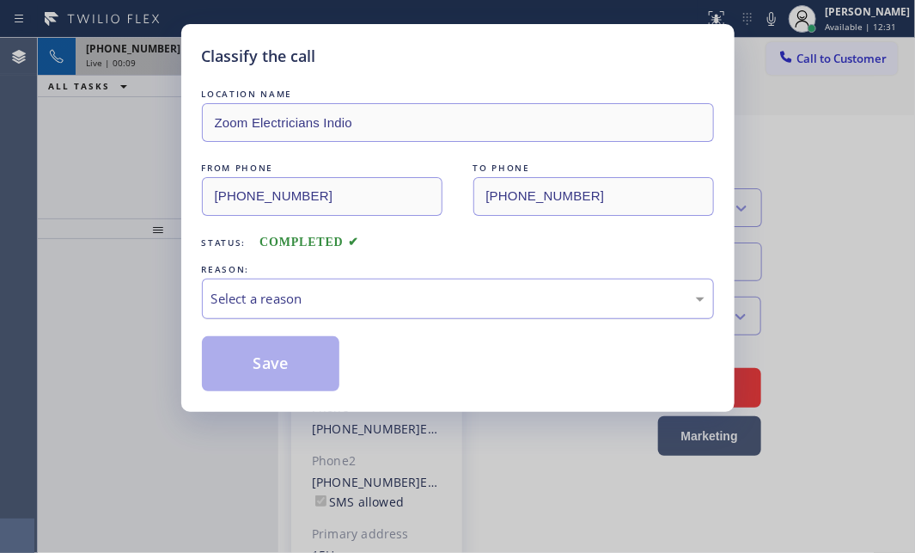
drag, startPoint x: 315, startPoint y: 292, endPoint x: 303, endPoint y: 313, distance: 24.3
click at [315, 293] on div "Select a reason" at bounding box center [457, 299] width 493 height 20
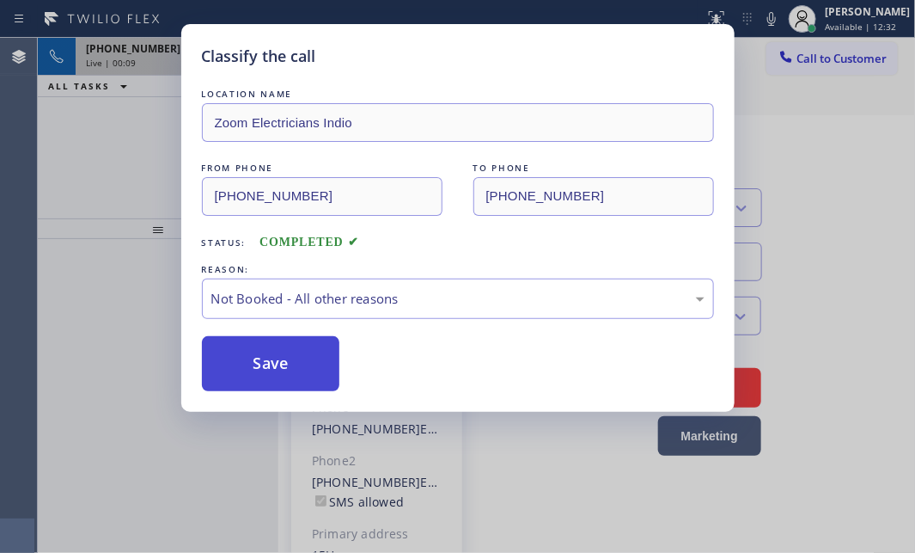
drag, startPoint x: 249, startPoint y: 361, endPoint x: 321, endPoint y: 352, distance: 72.8
click at [250, 361] on button "Save" at bounding box center [271, 363] width 138 height 55
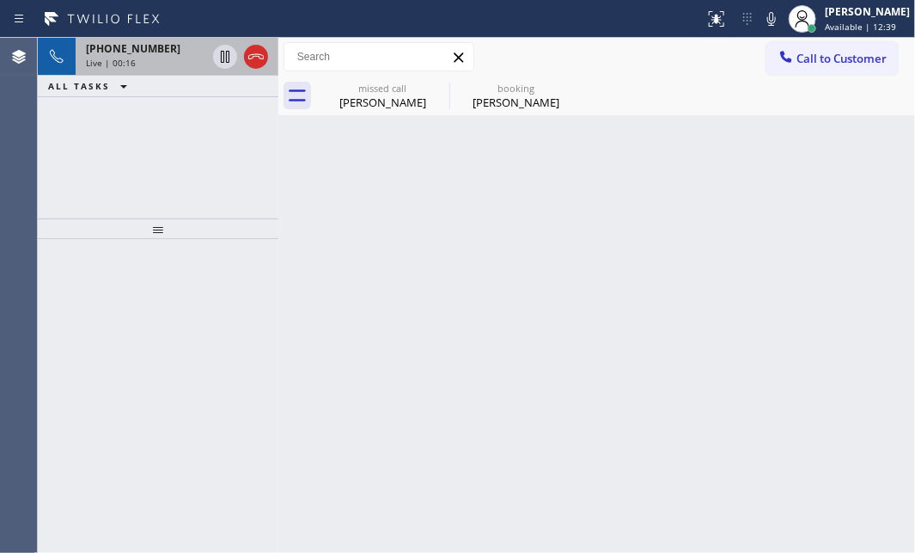
drag, startPoint x: 139, startPoint y: 56, endPoint x: 278, endPoint y: 93, distance: 144.1
click at [146, 58] on div "Live | 00:16" at bounding box center [146, 63] width 120 height 12
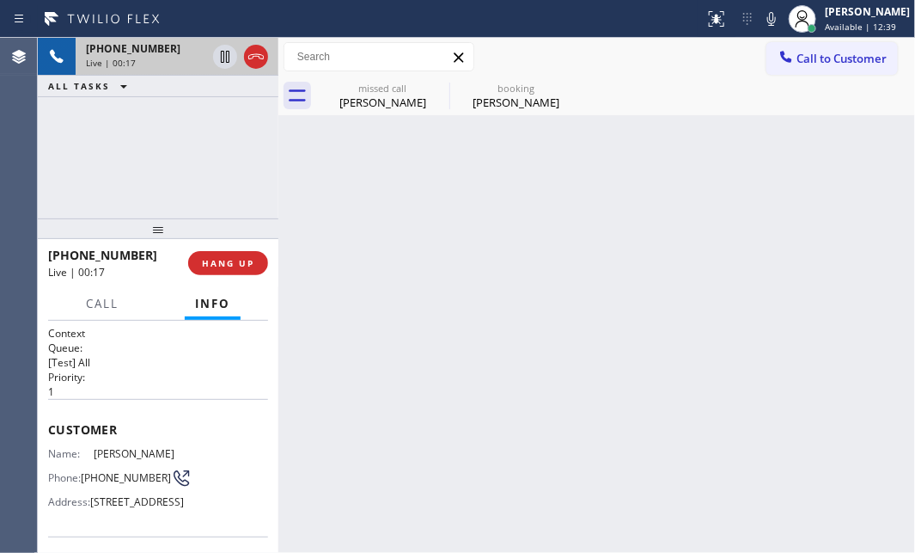
drag, startPoint x: 343, startPoint y: 107, endPoint x: 395, endPoint y: 115, distance: 52.3
click at [345, 107] on div "[PERSON_NAME]" at bounding box center [383, 102] width 130 height 15
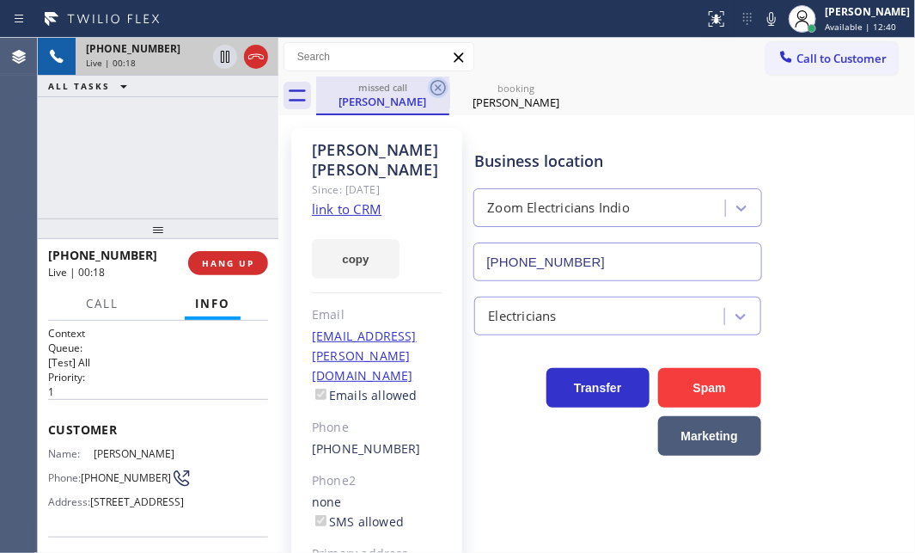
click at [441, 86] on icon at bounding box center [438, 87] width 21 height 21
type input "[PHONE_NUMBER]"
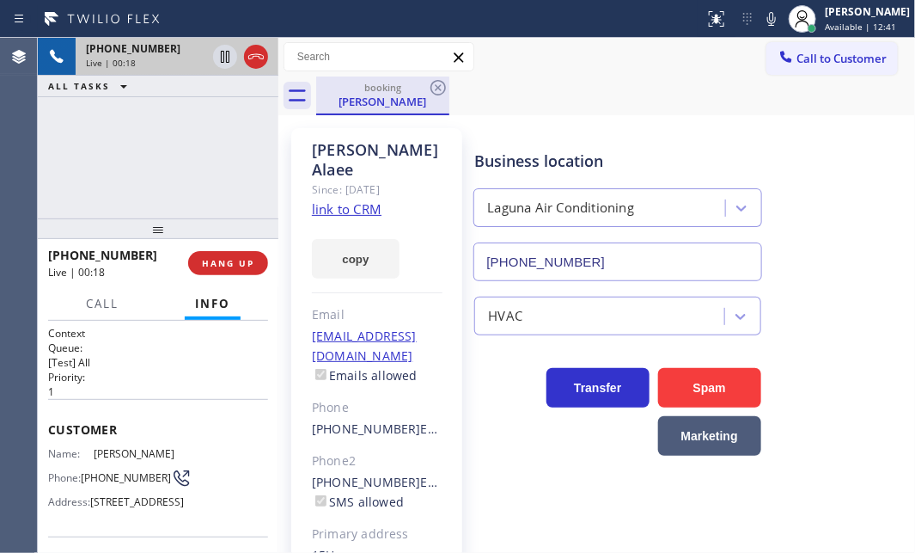
click at [358, 107] on div "[PERSON_NAME]" at bounding box center [383, 101] width 130 height 15
click at [364, 200] on link "link to CRM" at bounding box center [347, 208] width 70 height 17
click at [223, 57] on icon at bounding box center [225, 56] width 21 height 21
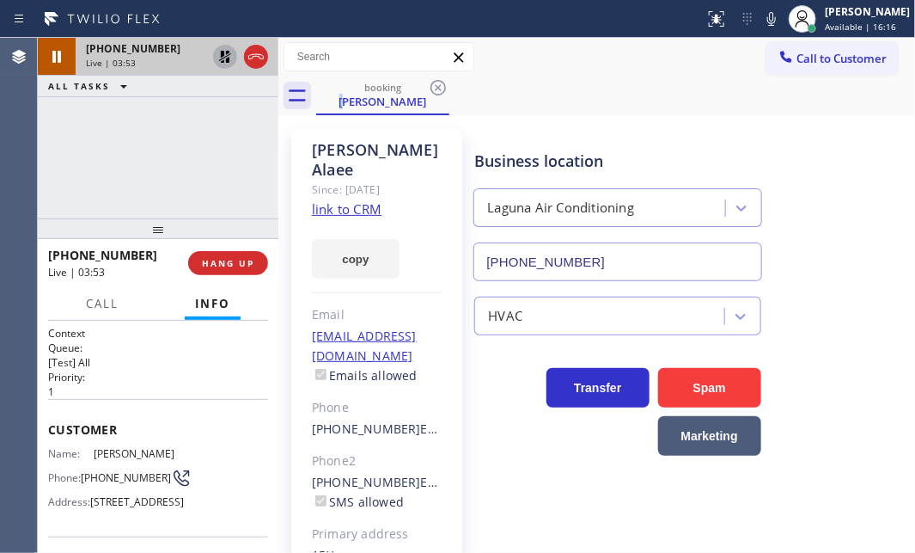
click at [223, 58] on icon at bounding box center [225, 57] width 12 height 12
click at [254, 54] on icon at bounding box center [255, 56] width 15 height 5
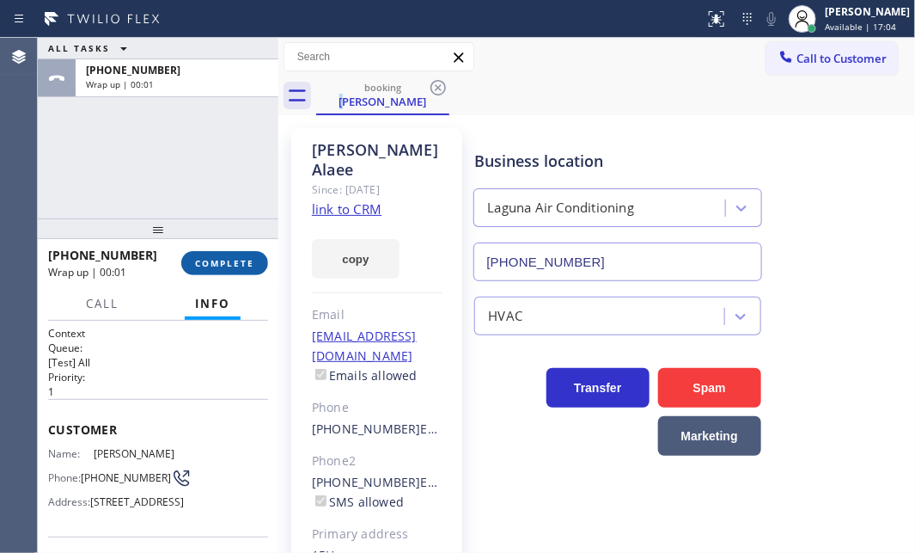
click at [223, 260] on span "COMPLETE" at bounding box center [224, 263] width 59 height 12
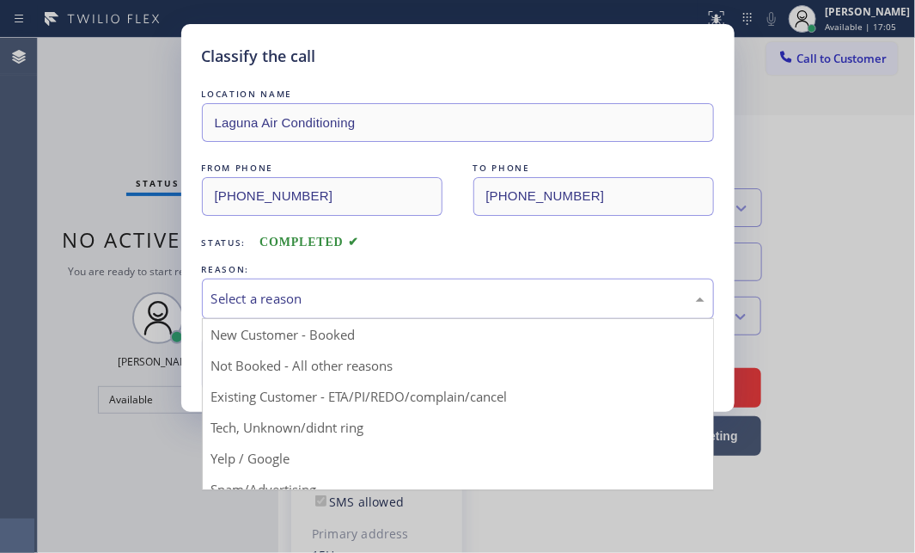
click at [370, 299] on div "Select a reason" at bounding box center [457, 299] width 493 height 20
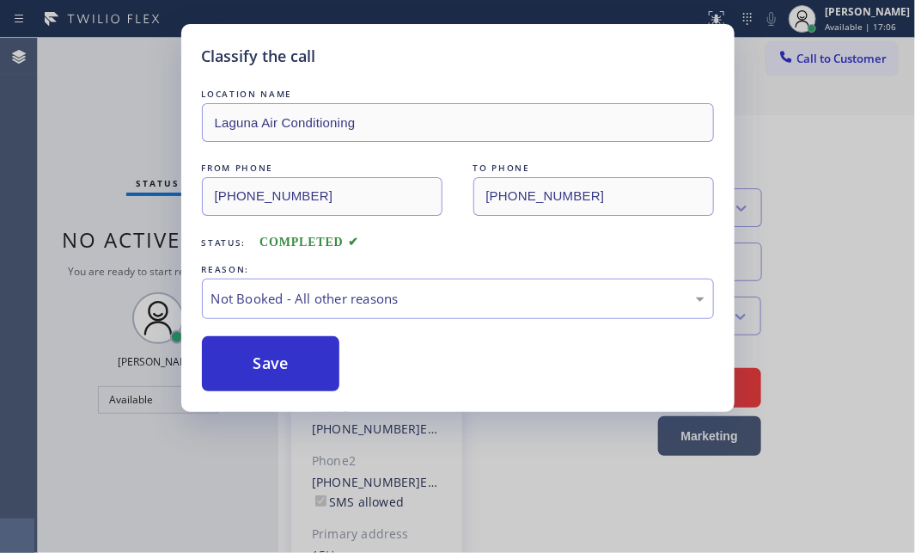
drag, startPoint x: 262, startPoint y: 358, endPoint x: 349, endPoint y: 367, distance: 87.3
click at [274, 357] on button "Save" at bounding box center [271, 363] width 138 height 55
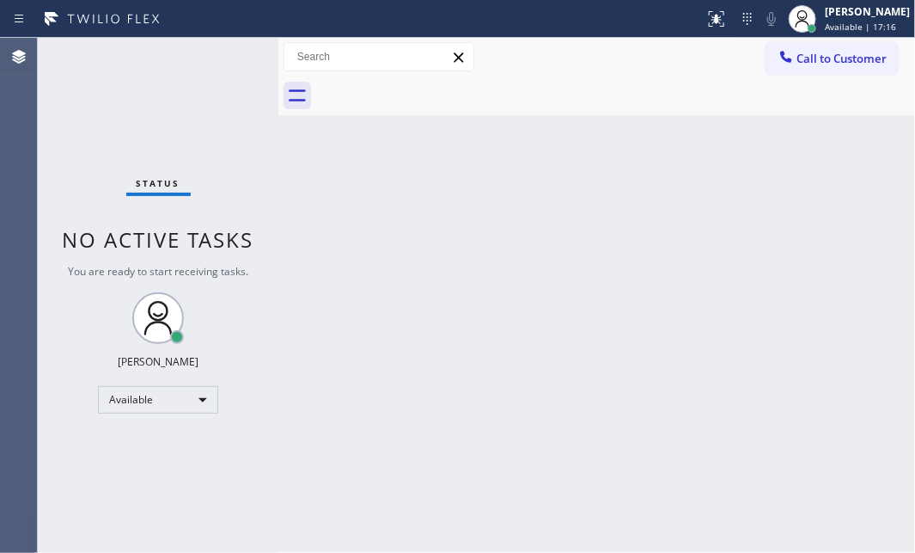
drag, startPoint x: 743, startPoint y: 172, endPoint x: 736, endPoint y: 182, distance: 12.4
click at [743, 174] on div "Back to Dashboard Change Sender ID Customers Technicians Select a contact Outbo…" at bounding box center [596, 295] width 637 height 515
click at [517, 125] on div "Back to Dashboard Change Sender ID Customers Technicians Select a contact Outbo…" at bounding box center [596, 295] width 637 height 515
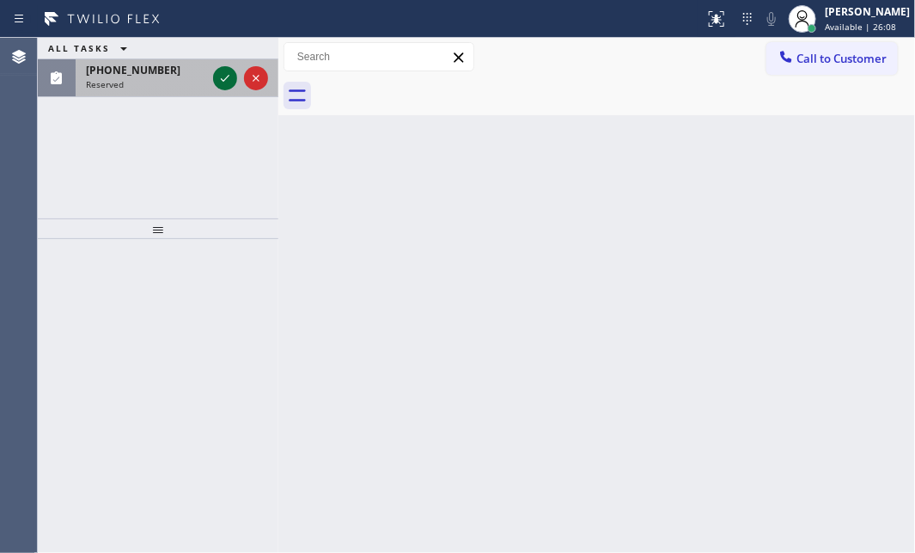
click at [217, 76] on icon at bounding box center [225, 78] width 21 height 21
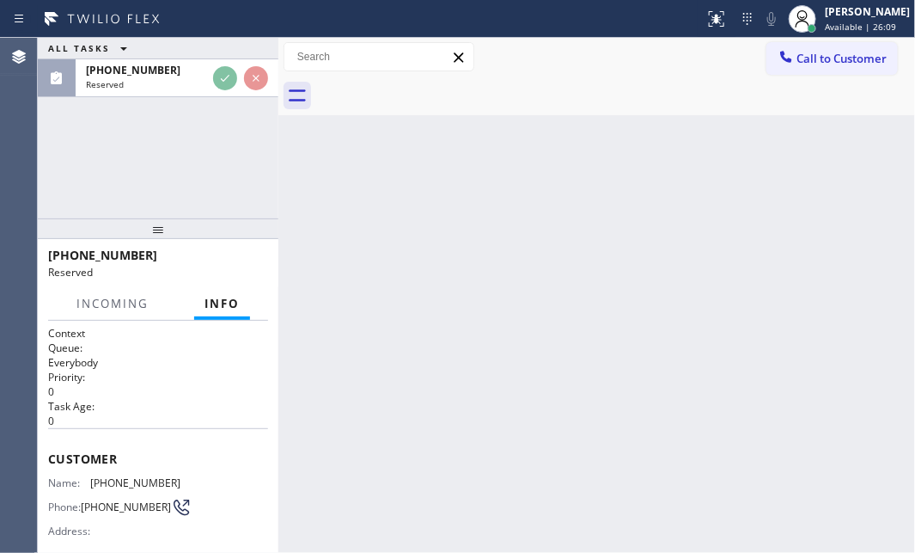
scroll to position [142, 0]
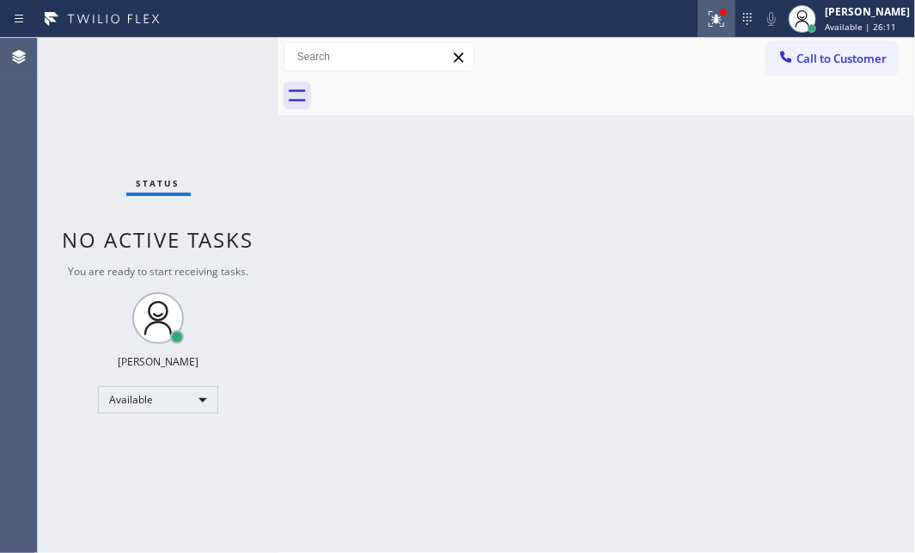
click at [709, 17] on icon at bounding box center [714, 17] width 10 height 12
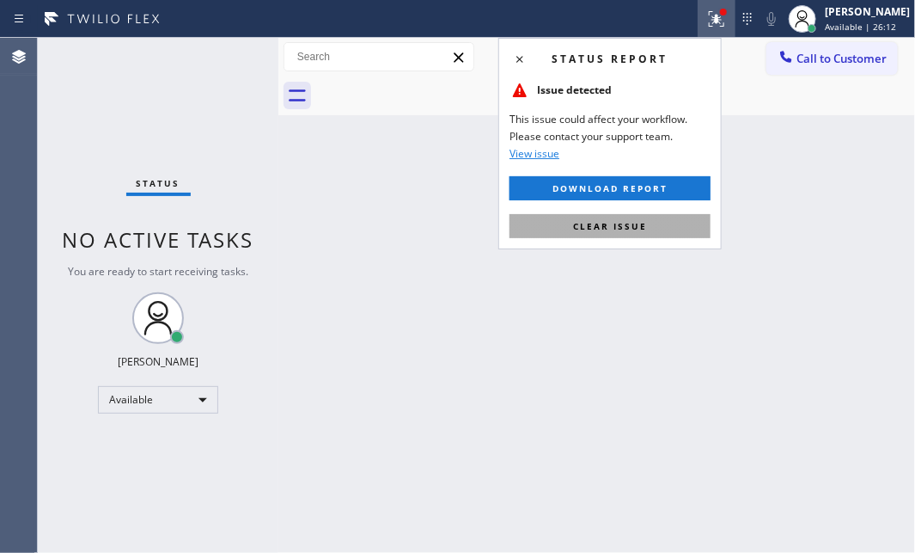
click at [597, 232] on button "Clear issue" at bounding box center [610, 226] width 201 height 24
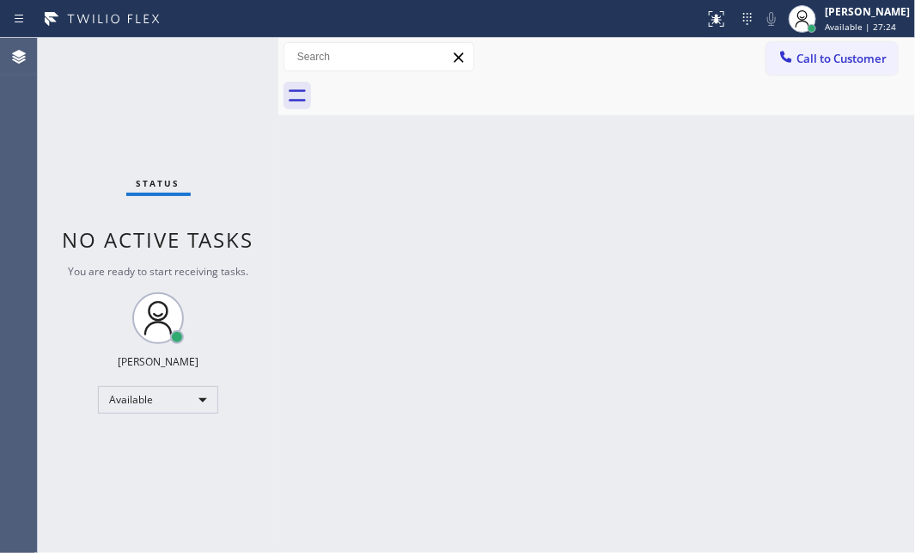
click at [670, 232] on div "Back to Dashboard Change Sender ID Customers Technicians Select a contact Outbo…" at bounding box center [596, 295] width 637 height 515
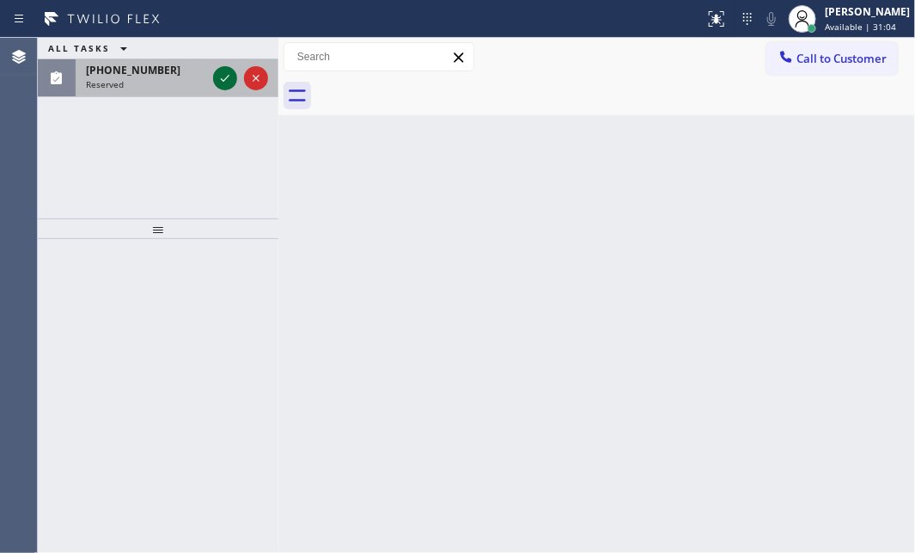
click at [220, 75] on icon at bounding box center [225, 78] width 21 height 21
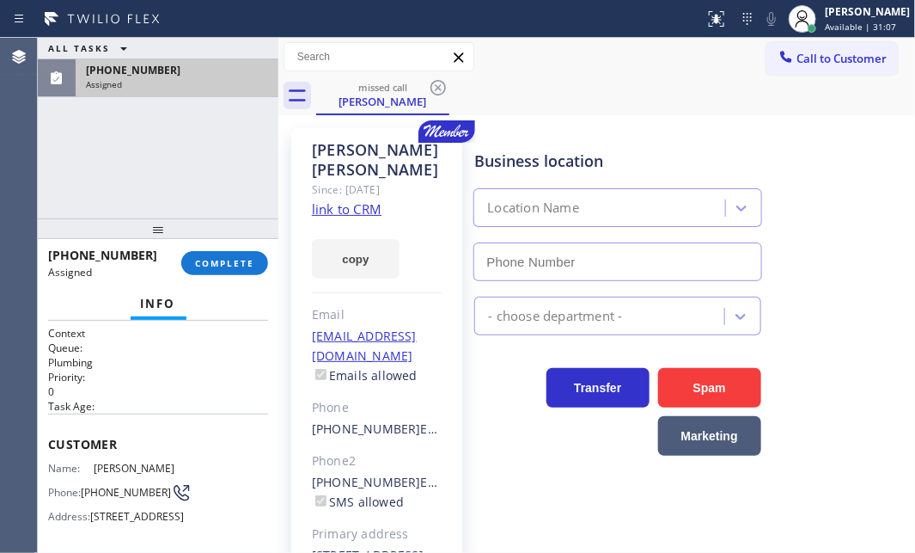
type input "[PHONE_NUMBER]"
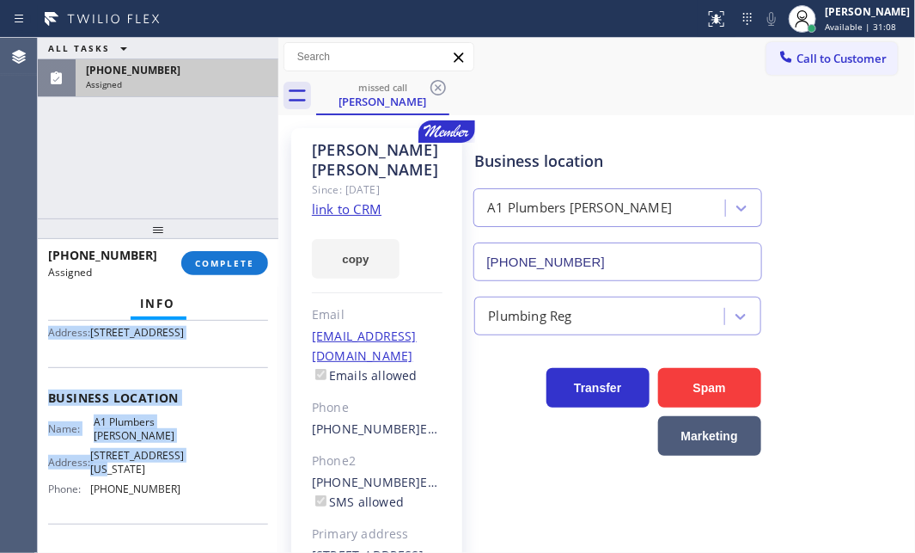
scroll to position [234, 0]
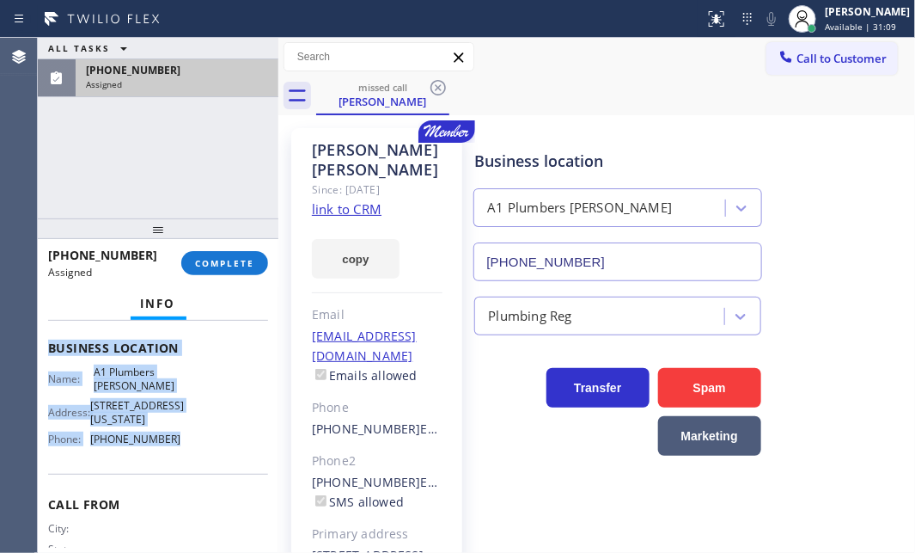
drag, startPoint x: 46, startPoint y: 438, endPoint x: 184, endPoint y: 484, distance: 144.9
click at [184, 484] on div "Context Queue: Plumbing Priority: 0 Task Age: Customer Name: [PERSON_NAME] Phon…" at bounding box center [158, 437] width 241 height 232
copy div "Customer Name: [PERSON_NAME] Phone: [PHONE_NUMBER] Address: [STREET_ADDRESS] Bu…"
click at [242, 255] on button "COMPLETE" at bounding box center [224, 263] width 87 height 24
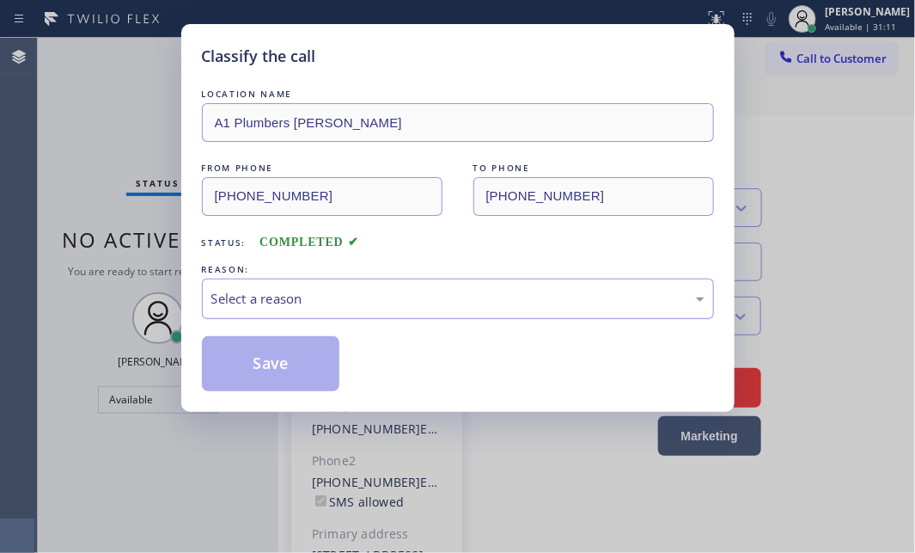
click at [397, 278] on div "Select a reason" at bounding box center [458, 298] width 512 height 40
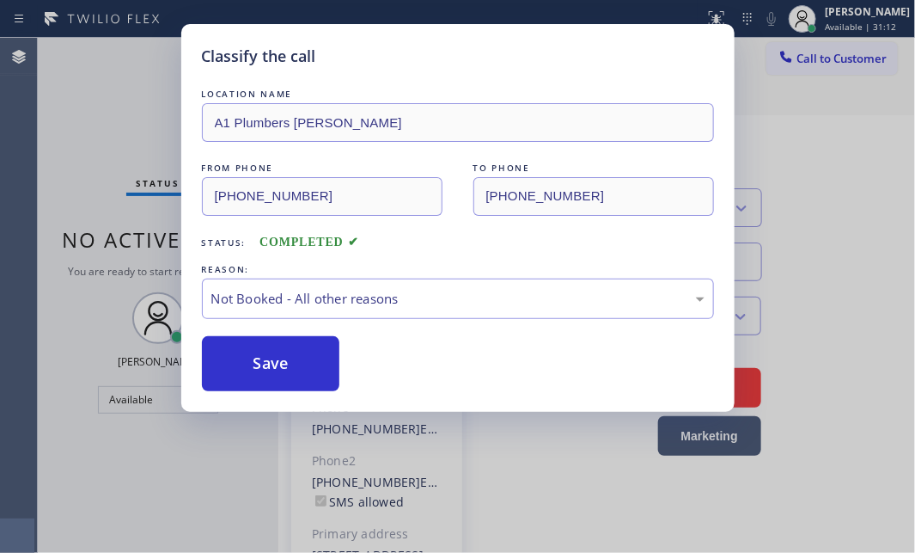
drag, startPoint x: 282, startPoint y: 358, endPoint x: 591, endPoint y: 354, distance: 309.4
click at [284, 358] on button "Save" at bounding box center [271, 363] width 138 height 55
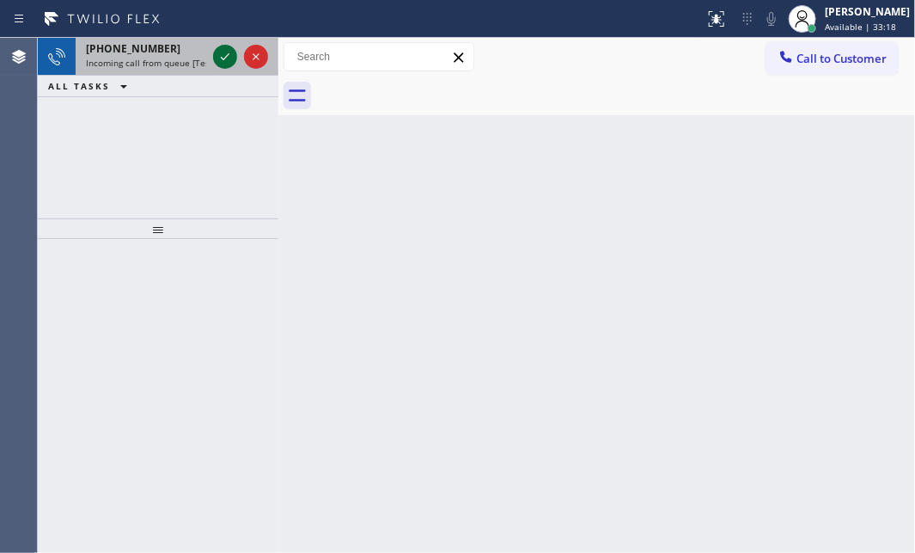
click at [223, 52] on icon at bounding box center [225, 56] width 21 height 21
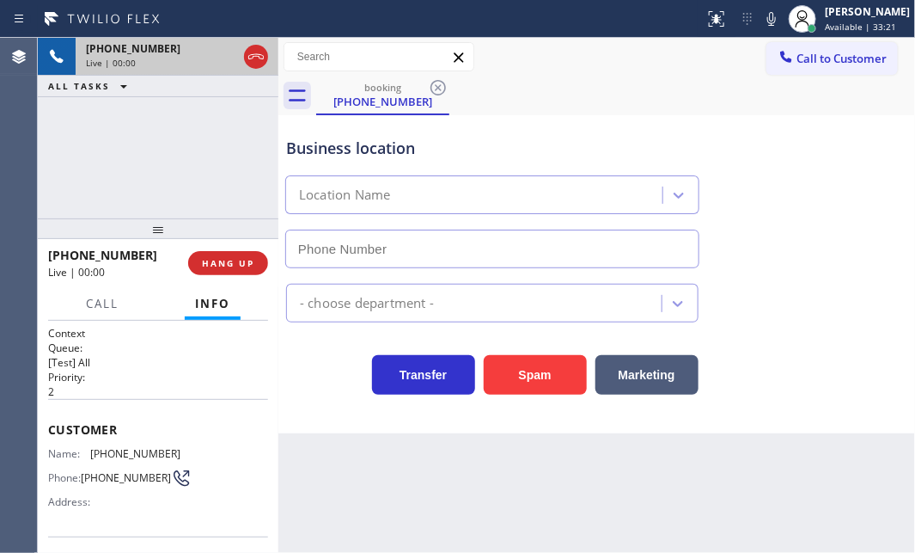
type input "[PHONE_NUMBER]"
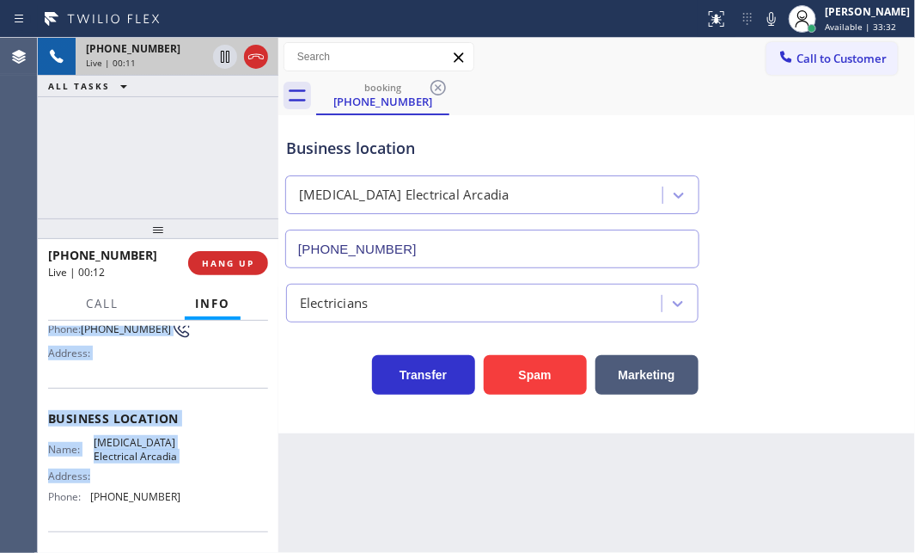
scroll to position [156, 0]
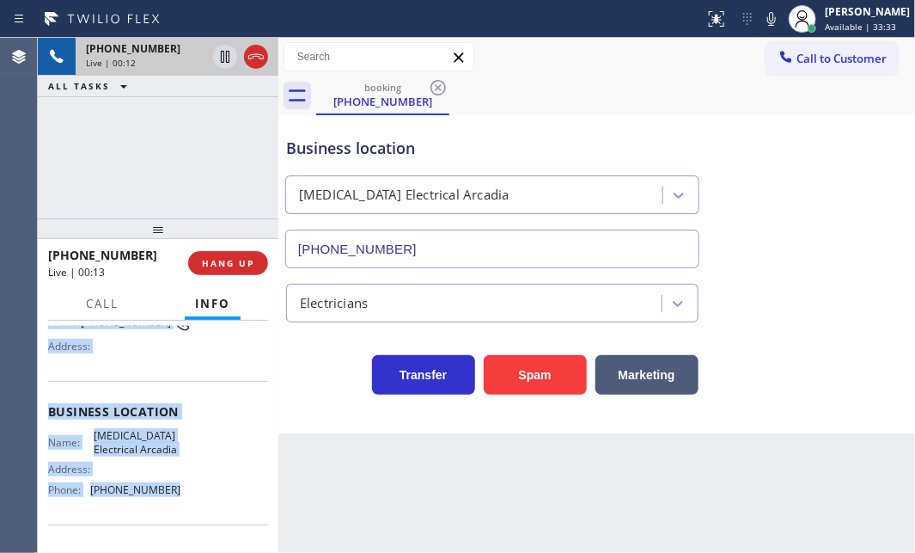
drag, startPoint x: 57, startPoint y: 425, endPoint x: 404, endPoint y: 464, distance: 349.5
click at [177, 490] on div "Context Queue: [Test] All Priority: 2 Customer Name: [PHONE_NUMBER] Phone: [PHO…" at bounding box center [158, 437] width 241 height 232
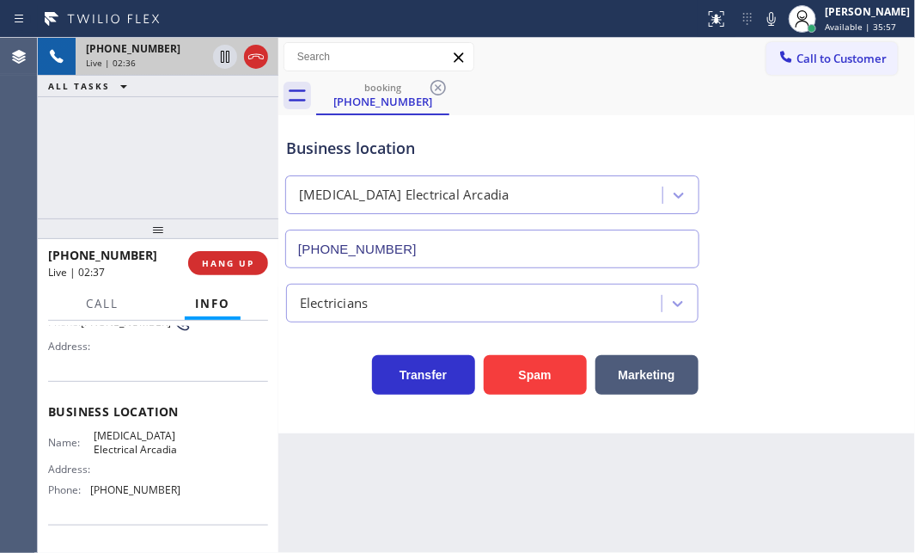
click at [210, 150] on div "[PHONE_NUMBER] Live | 02:36 ALL TASKS ALL TASKS ACTIVE TASKS TASKS IN WRAP UP" at bounding box center [158, 128] width 241 height 180
click at [226, 56] on icon at bounding box center [225, 57] width 9 height 12
click at [223, 51] on icon at bounding box center [225, 57] width 12 height 12
click at [197, 166] on div "[PHONE_NUMBER] Live | 04:45 ALL TASKS ALL TASKS ACTIVE TASKS TASKS IN WRAP UP" at bounding box center [158, 128] width 241 height 180
click at [223, 56] on icon at bounding box center [225, 57] width 9 height 12
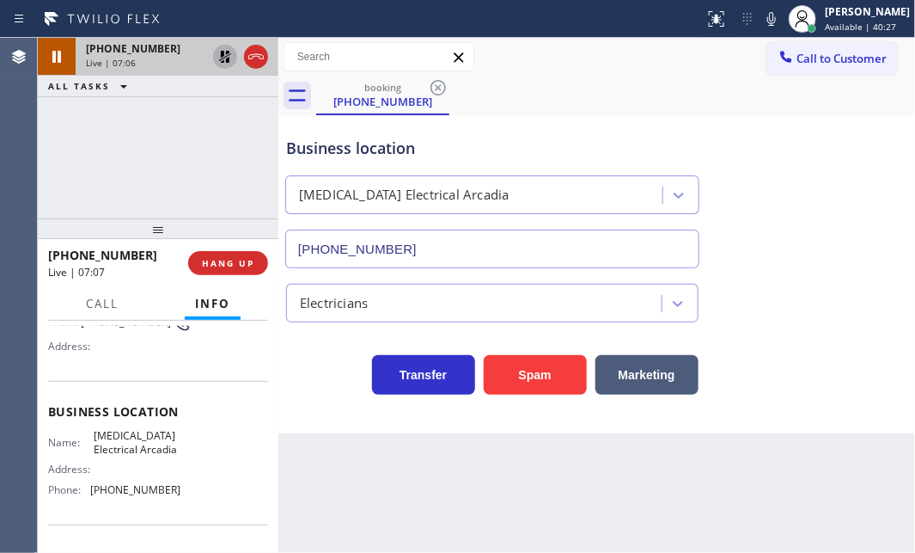
click at [755, 332] on div "Transfer Spam Marketing" at bounding box center [597, 358] width 628 height 72
click at [217, 59] on icon at bounding box center [225, 56] width 21 height 21
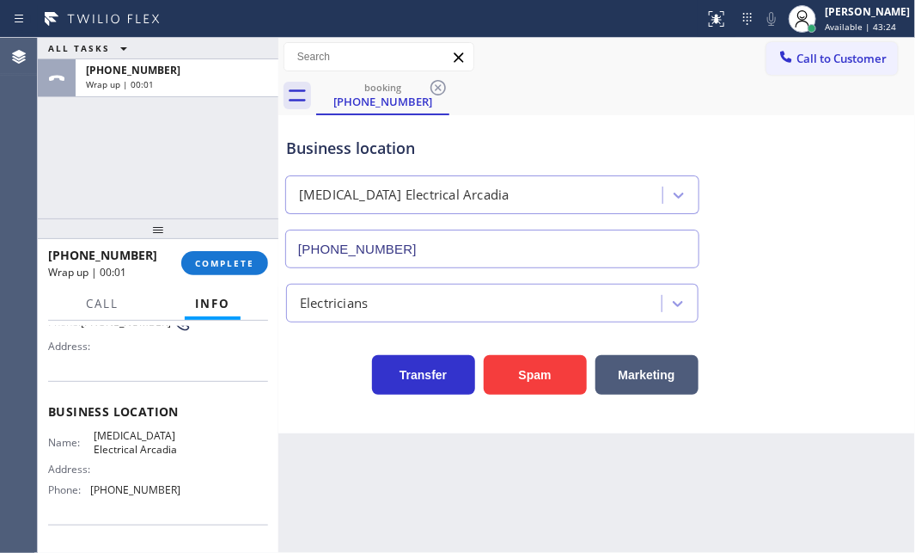
drag, startPoint x: 257, startPoint y: 62, endPoint x: 337, endPoint y: 157, distance: 124.5
click at [235, 258] on span "COMPLETE" at bounding box center [224, 263] width 59 height 12
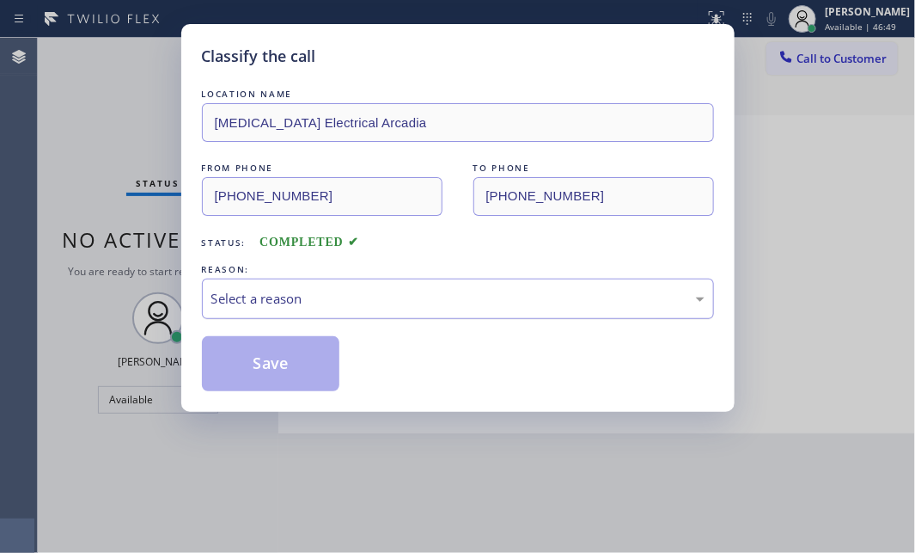
click at [383, 290] on div "Select a reason" at bounding box center [457, 299] width 493 height 20
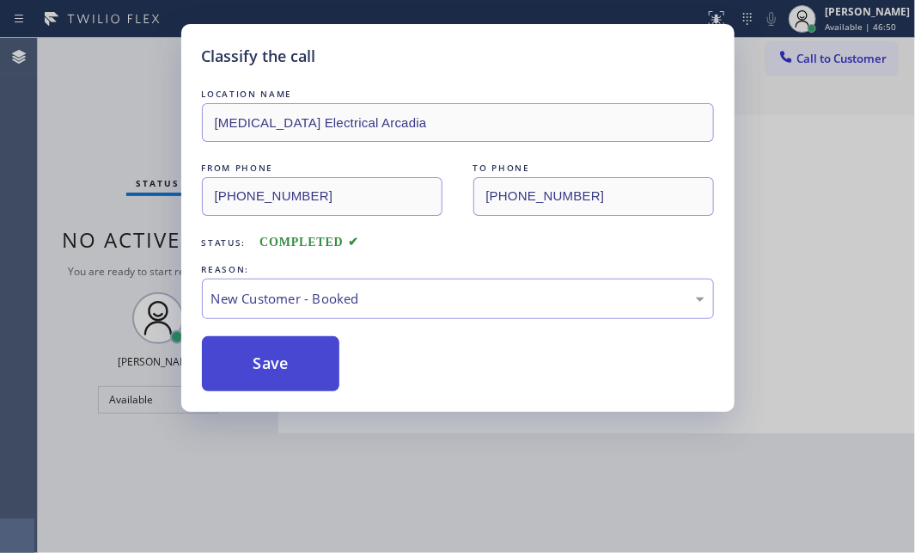
click at [260, 361] on button "Save" at bounding box center [271, 363] width 138 height 55
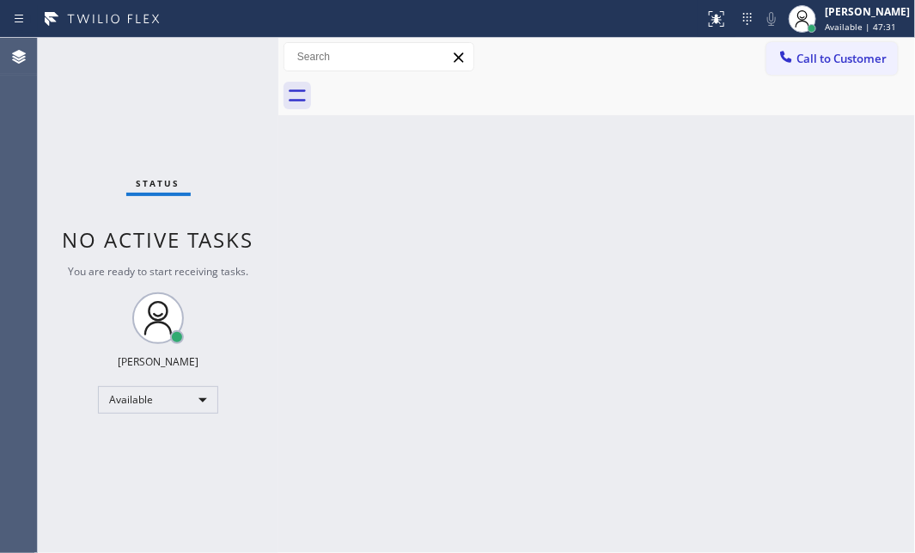
drag, startPoint x: 205, startPoint y: 128, endPoint x: 214, endPoint y: 126, distance: 8.8
click at [208, 128] on div "Status No active tasks You are ready to start receiving tasks. [PERSON_NAME] Av…" at bounding box center [158, 295] width 241 height 515
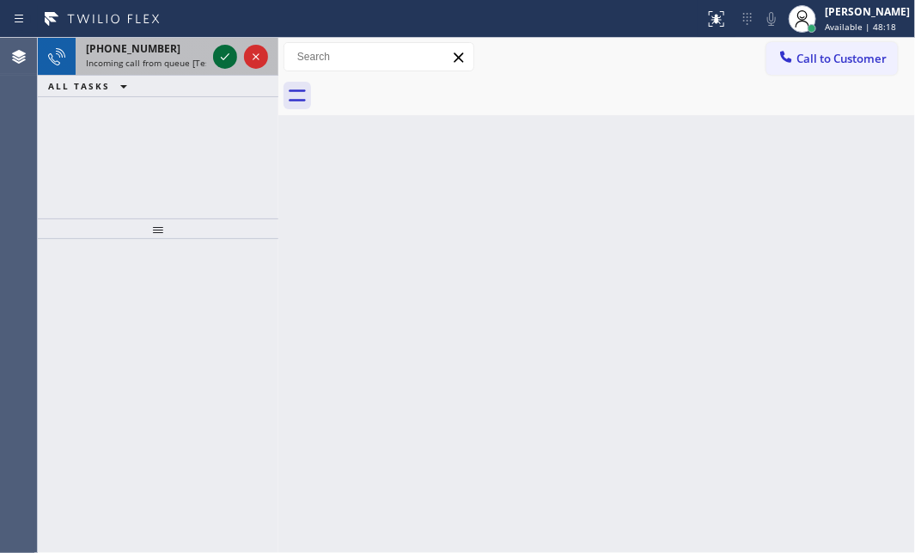
click at [221, 56] on icon at bounding box center [225, 56] width 21 height 21
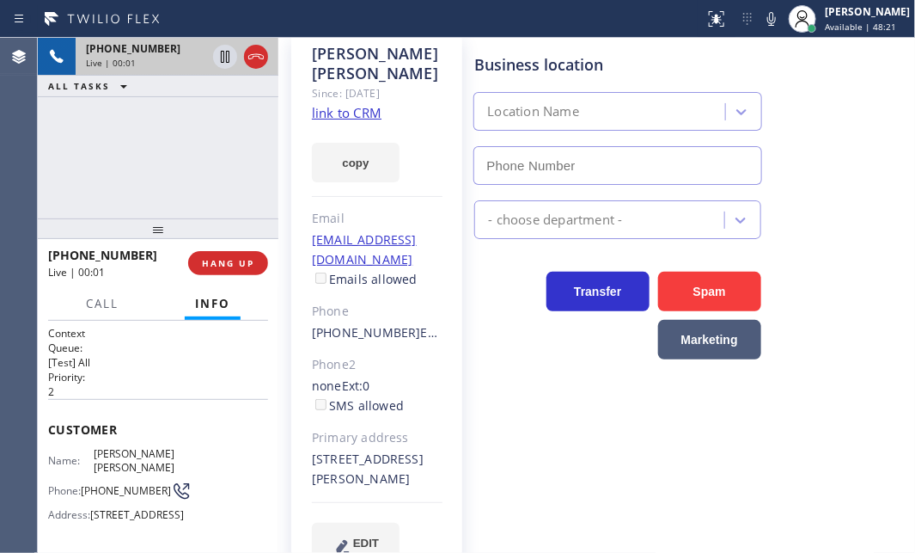
type input "[PHONE_NUMBER]"
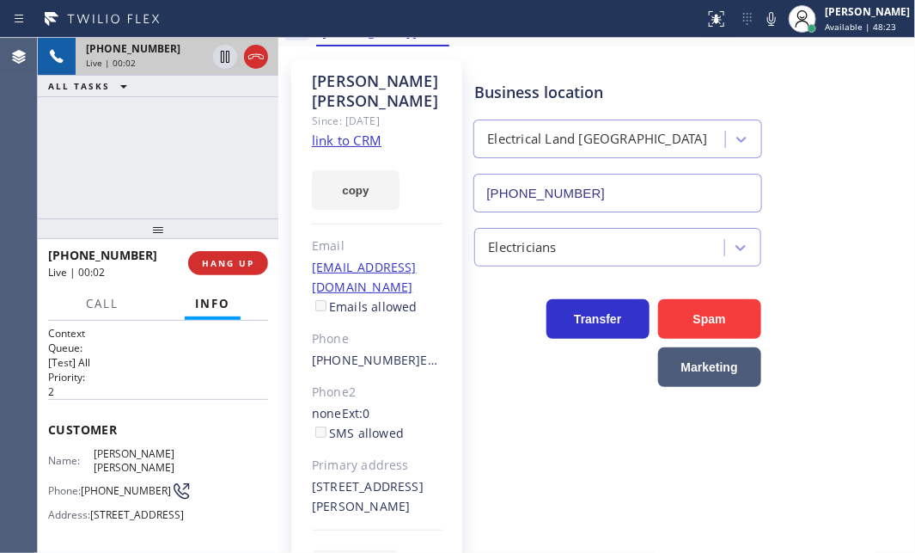
scroll to position [41, 0]
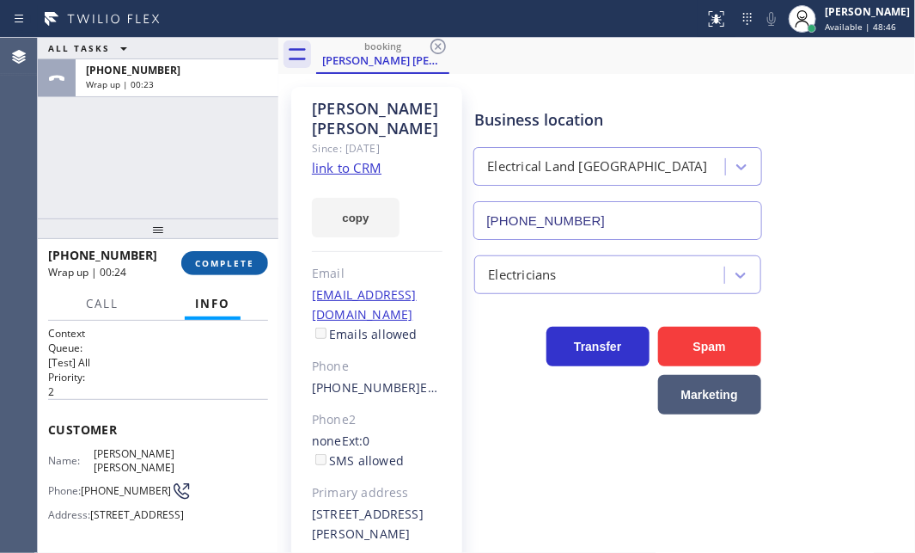
click at [222, 260] on span "COMPLETE" at bounding box center [224, 263] width 59 height 12
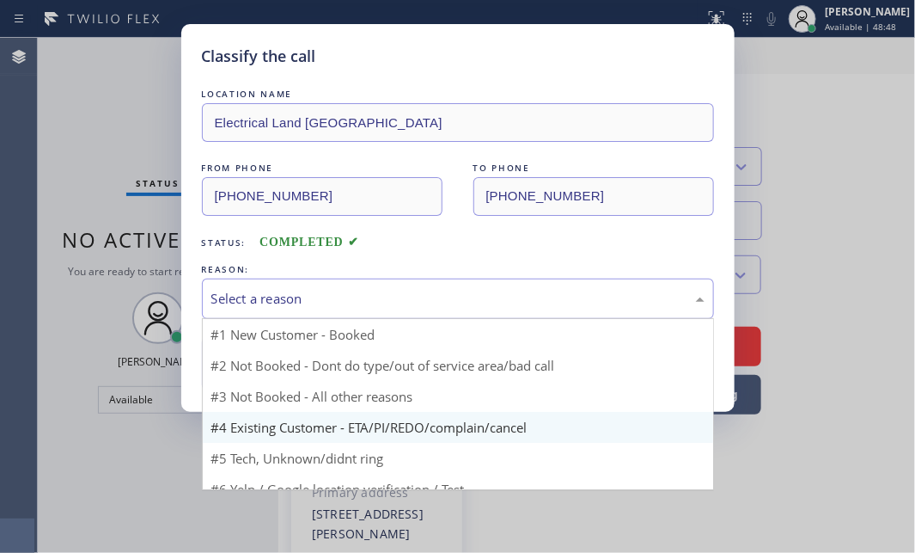
drag, startPoint x: 403, startPoint y: 295, endPoint x: 325, endPoint y: 381, distance: 116.2
click at [403, 296] on div "Select a reason" at bounding box center [457, 299] width 493 height 20
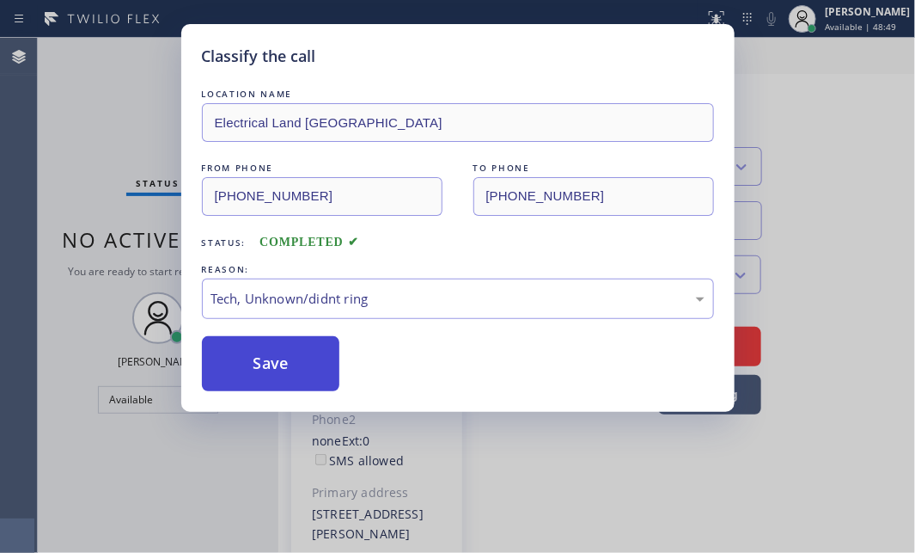
click at [288, 361] on button "Save" at bounding box center [271, 363] width 138 height 55
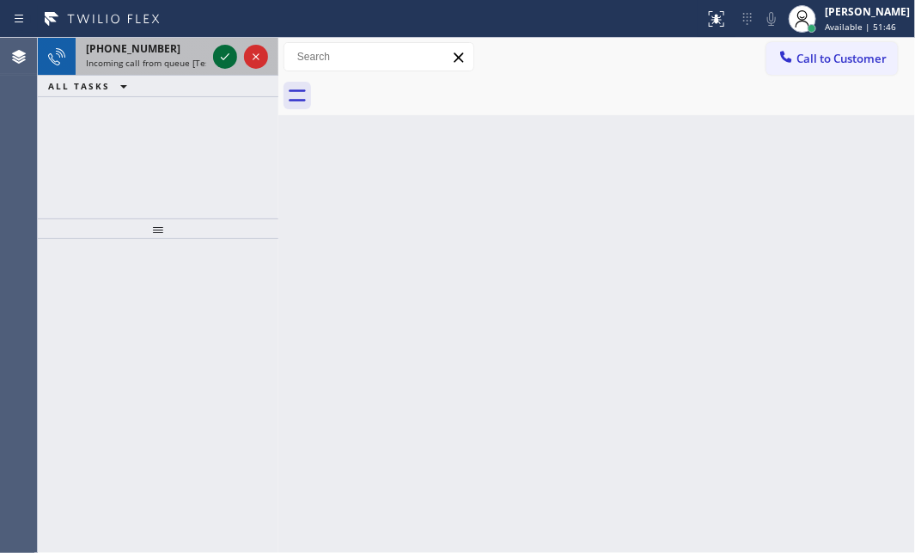
click at [223, 61] on icon at bounding box center [225, 56] width 21 height 21
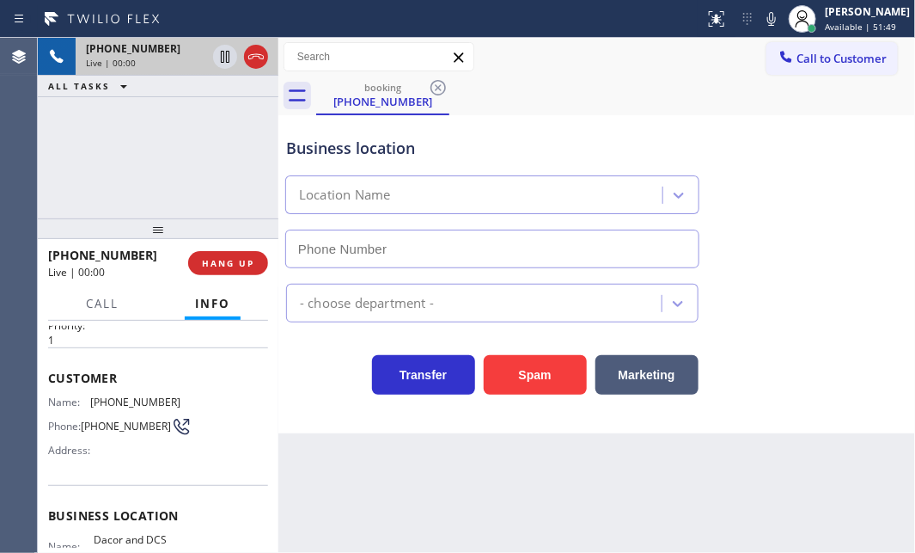
scroll to position [77, 0]
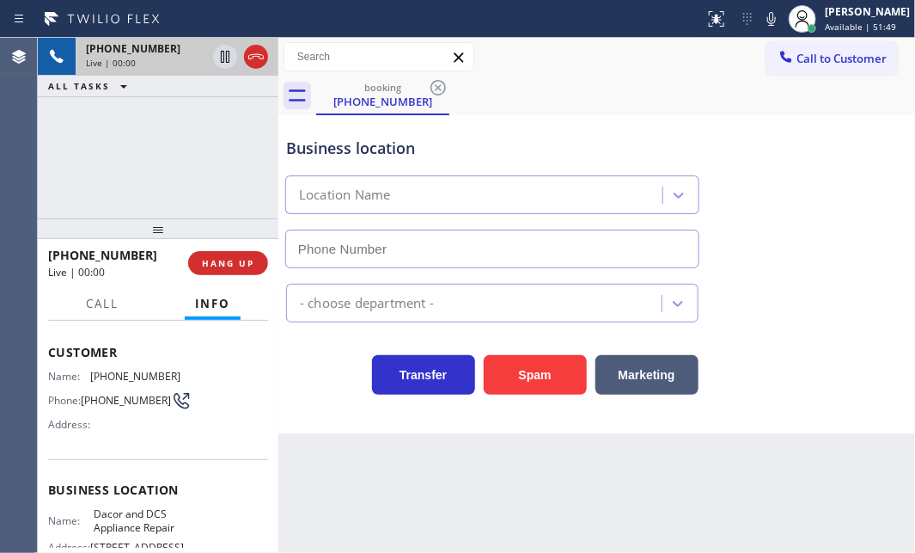
type input "[PHONE_NUMBER]"
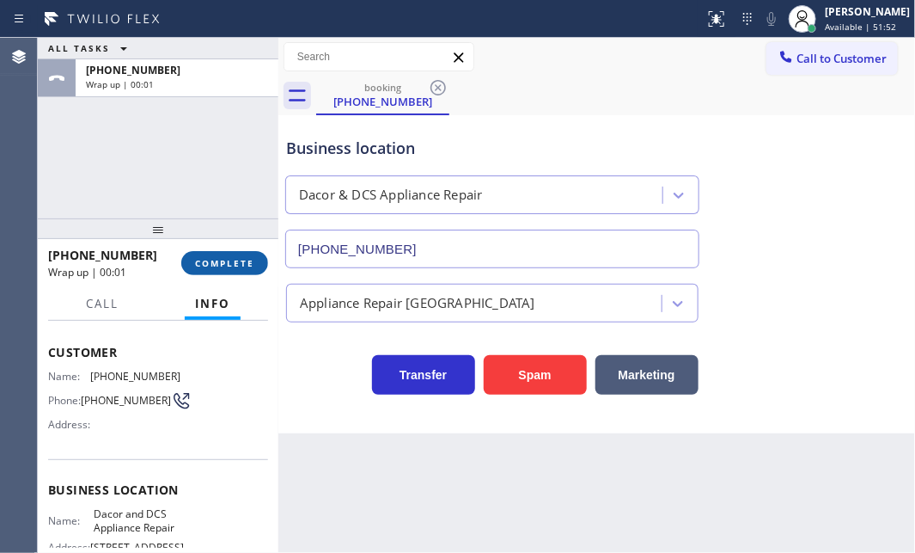
click at [209, 266] on span "COMPLETE" at bounding box center [224, 263] width 59 height 12
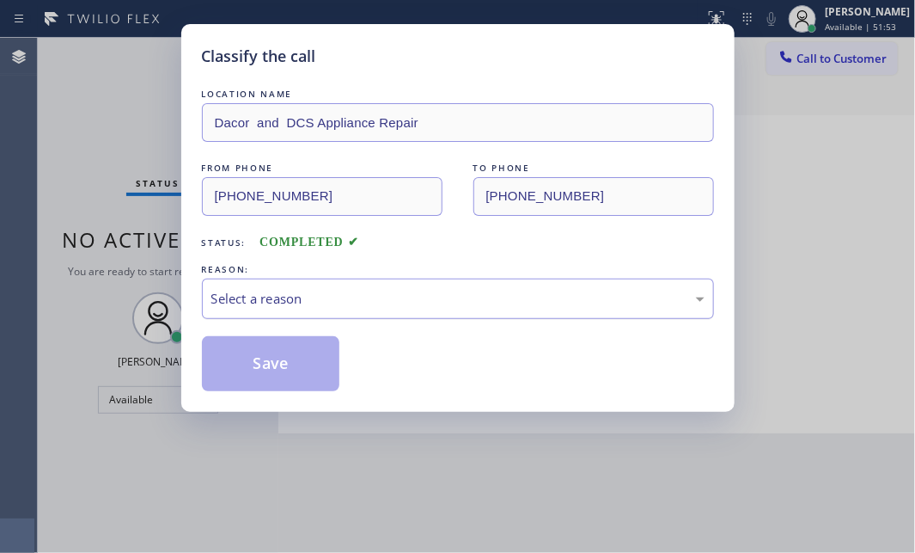
click at [413, 283] on div "Select a reason" at bounding box center [458, 298] width 512 height 40
click at [402, 289] on div "Select a reason" at bounding box center [457, 299] width 493 height 20
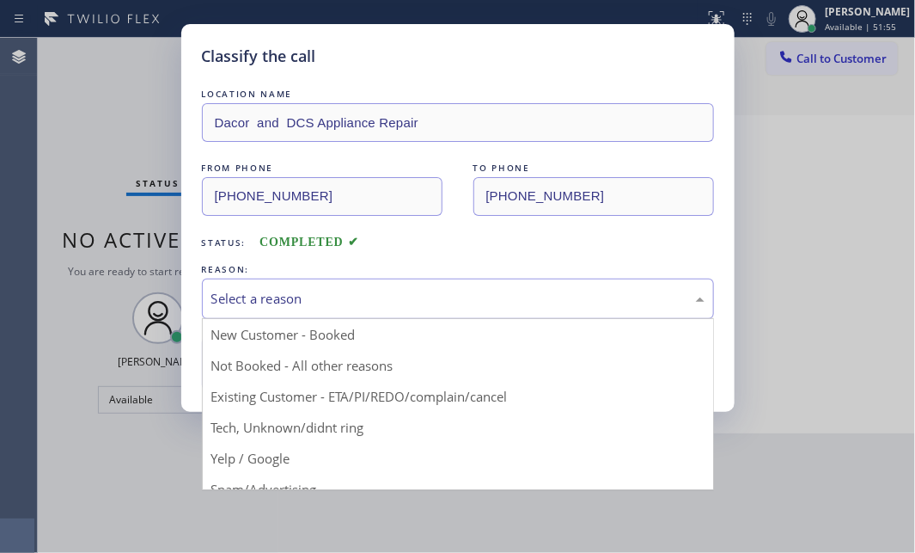
click at [392, 296] on div "Select a reason" at bounding box center [457, 299] width 493 height 20
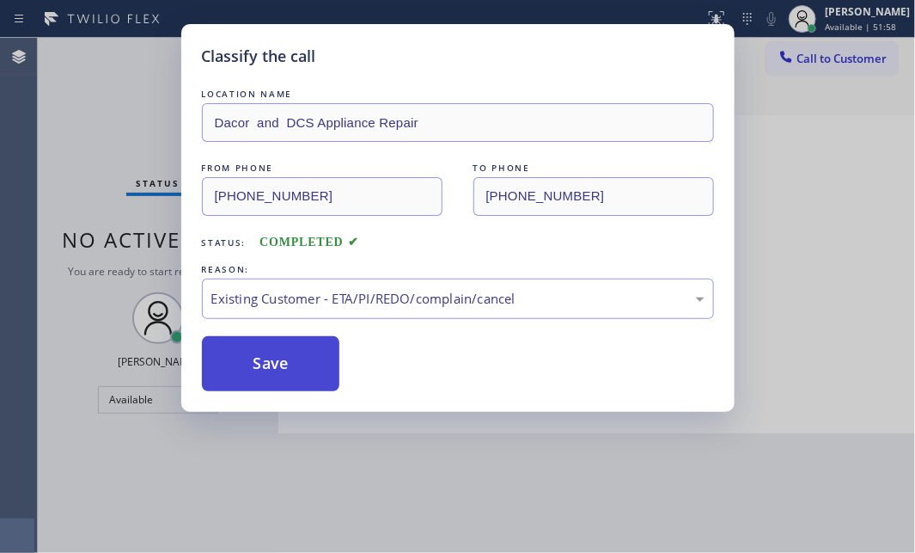
click at [270, 352] on button "Save" at bounding box center [271, 363] width 138 height 55
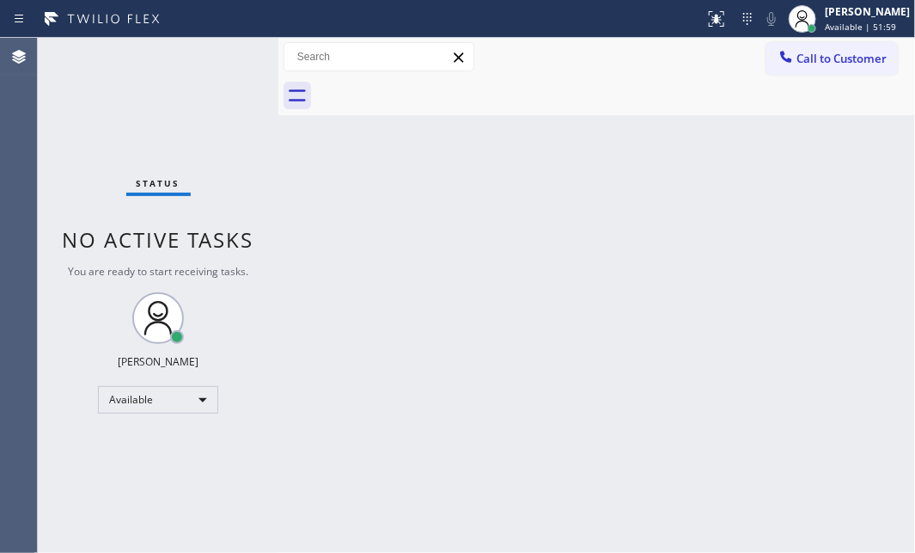
click at [148, 87] on div "Status No active tasks You are ready to start receiving tasks. [PERSON_NAME] Av…" at bounding box center [158, 295] width 241 height 515
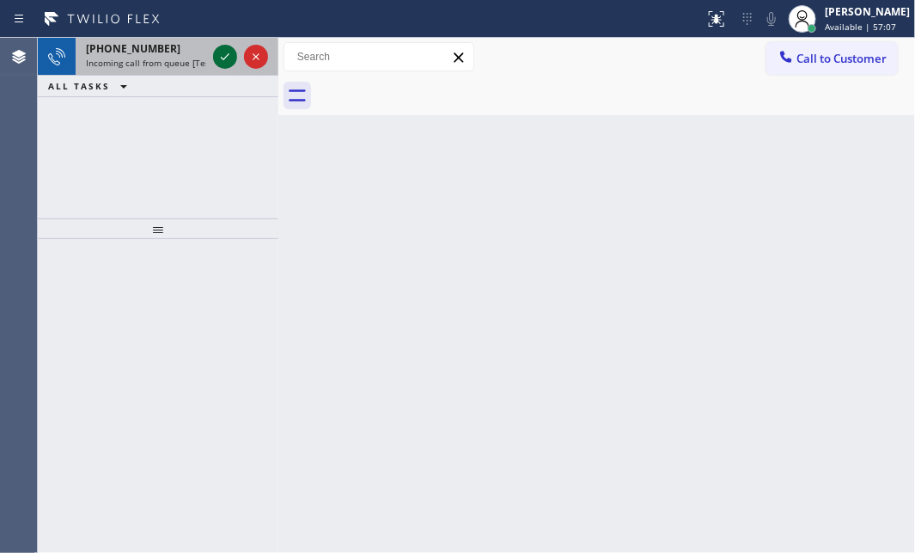
click at [223, 54] on icon at bounding box center [225, 56] width 21 height 21
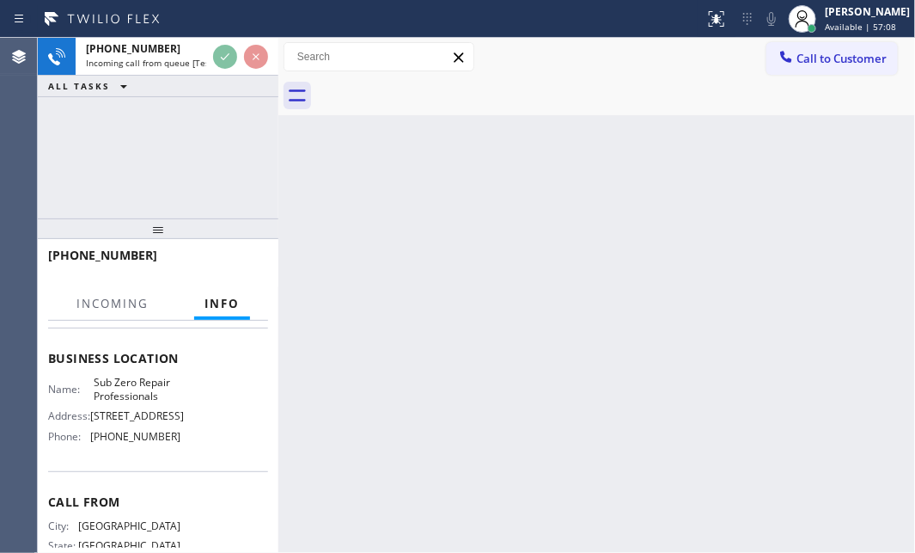
scroll to position [234, 0]
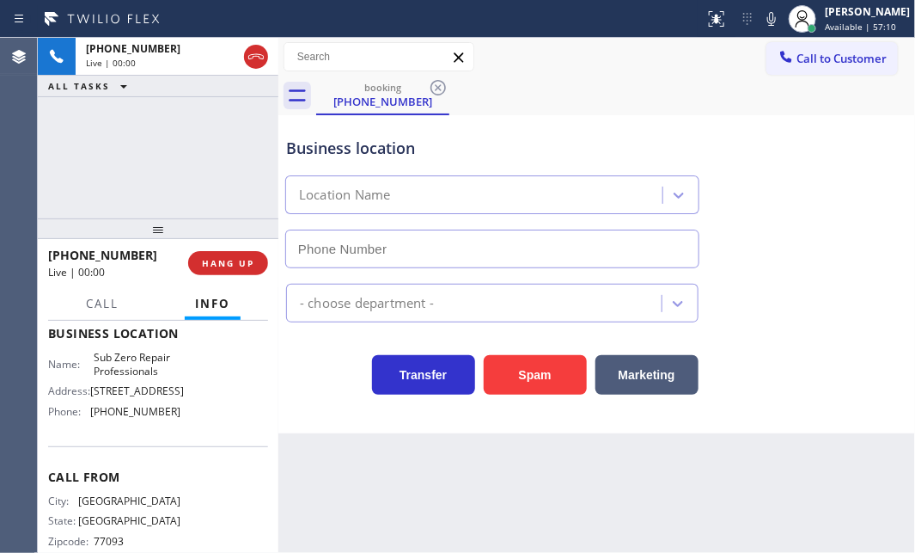
type input "[PHONE_NUMBER]"
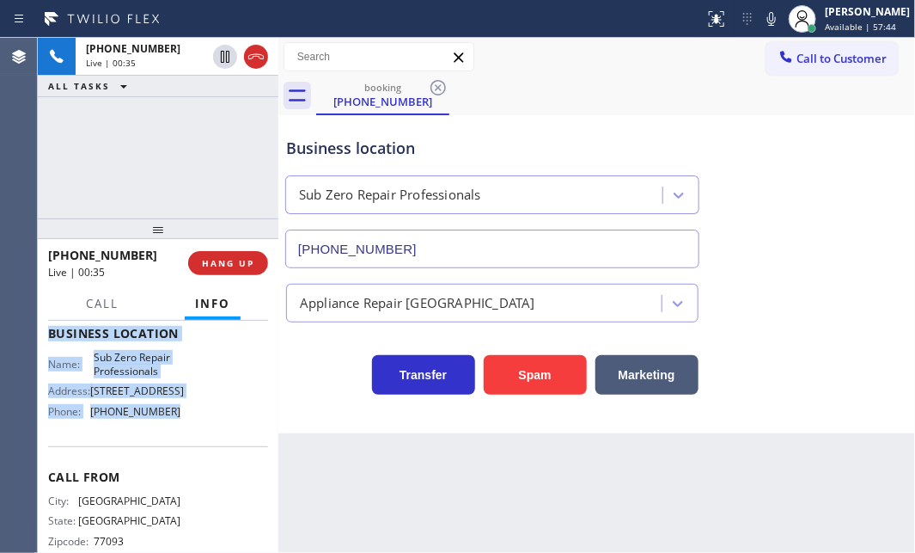
drag, startPoint x: 46, startPoint y: 421, endPoint x: 304, endPoint y: 425, distance: 258.7
click at [187, 446] on div "Context Queue: [Test] All Priority: 1 Customer Name: [PHONE_NUMBER] Phone: [PHO…" at bounding box center [158, 437] width 241 height 232
copy div "Customer Name: [PHONE_NUMBER] Phone: [PHONE_NUMBER] Address: Business location …"
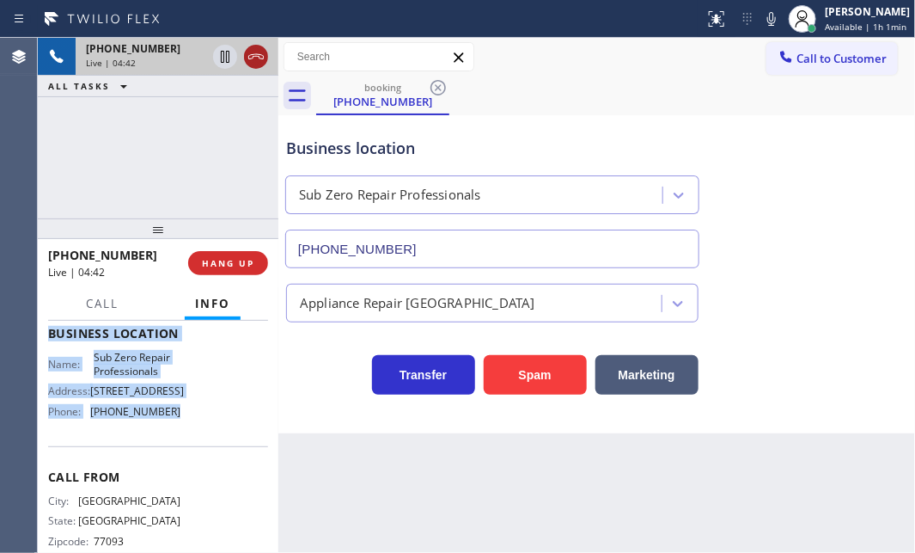
click at [255, 63] on icon at bounding box center [256, 56] width 21 height 21
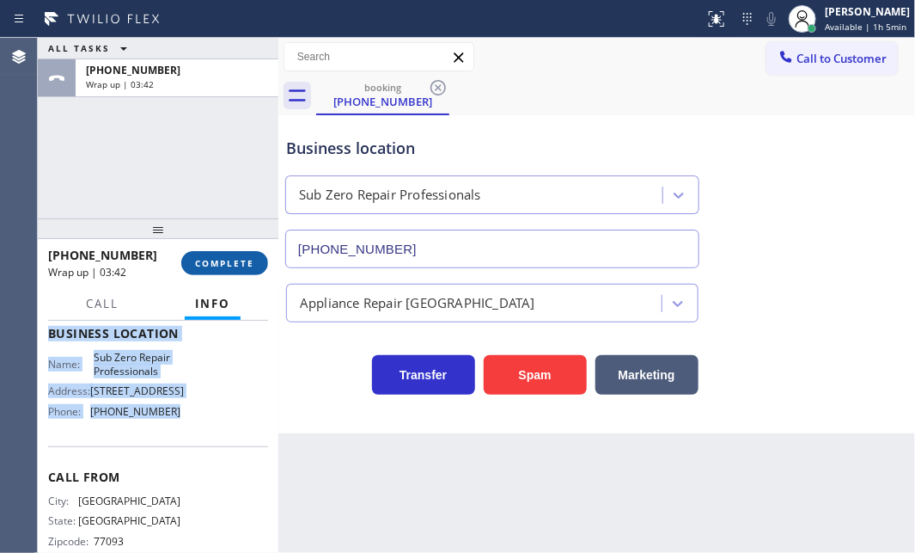
click at [211, 269] on button "COMPLETE" at bounding box center [224, 263] width 87 height 24
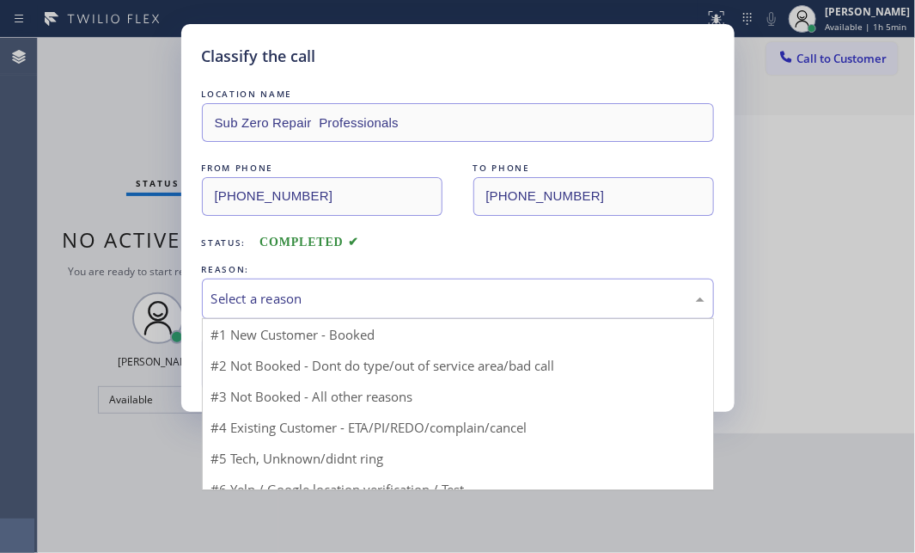
click at [264, 302] on div "Select a reason" at bounding box center [457, 299] width 493 height 20
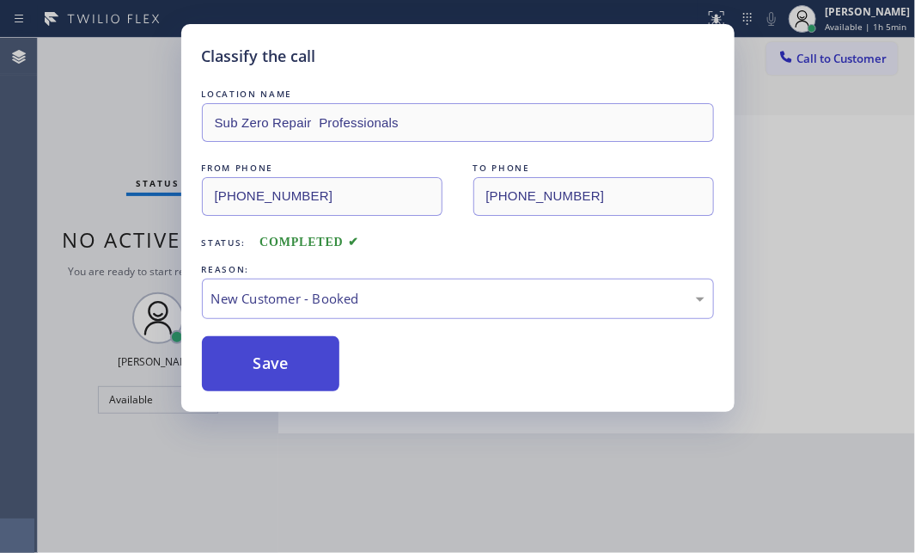
click at [259, 360] on button "Save" at bounding box center [271, 363] width 138 height 55
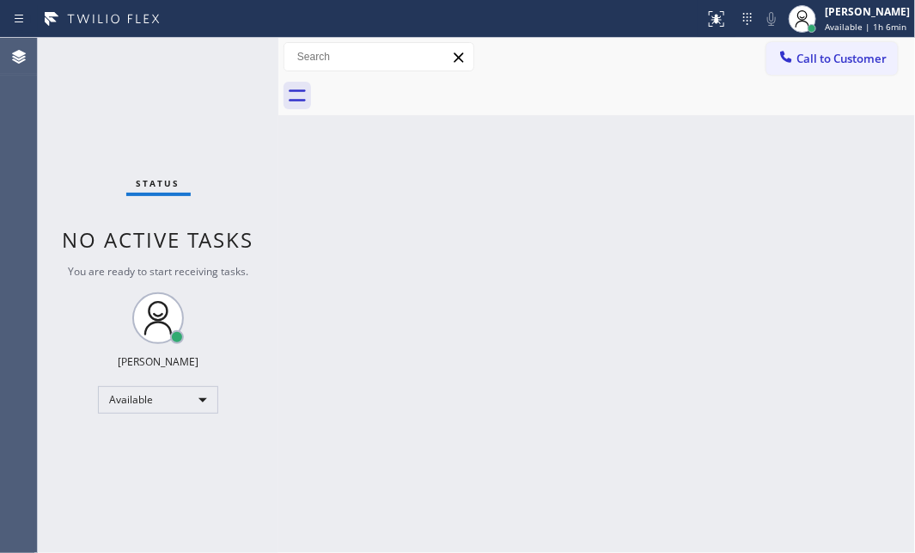
click at [220, 56] on div "Status No active tasks You are ready to start receiving tasks. [PERSON_NAME] Av…" at bounding box center [158, 295] width 241 height 515
drag, startPoint x: 230, startPoint y: 56, endPoint x: 220, endPoint y: 57, distance: 10.3
click at [220, 57] on div "Status No active tasks You are ready to start receiving tasks. [PERSON_NAME] Av…" at bounding box center [158, 295] width 241 height 515
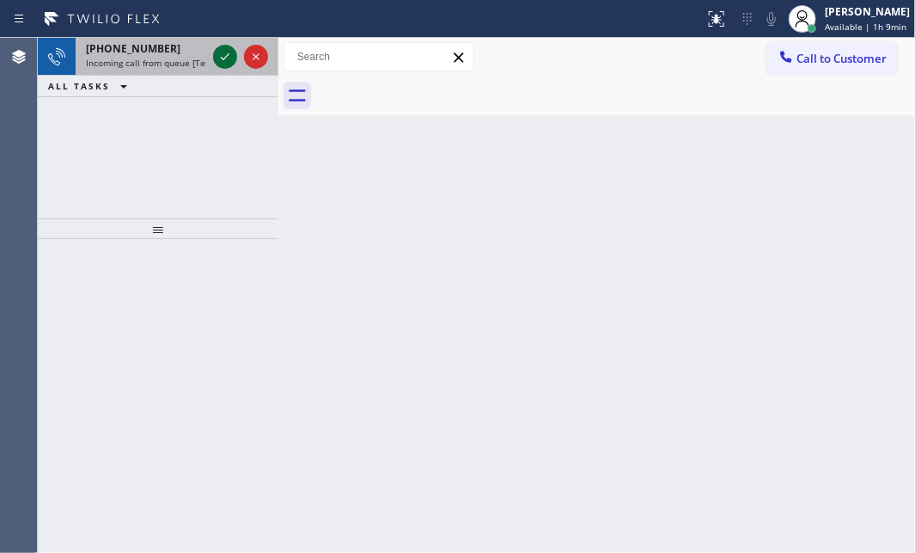
click at [225, 55] on icon at bounding box center [225, 56] width 21 height 21
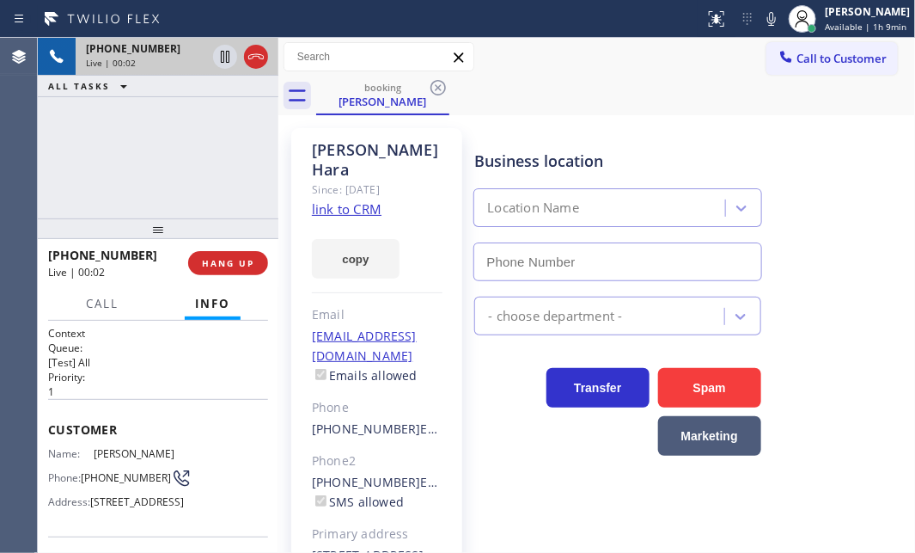
type input "[PHONE_NUMBER]"
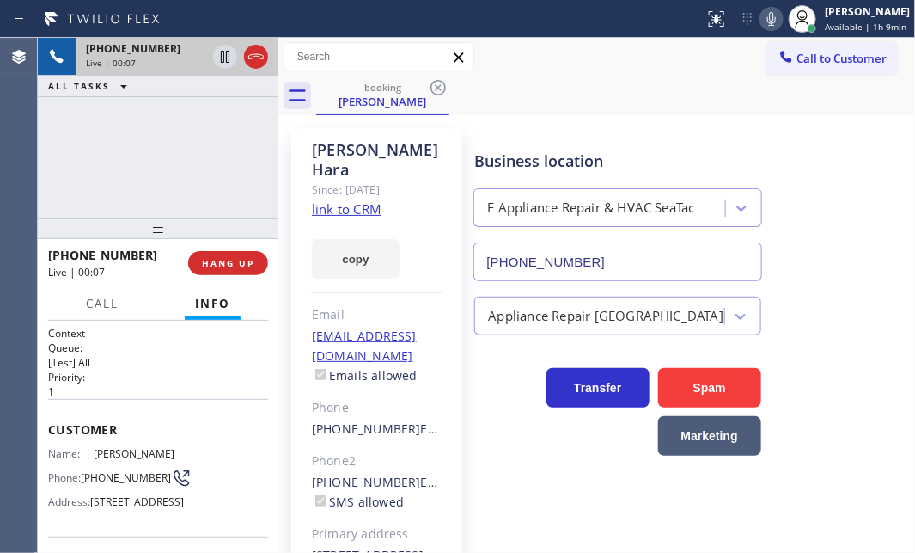
click at [765, 18] on icon at bounding box center [772, 19] width 21 height 21
click at [364, 200] on link "link to CRM" at bounding box center [347, 208] width 70 height 17
click at [766, 19] on icon at bounding box center [770, 19] width 9 height 14
click at [762, 9] on icon at bounding box center [770, 19] width 21 height 21
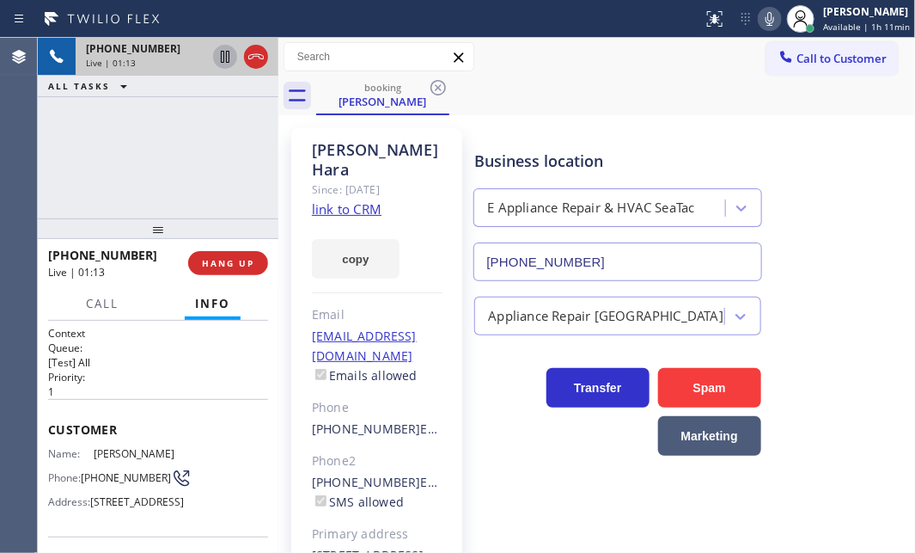
click at [219, 62] on icon at bounding box center [225, 56] width 21 height 21
click at [222, 55] on icon at bounding box center [225, 57] width 12 height 12
click at [234, 267] on span "HANG UP" at bounding box center [228, 263] width 52 height 12
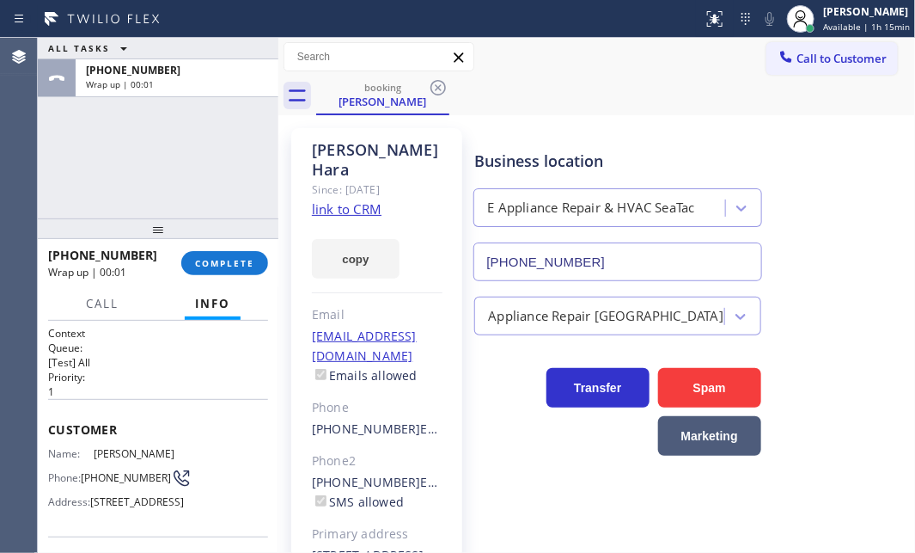
click at [189, 165] on div "ALL TASKS ALL TASKS ACTIVE TASKS TASKS IN WRAP UP [PHONE_NUMBER] Wrap up | 00:01" at bounding box center [158, 128] width 241 height 180
click at [236, 260] on span "COMPLETE" at bounding box center [224, 263] width 59 height 12
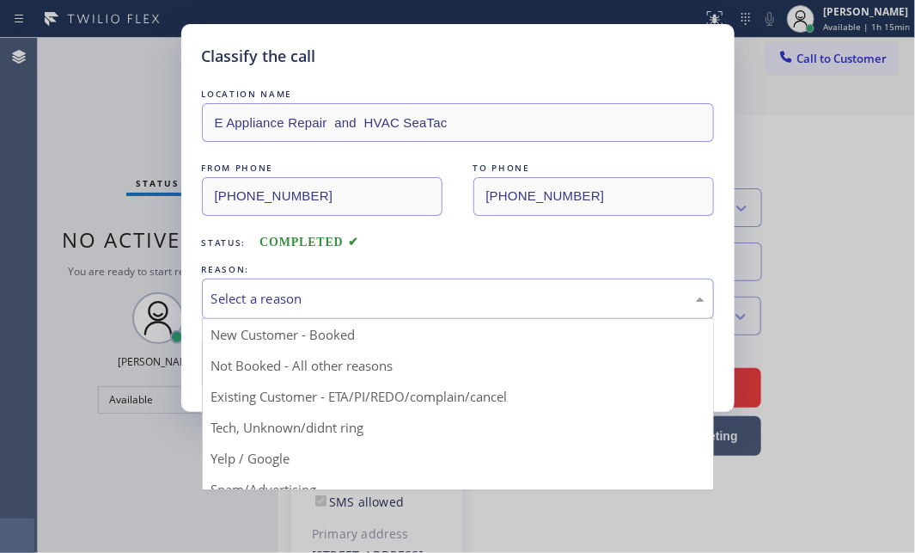
click at [363, 291] on div "Select a reason" at bounding box center [457, 299] width 493 height 20
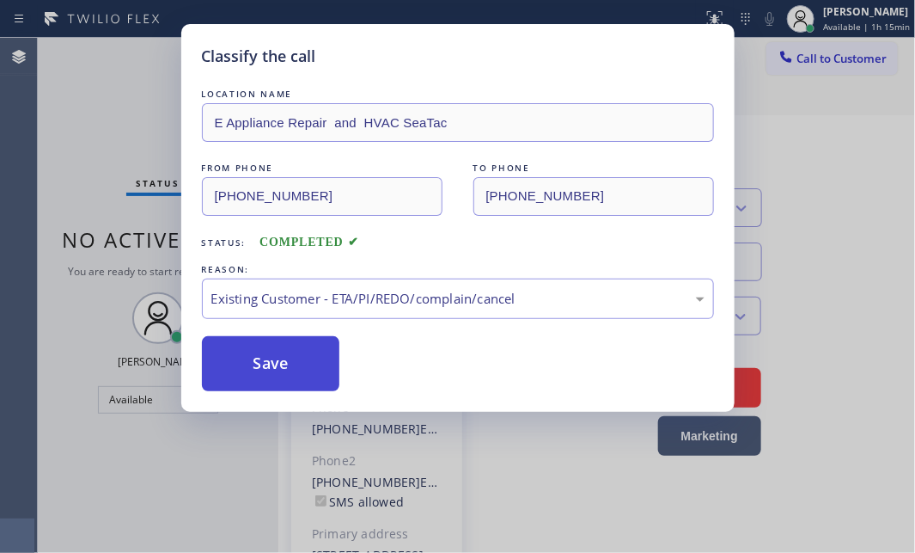
click at [278, 364] on button "Save" at bounding box center [271, 363] width 138 height 55
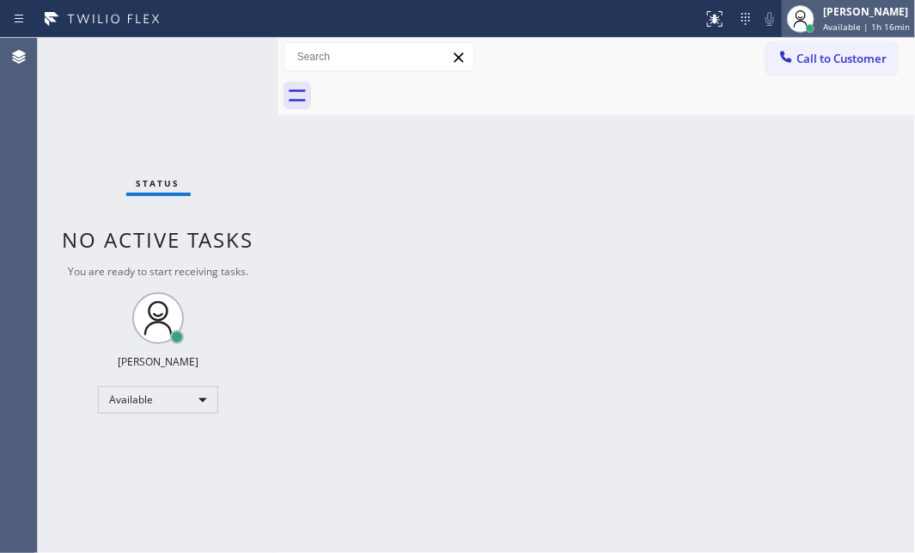
click at [835, 11] on div "[PERSON_NAME]" at bounding box center [866, 11] width 87 height 15
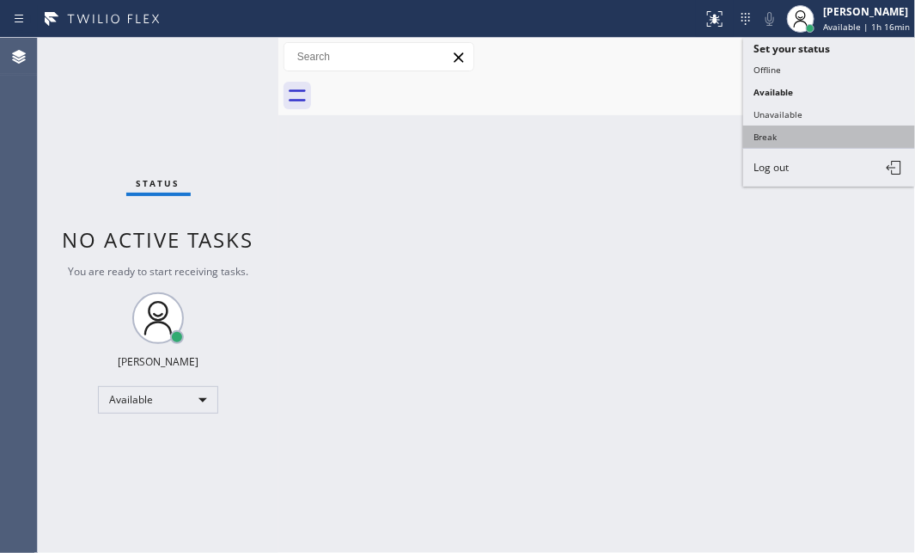
click at [785, 132] on button "Break" at bounding box center [829, 136] width 172 height 22
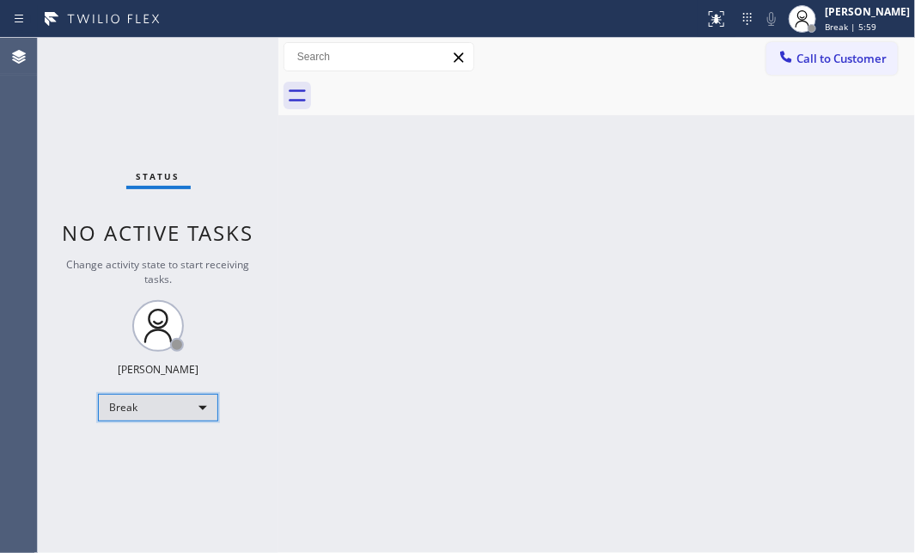
click at [136, 403] on div "Break" at bounding box center [158, 408] width 120 height 28
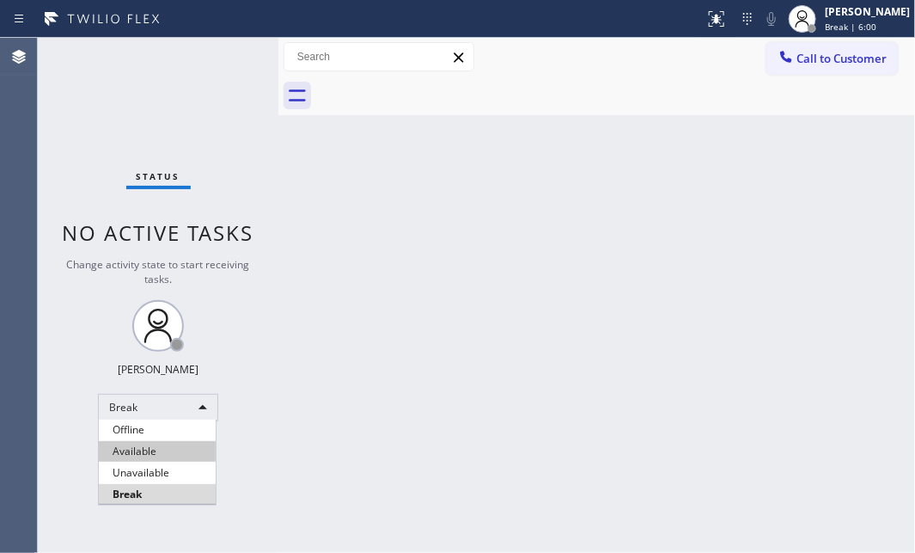
click at [148, 447] on li "Available" at bounding box center [157, 451] width 117 height 21
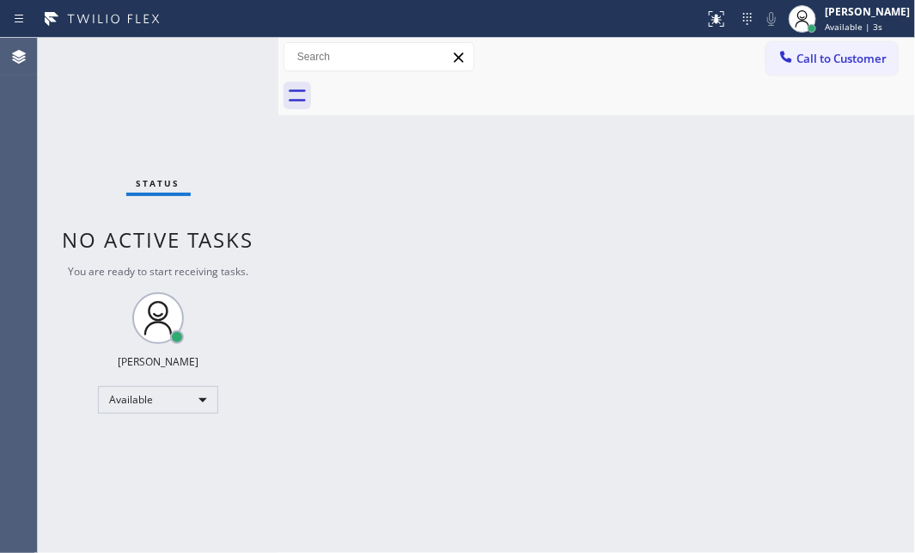
click at [456, 240] on div "Back to Dashboard Change Sender ID Customers Technicians Select a contact Outbo…" at bounding box center [596, 295] width 637 height 515
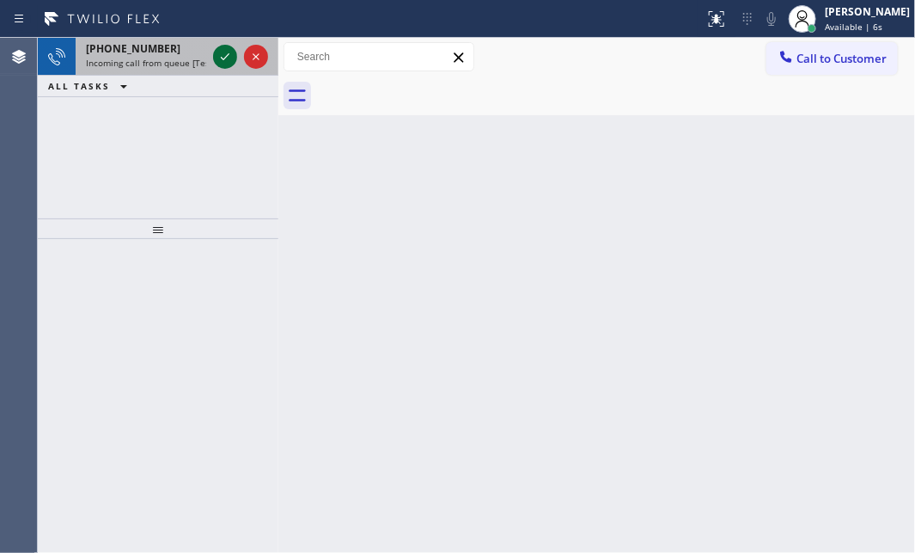
click at [222, 51] on icon at bounding box center [225, 56] width 21 height 21
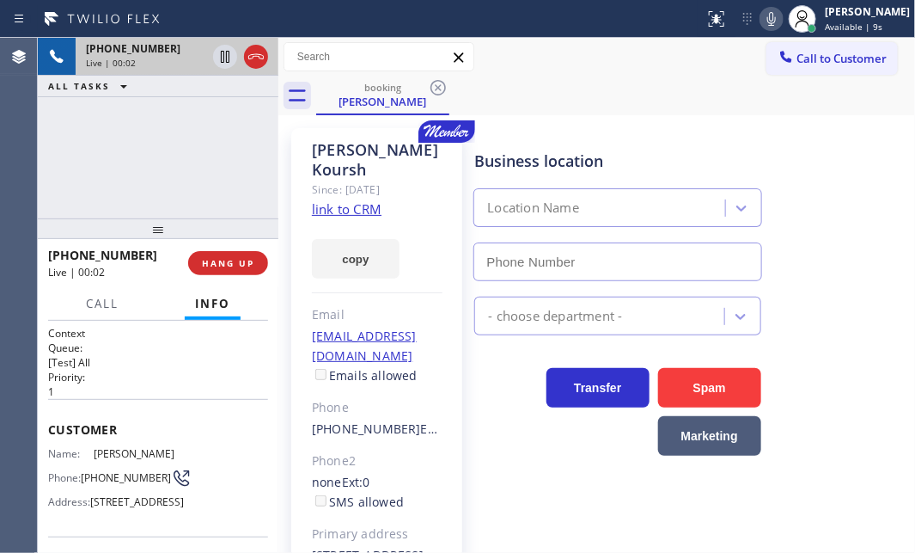
type input "[PHONE_NUMBER]"
drag, startPoint x: 349, startPoint y: 191, endPoint x: 400, endPoint y: 163, distance: 57.7
click at [250, 52] on icon at bounding box center [256, 56] width 21 height 21
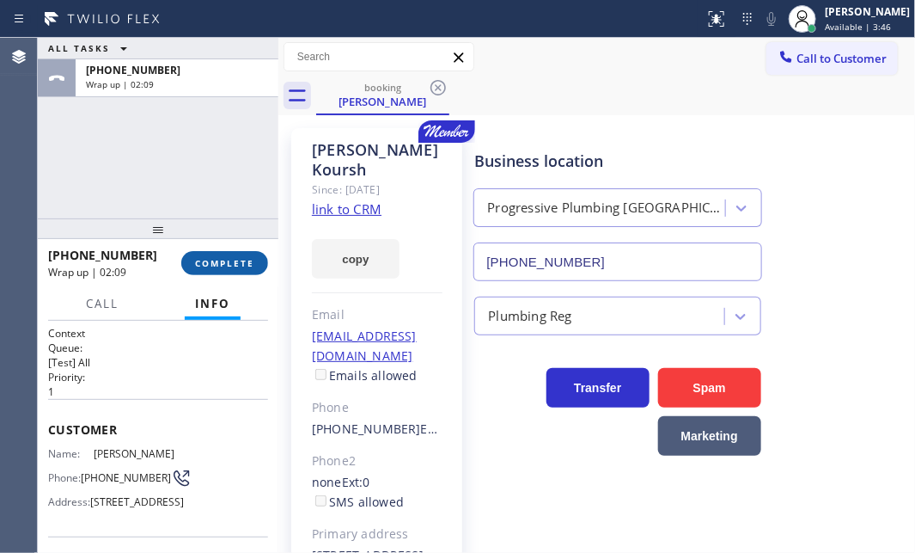
click at [211, 266] on span "COMPLETE" at bounding box center [224, 263] width 59 height 12
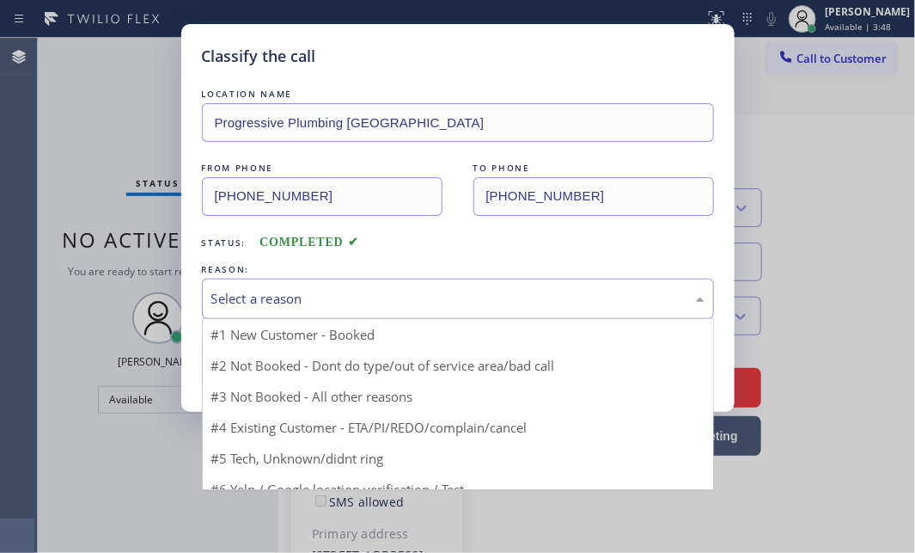
click at [342, 297] on div "Select a reason" at bounding box center [457, 299] width 493 height 20
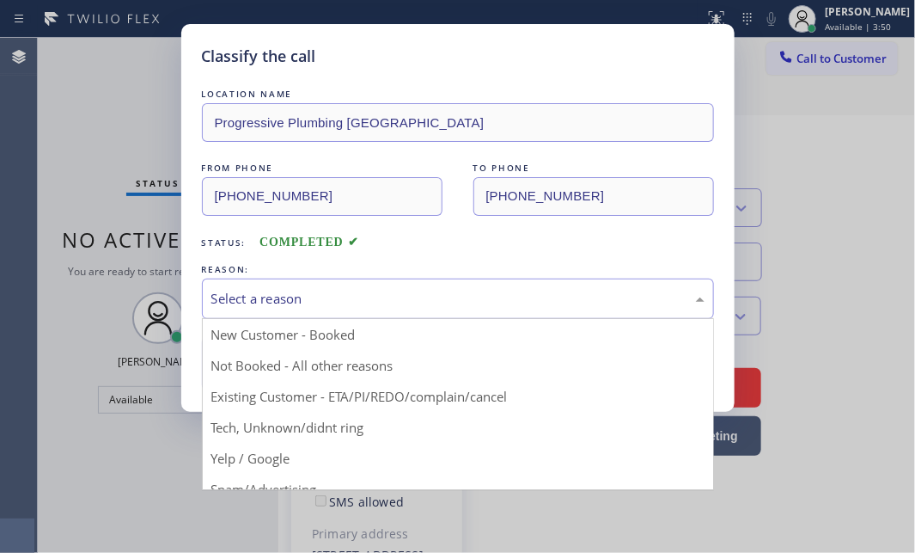
drag, startPoint x: 250, startPoint y: 393, endPoint x: 247, endPoint y: 376, distance: 17.5
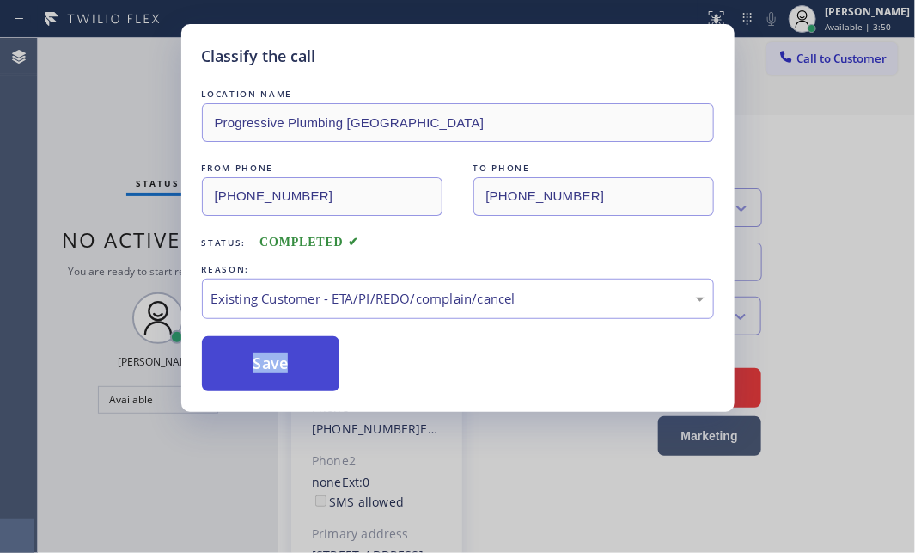
click at [245, 367] on button "Save" at bounding box center [271, 363] width 138 height 55
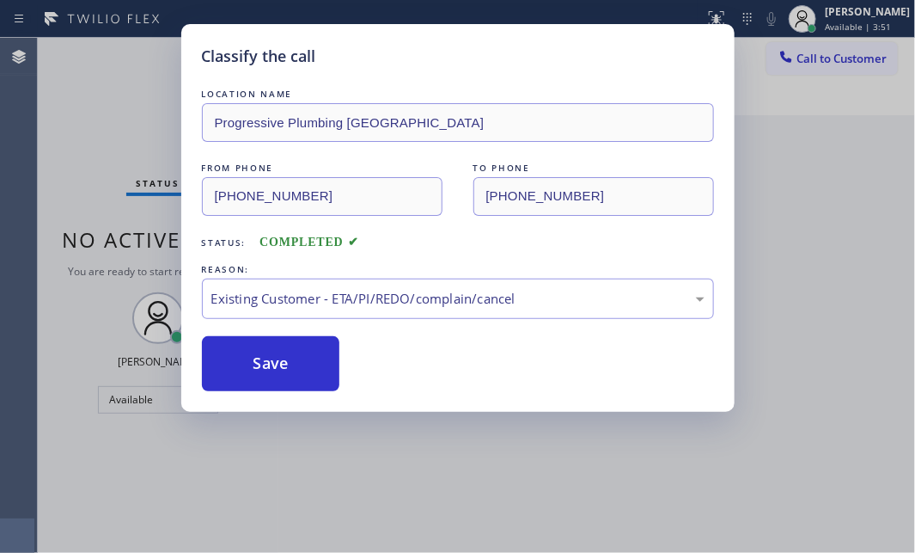
click at [64, 112] on div "Classify the call LOCATION NAME Progressive Plumbing [GEOGRAPHIC_DATA] FROM PHO…" at bounding box center [457, 276] width 915 height 553
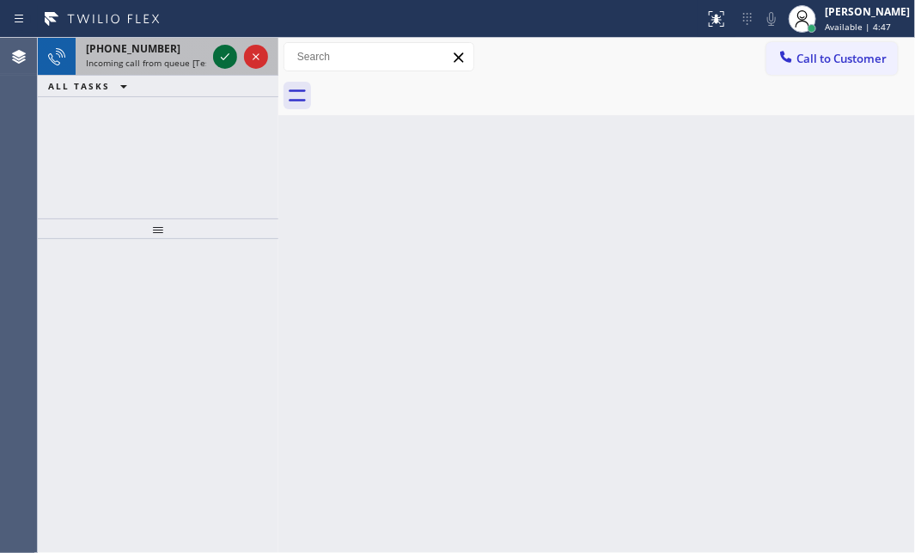
click at [215, 55] on icon at bounding box center [225, 56] width 21 height 21
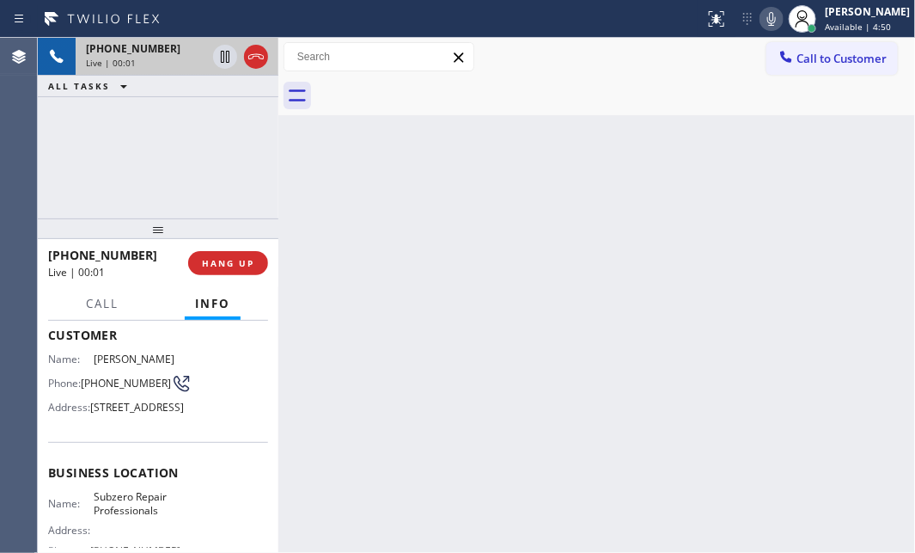
scroll to position [234, 0]
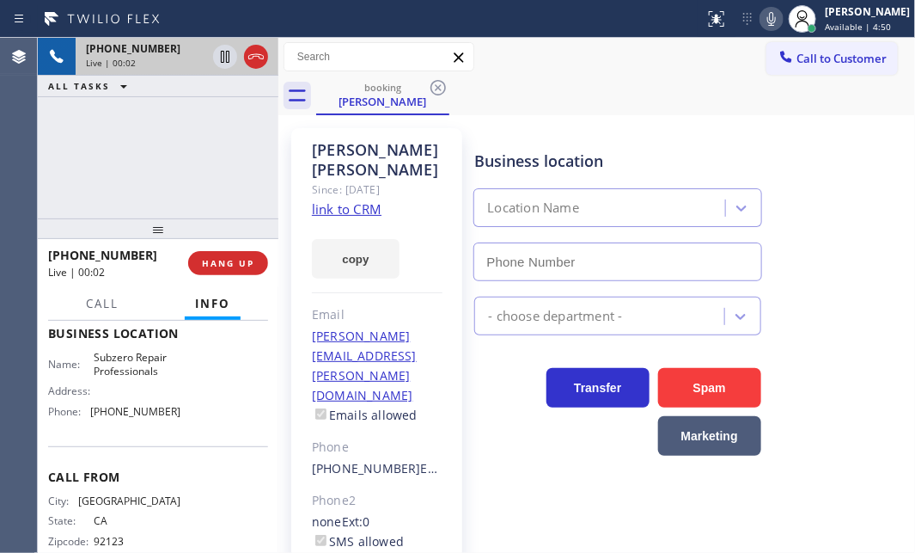
type input "[PHONE_NUMBER]"
drag, startPoint x: 365, startPoint y: 193, endPoint x: 380, endPoint y: 186, distance: 16.1
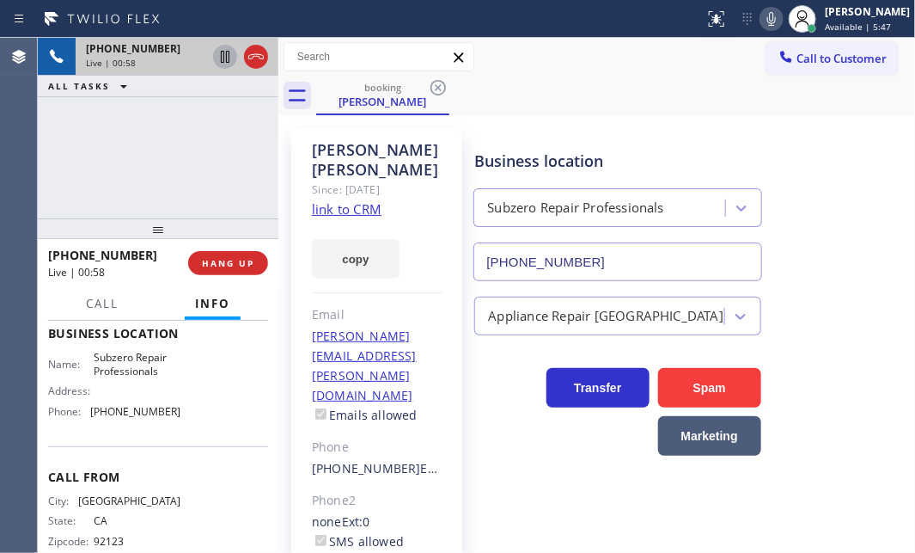
click at [227, 53] on icon at bounding box center [225, 56] width 21 height 21
click at [224, 56] on icon at bounding box center [225, 56] width 21 height 21
click at [258, 60] on icon at bounding box center [256, 56] width 21 height 21
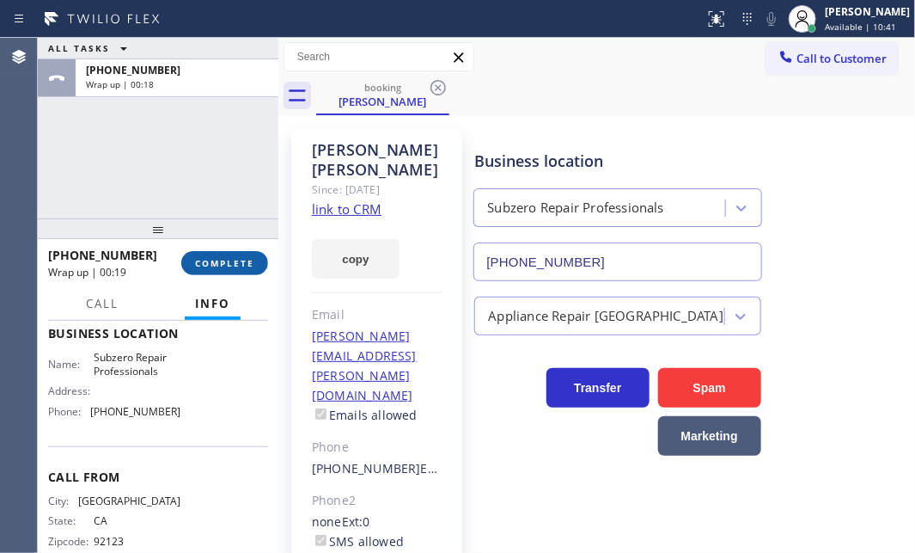
drag, startPoint x: 213, startPoint y: 258, endPoint x: 230, endPoint y: 262, distance: 17.7
click at [215, 258] on span "COMPLETE" at bounding box center [224, 263] width 59 height 12
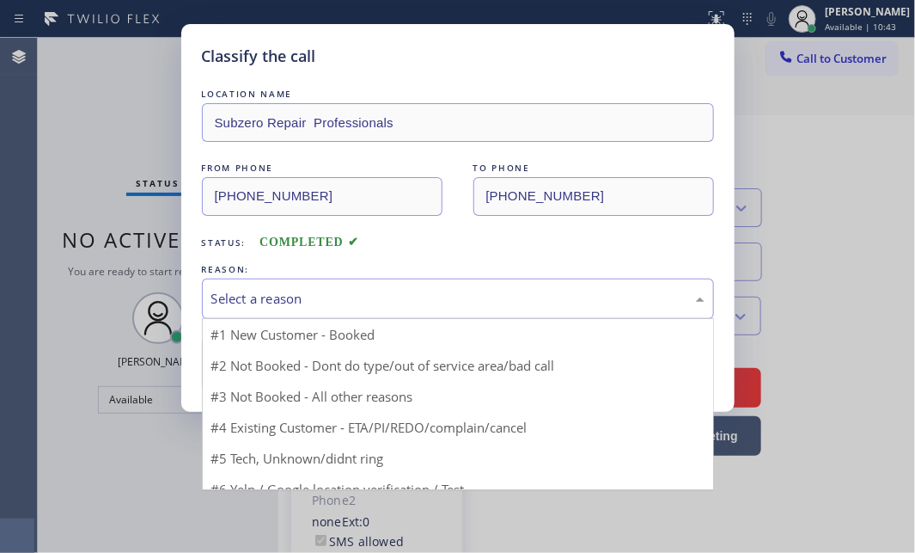
drag, startPoint x: 356, startPoint y: 299, endPoint x: 355, endPoint y: 309, distance: 9.5
click at [355, 301] on div "Select a reason" at bounding box center [457, 299] width 493 height 20
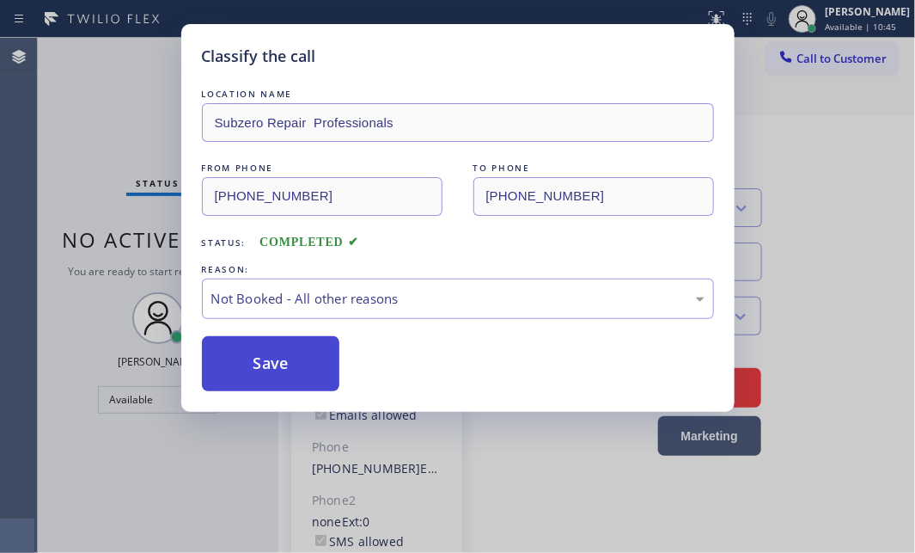
click at [292, 358] on button "Save" at bounding box center [271, 363] width 138 height 55
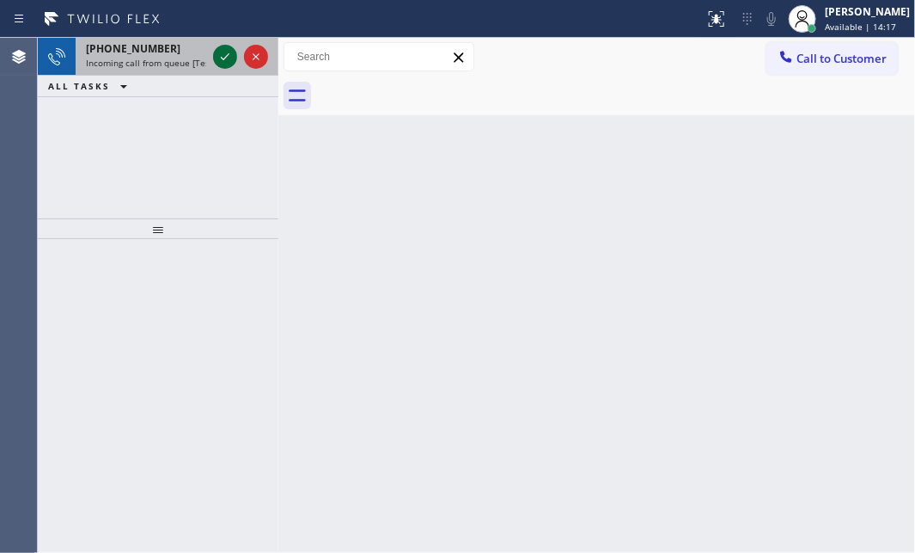
click at [234, 50] on icon at bounding box center [225, 56] width 21 height 21
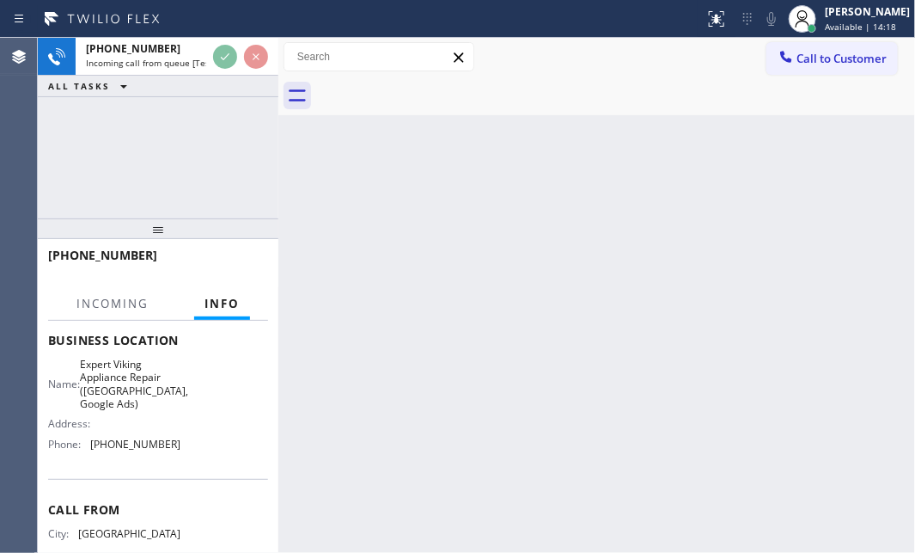
scroll to position [306, 0]
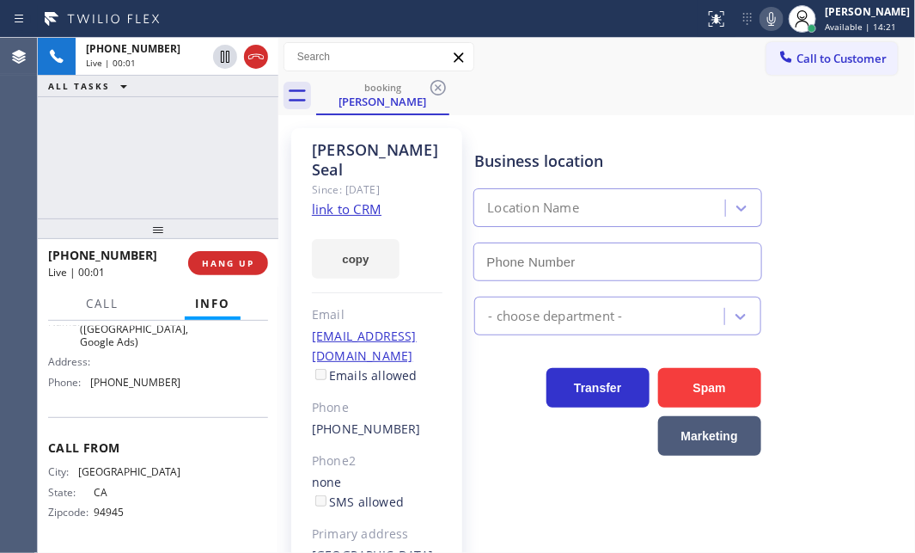
type input "[PHONE_NUMBER]"
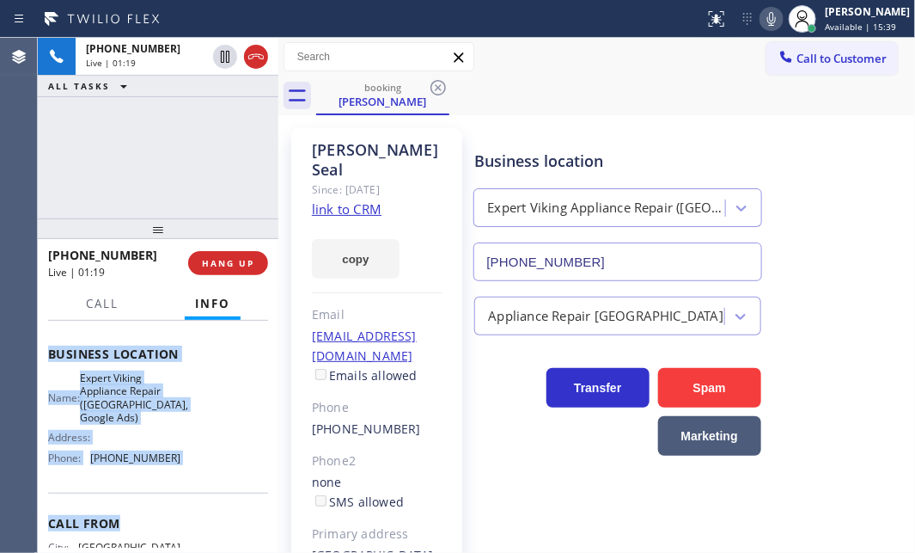
scroll to position [228, 0]
drag, startPoint x: 47, startPoint y: 349, endPoint x: 621, endPoint y: 488, distance: 589.9
click at [211, 481] on div "Context Queue: [Test] All Priority: 1 Customer Name: [PERSON_NAME] Phone: [PHON…" at bounding box center [158, 360] width 220 height 524
copy div "Customer Name: [PERSON_NAME] Phone: [PHONE_NUMBER] Address: [GEOGRAPHIC_DATA] B…"
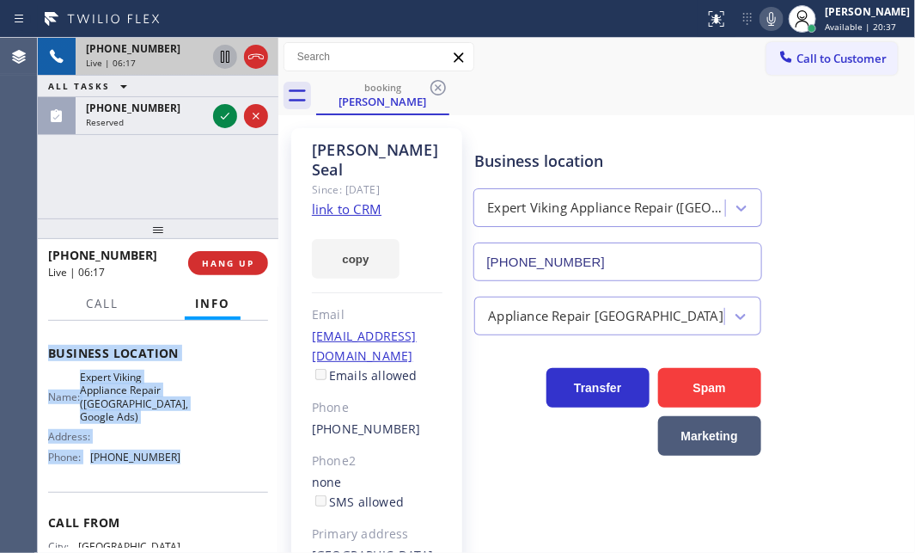
click at [228, 59] on icon at bounding box center [225, 56] width 21 height 21
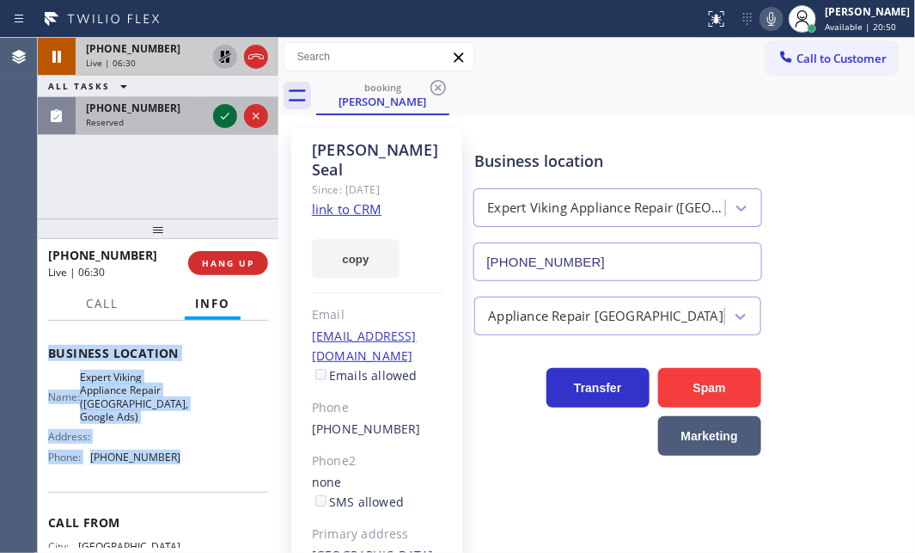
click at [225, 112] on icon at bounding box center [225, 116] width 21 height 21
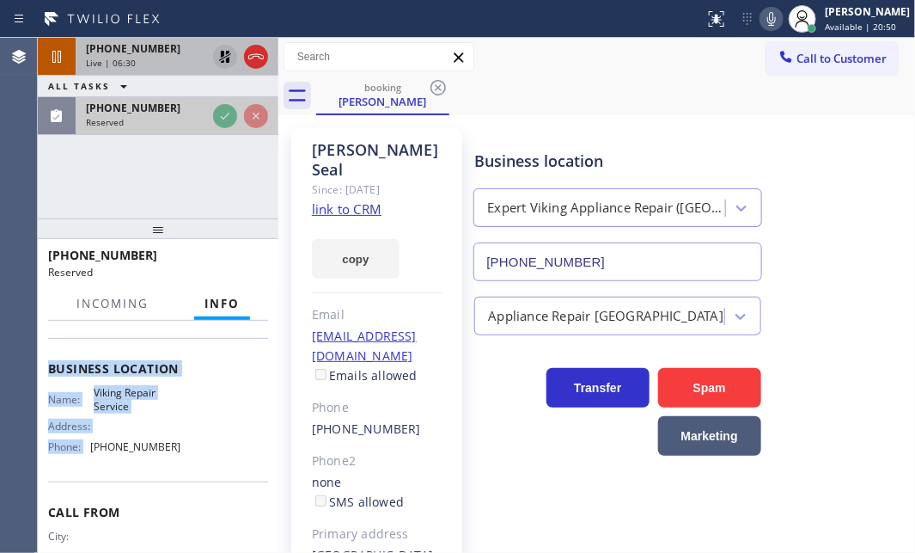
scroll to position [269, 0]
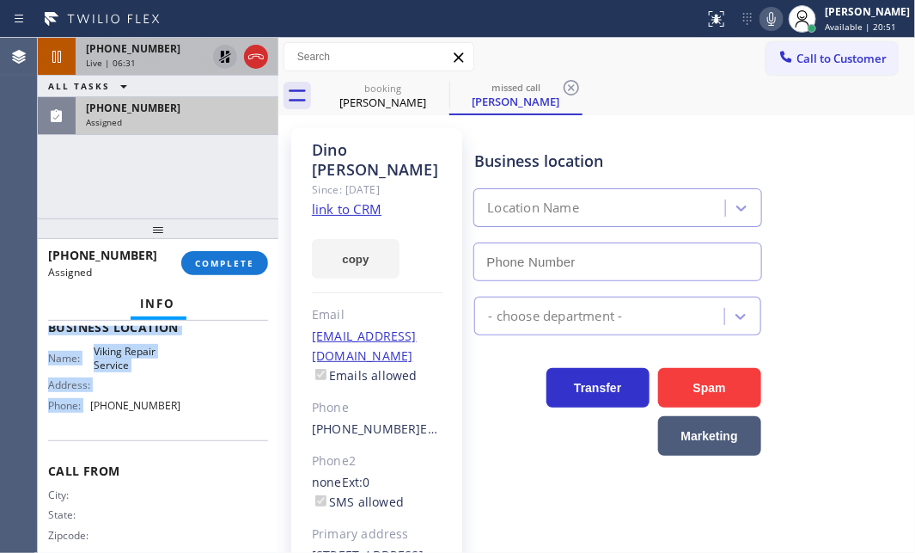
click at [227, 58] on icon at bounding box center [225, 56] width 21 height 21
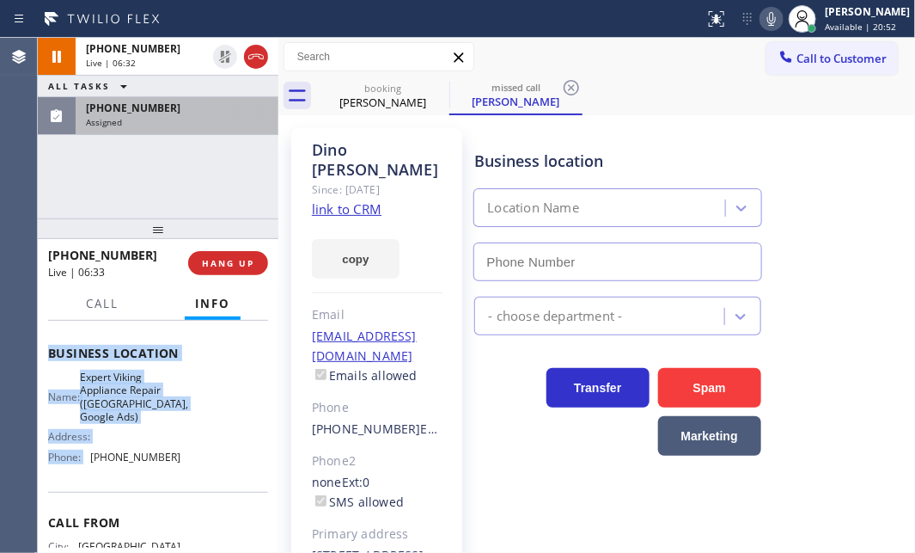
type input "[PHONE_NUMBER]"
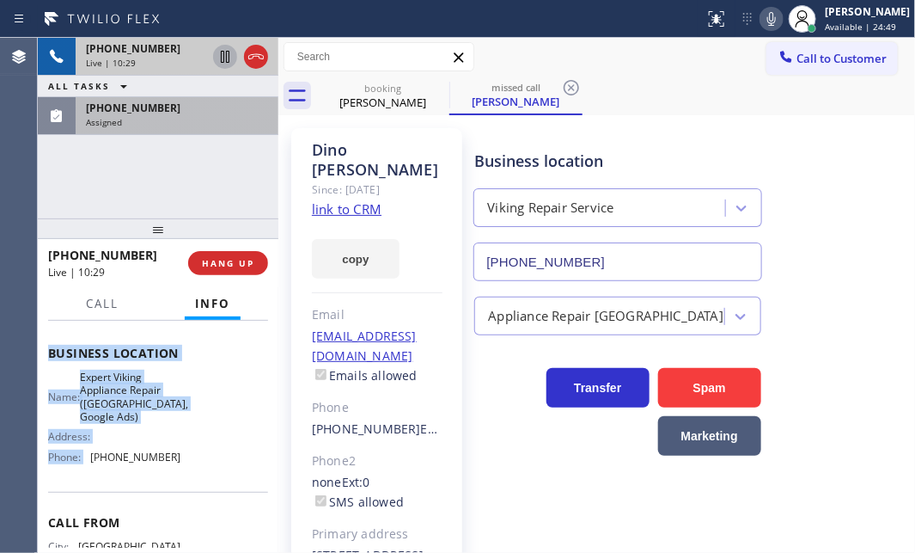
click at [221, 64] on icon at bounding box center [225, 56] width 21 height 21
click at [223, 58] on icon at bounding box center [225, 57] width 12 height 12
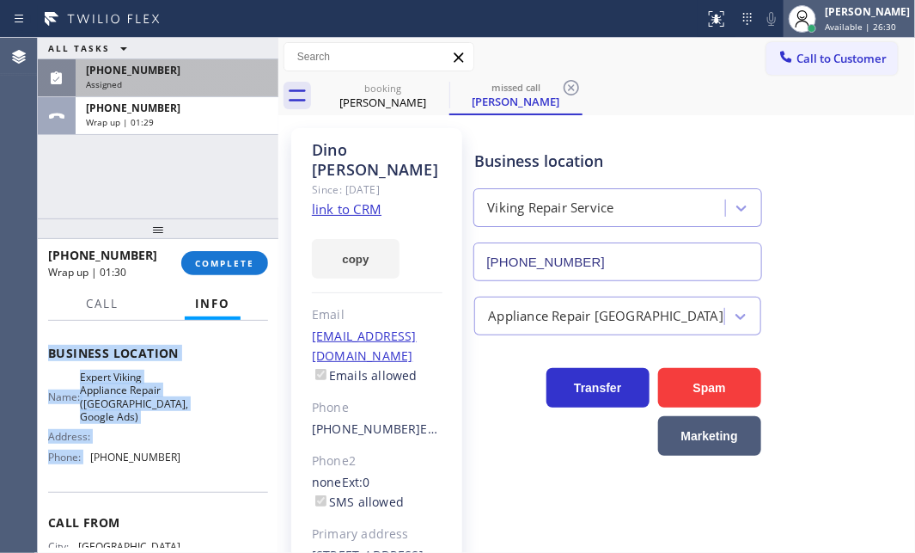
click at [838, 13] on div "[PERSON_NAME]" at bounding box center [867, 11] width 85 height 15
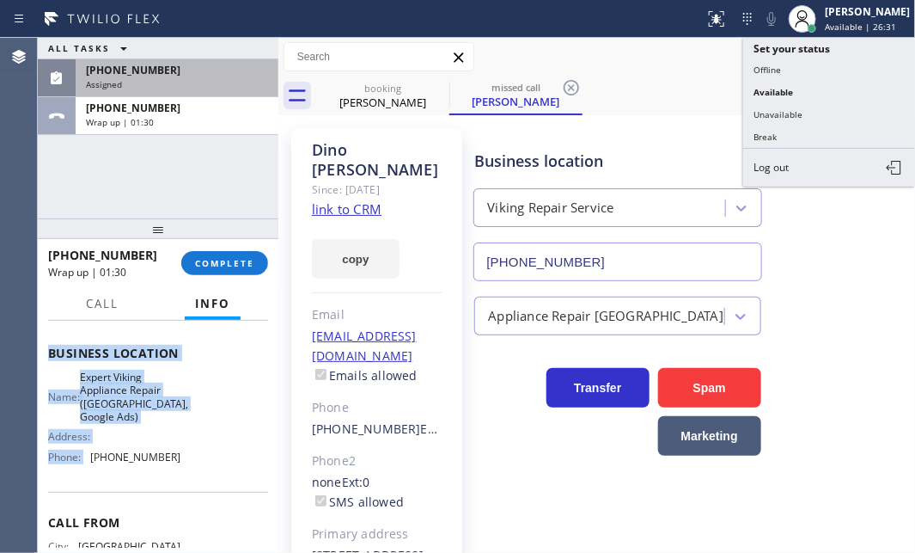
drag, startPoint x: 804, startPoint y: 64, endPoint x: 612, endPoint y: 72, distance: 191.9
click at [800, 65] on button "Offline" at bounding box center [829, 69] width 172 height 22
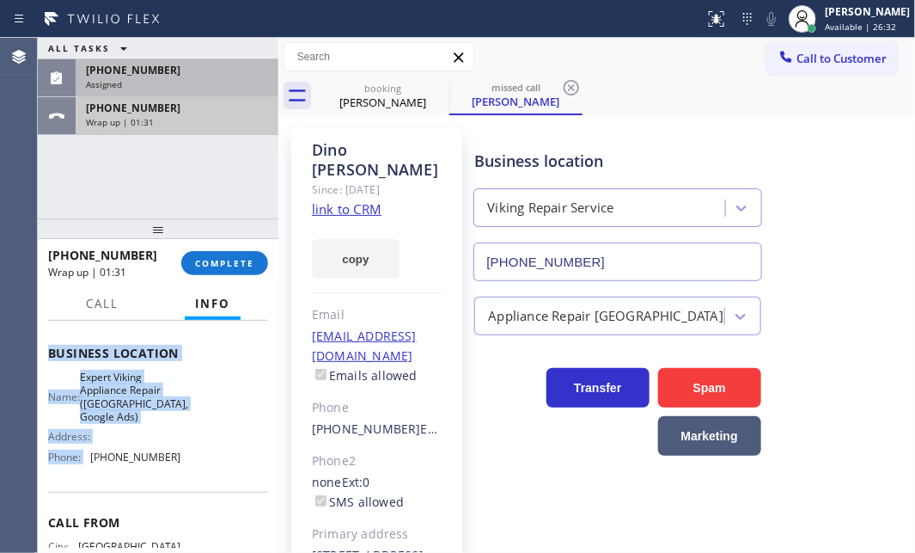
drag, startPoint x: 208, startPoint y: 121, endPoint x: 212, endPoint y: 108, distance: 13.6
click at [212, 109] on div "[PHONE_NUMBER] Wrap up | 01:31" at bounding box center [174, 116] width 196 height 38
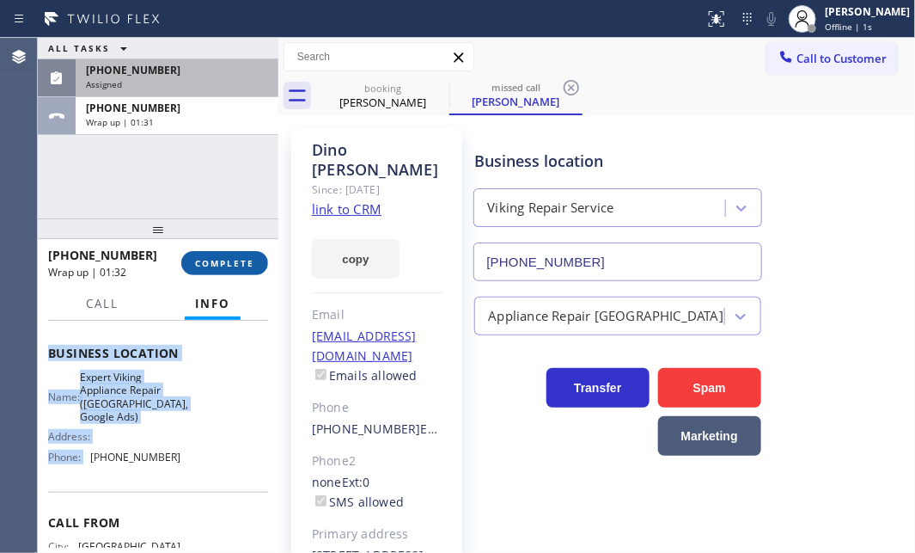
click at [231, 254] on button "COMPLETE" at bounding box center [224, 263] width 87 height 24
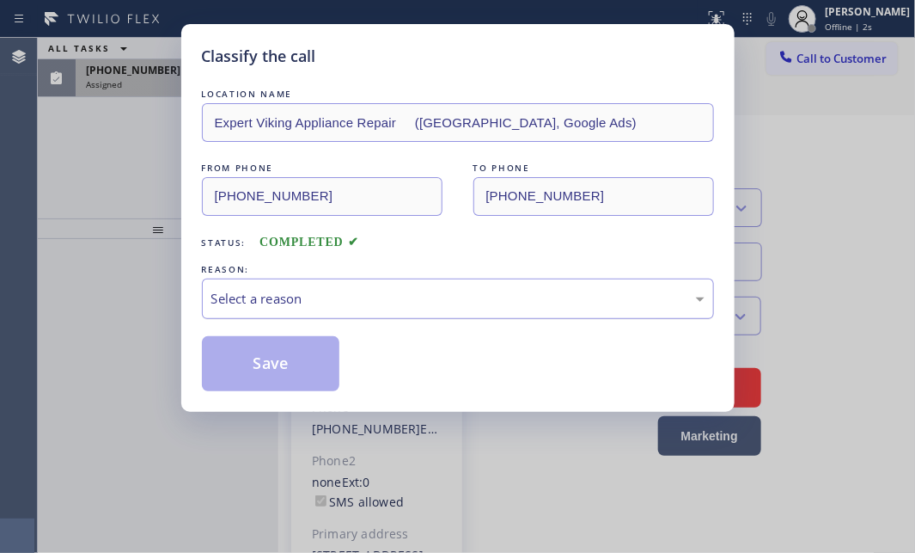
click at [323, 298] on div "Select a reason" at bounding box center [457, 299] width 493 height 20
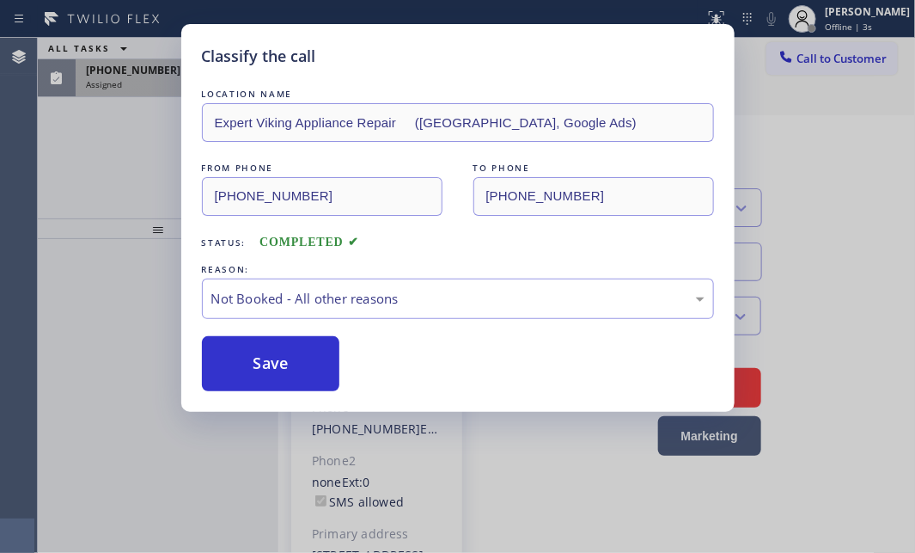
drag, startPoint x: 241, startPoint y: 364, endPoint x: 191, endPoint y: 234, distance: 139.8
click at [240, 364] on button "Save" at bounding box center [271, 363] width 138 height 55
click at [138, 81] on div "Classify the call LOCATION NAME Expert Viking Appliance Repair ([GEOGRAPHIC_DAT…" at bounding box center [457, 276] width 915 height 553
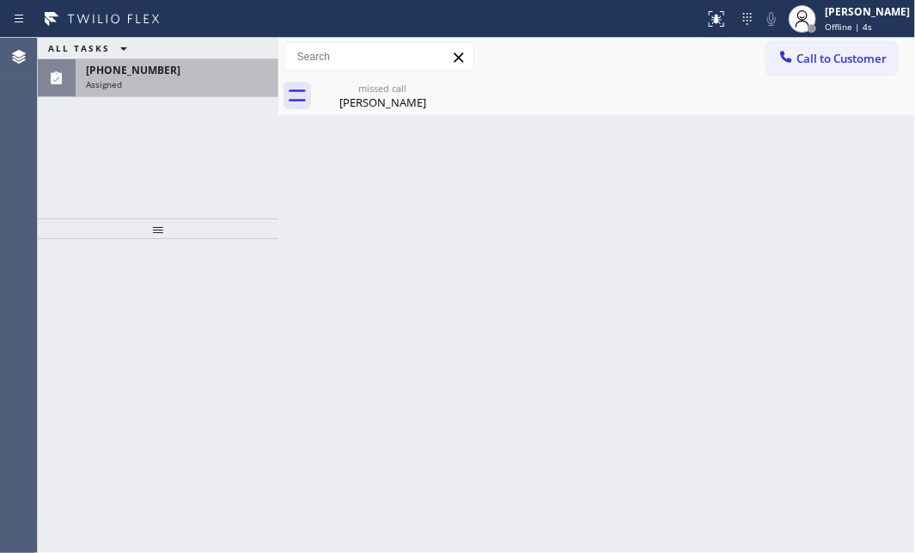
click at [144, 80] on div "Assigned" at bounding box center [177, 84] width 182 height 12
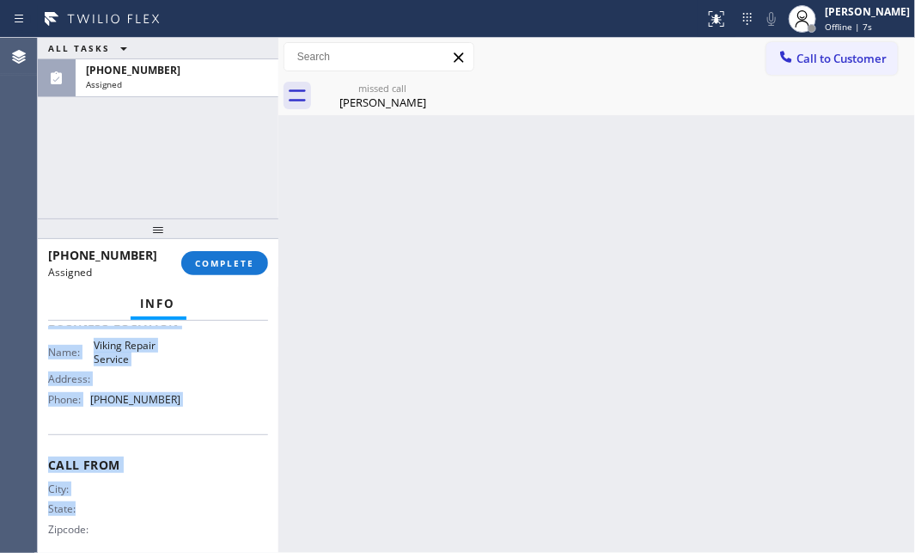
scroll to position [276, 0]
drag, startPoint x: 48, startPoint y: 446, endPoint x: 209, endPoint y: 453, distance: 160.9
click at [205, 456] on div "Context Queue: Appliance Repair High End Priority: 0 Task Age: [DEMOGRAPHIC_DAT…" at bounding box center [158, 437] width 241 height 232
click at [222, 264] on span "COMPLETE" at bounding box center [224, 263] width 59 height 12
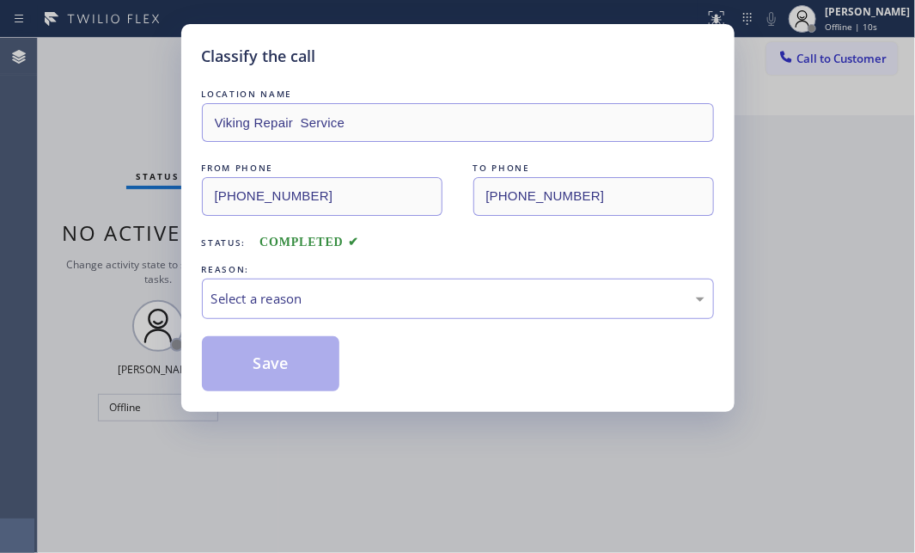
click at [377, 274] on div "REASON:" at bounding box center [458, 269] width 512 height 18
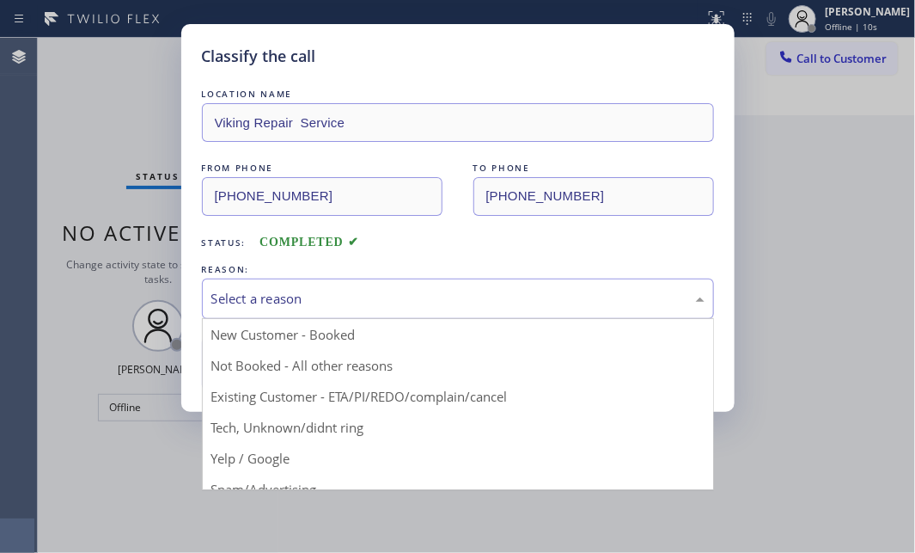
click at [376, 289] on div "Select a reason" at bounding box center [457, 299] width 493 height 20
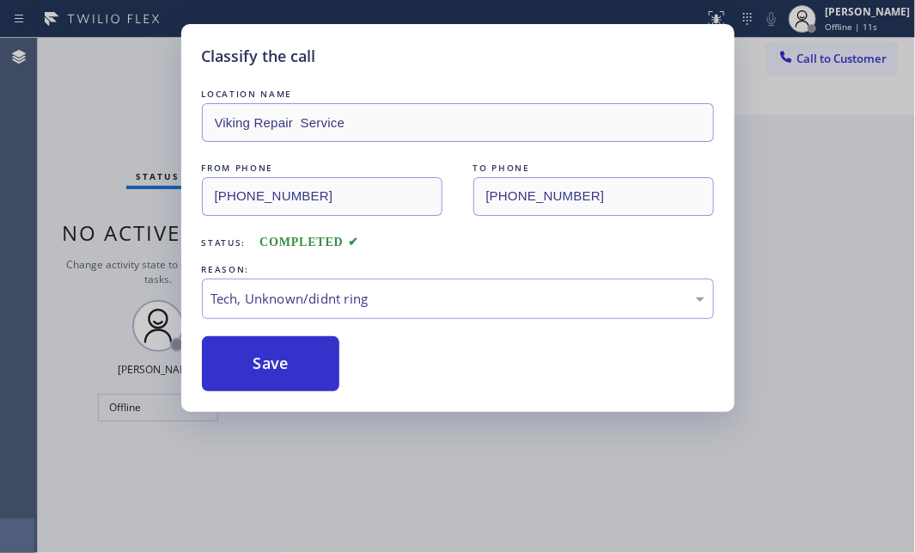
drag, startPoint x: 265, startPoint y: 360, endPoint x: 862, endPoint y: 327, distance: 598.3
click at [270, 358] on button "Save" at bounding box center [271, 363] width 138 height 55
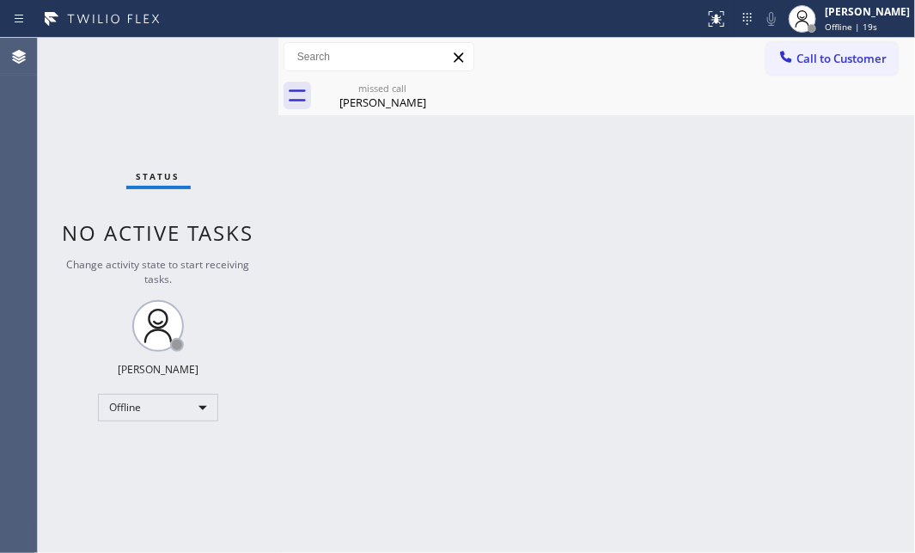
drag, startPoint x: 356, startPoint y: 97, endPoint x: 413, endPoint y: 102, distance: 57.8
click at [360, 97] on div "[PERSON_NAME]" at bounding box center [383, 102] width 130 height 15
click at [831, 18] on div "[PERSON_NAME]" at bounding box center [867, 11] width 85 height 15
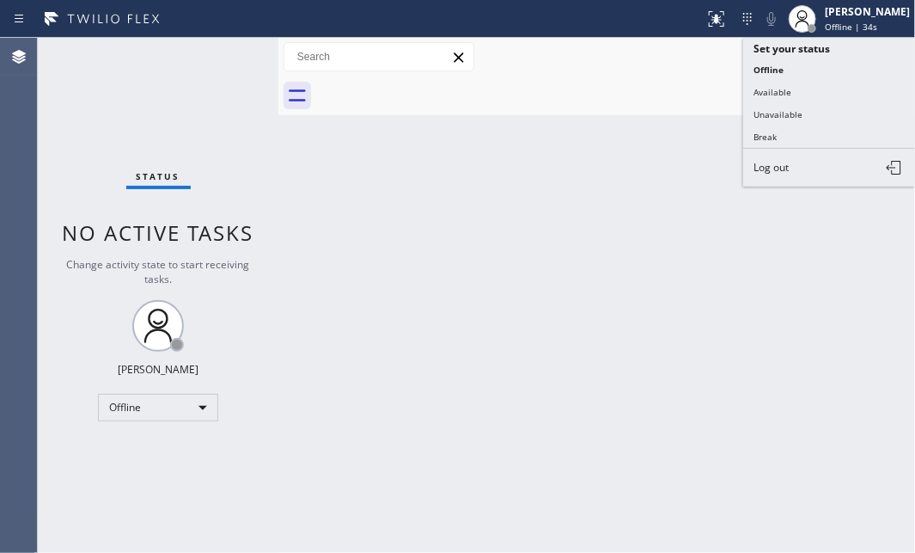
drag, startPoint x: 783, startPoint y: 165, endPoint x: 793, endPoint y: 162, distance: 10.6
click at [789, 163] on span "Log out" at bounding box center [771, 167] width 35 height 15
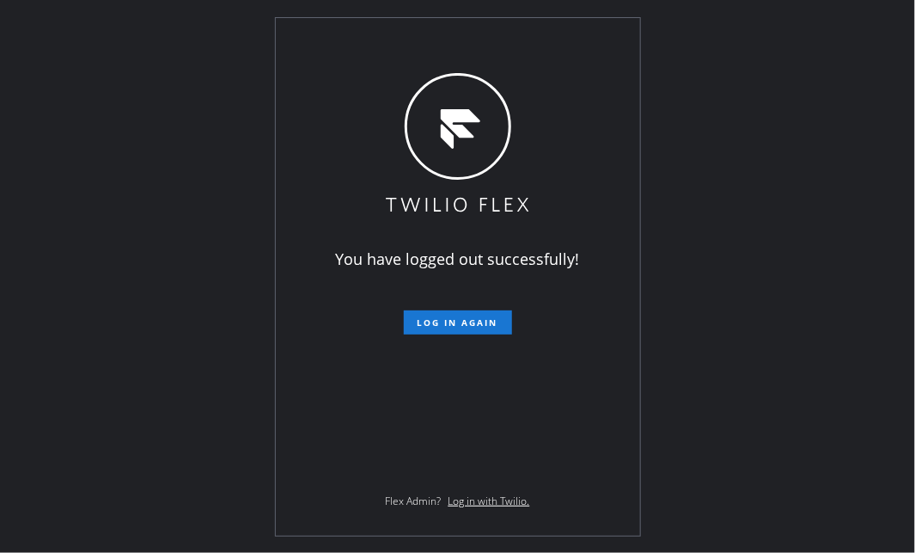
click at [835, 232] on div "You have logged out successfully! Log in again Flex Admin? Log in with Twilio." at bounding box center [457, 276] width 915 height 553
click at [804, 234] on div "You have logged out successfully! Log in again Flex Admin? Log in with Twilio." at bounding box center [457, 276] width 915 height 553
